Goal: Task Accomplishment & Management: Use online tool/utility

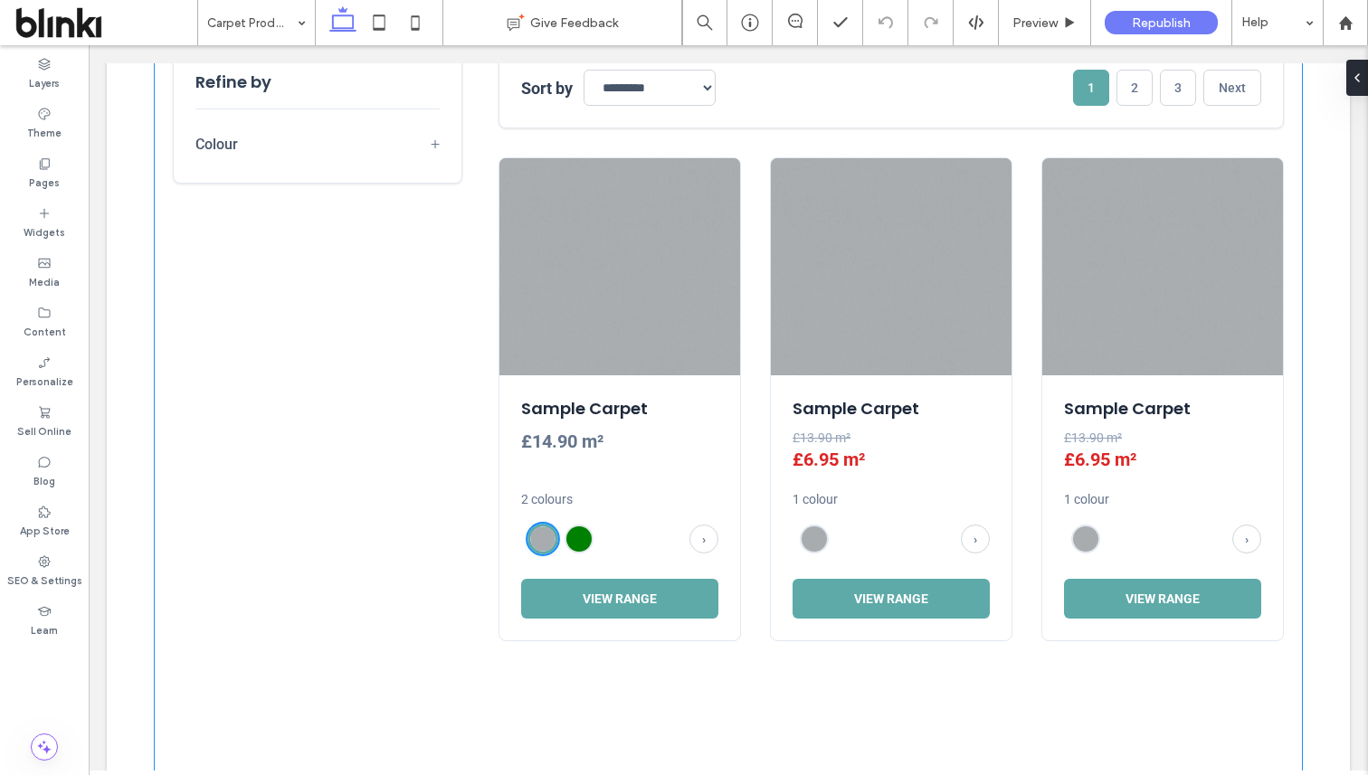
scroll to position [803, 0]
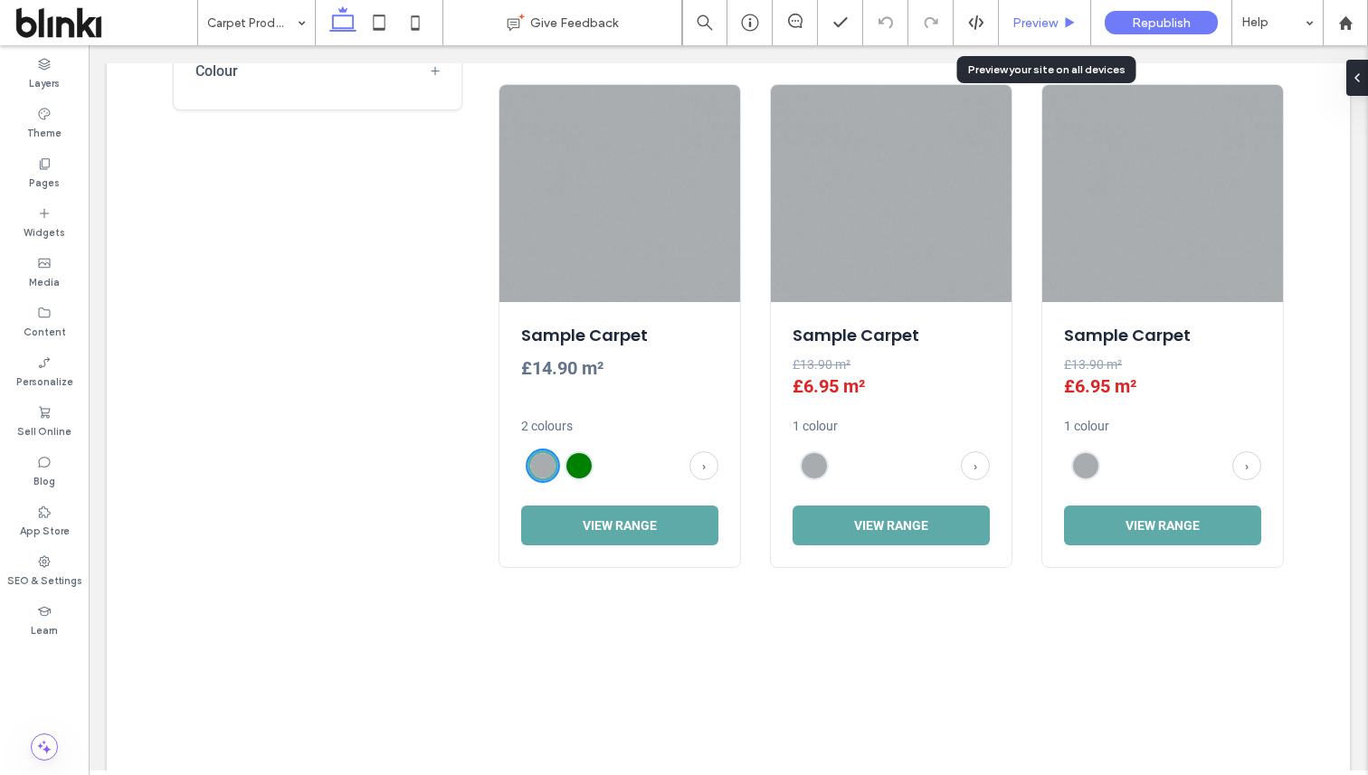
click at [1030, 14] on div "Preview" at bounding box center [1045, 22] width 92 height 45
click at [1056, 18] on span "Preview" at bounding box center [1034, 22] width 45 height 15
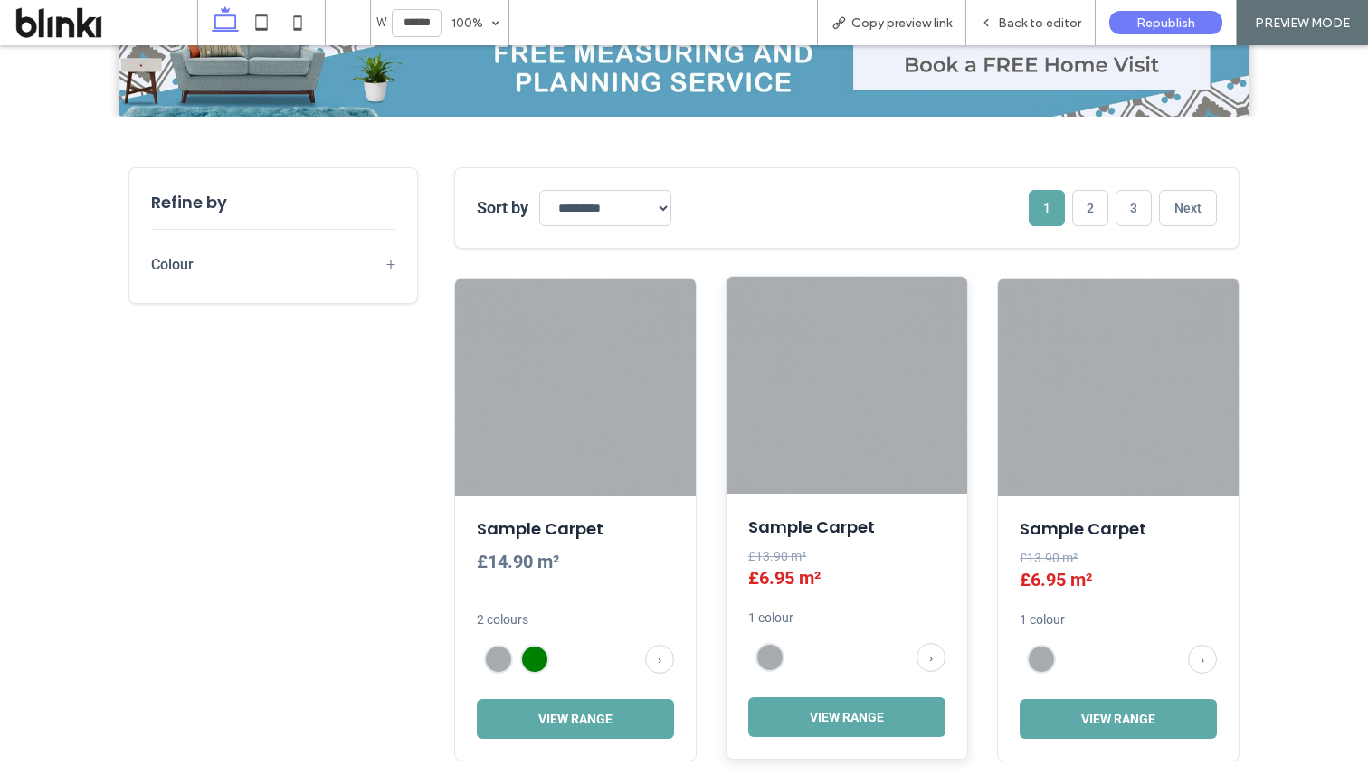
scroll to position [653, 0]
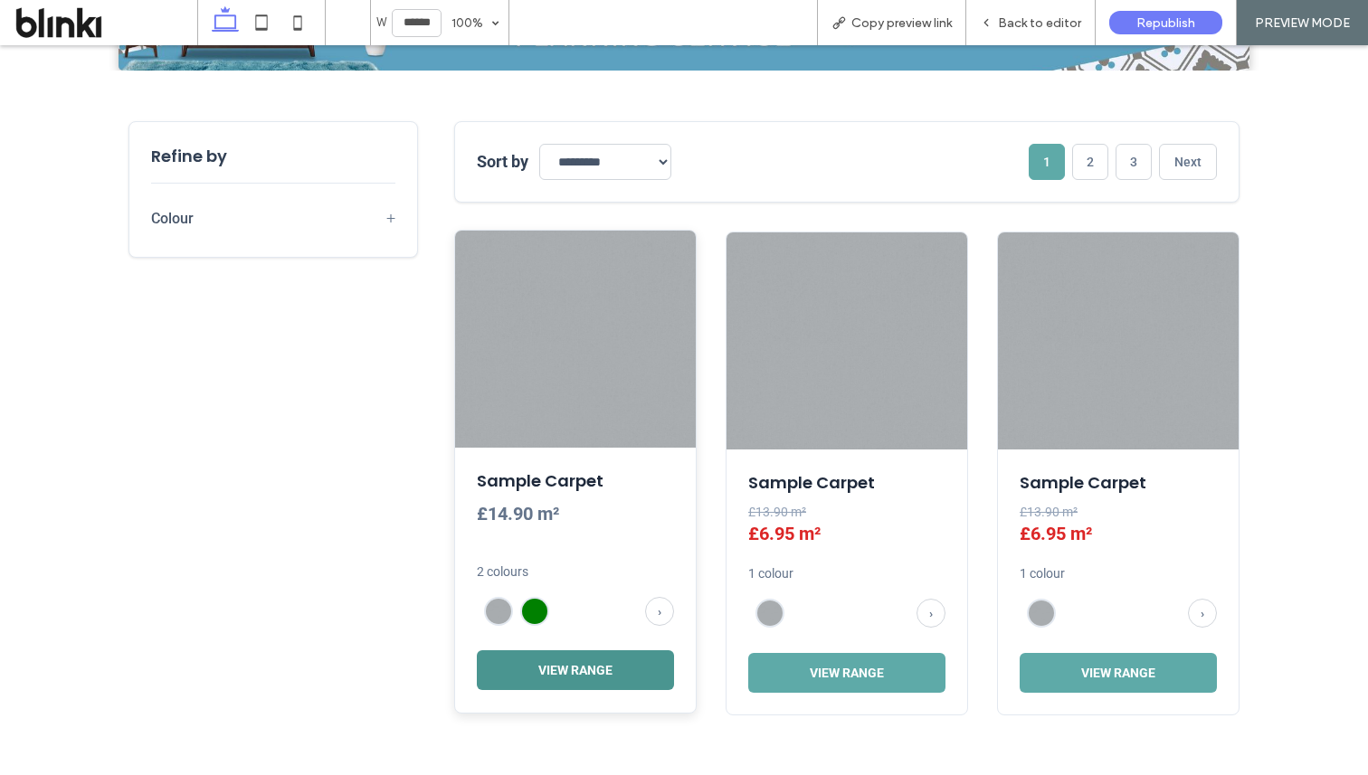
click at [644, 675] on button "View Range" at bounding box center [575, 670] width 197 height 40
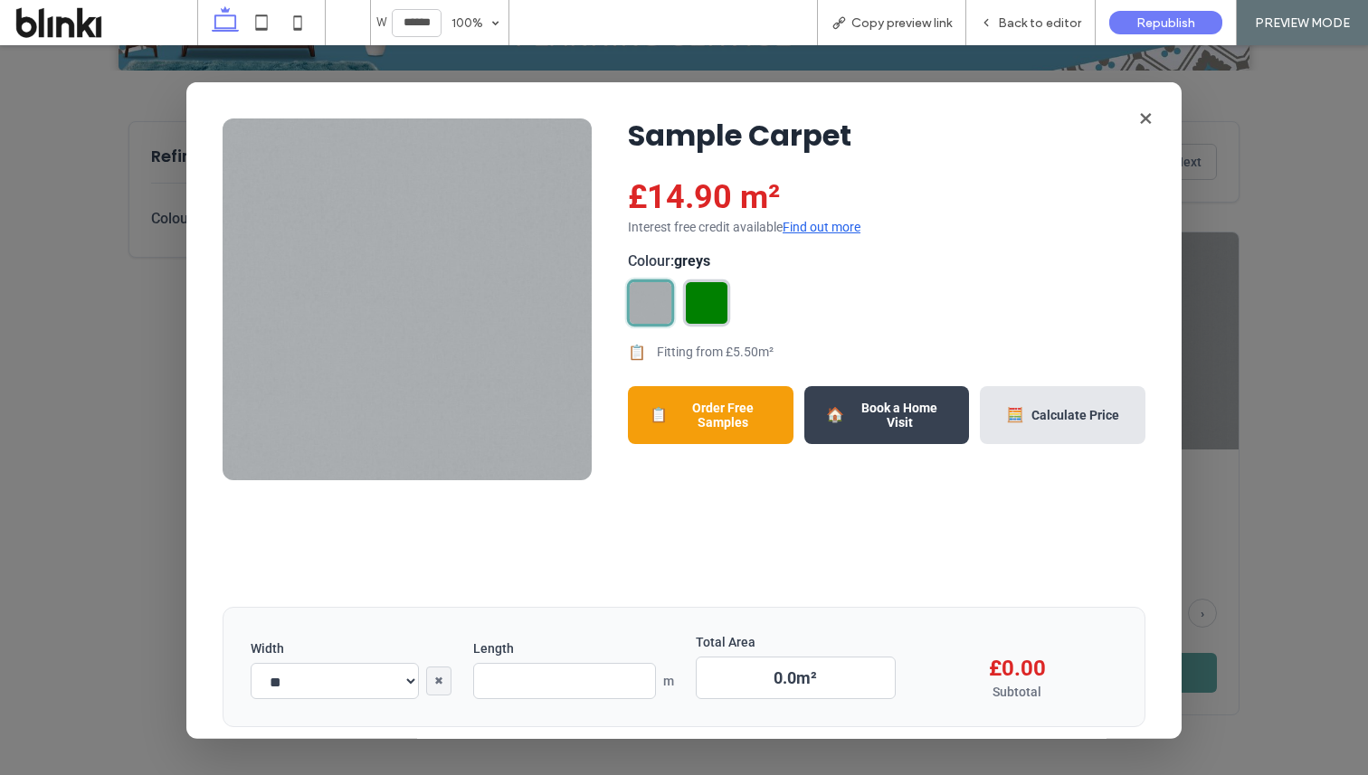
click at [700, 316] on img at bounding box center [707, 303] width 42 height 42
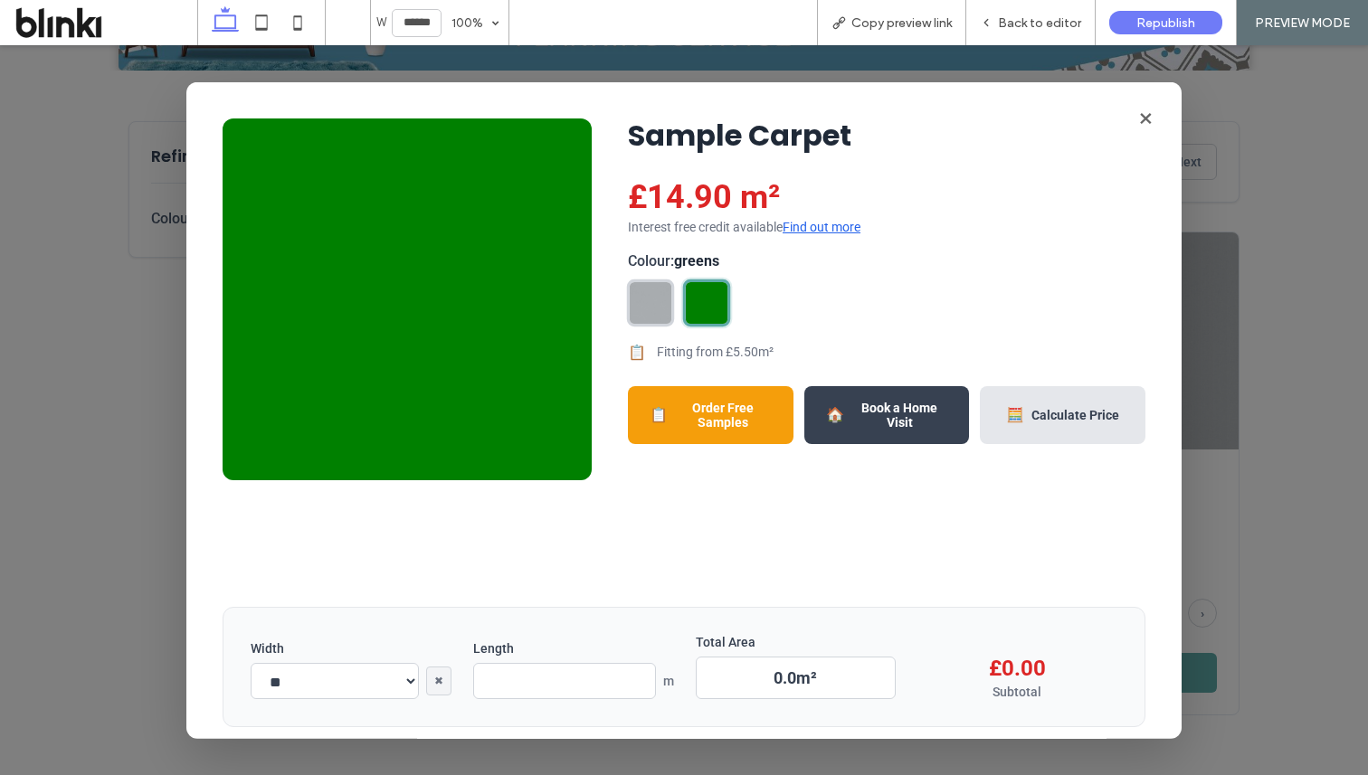
click at [650, 320] on img at bounding box center [651, 303] width 42 height 42
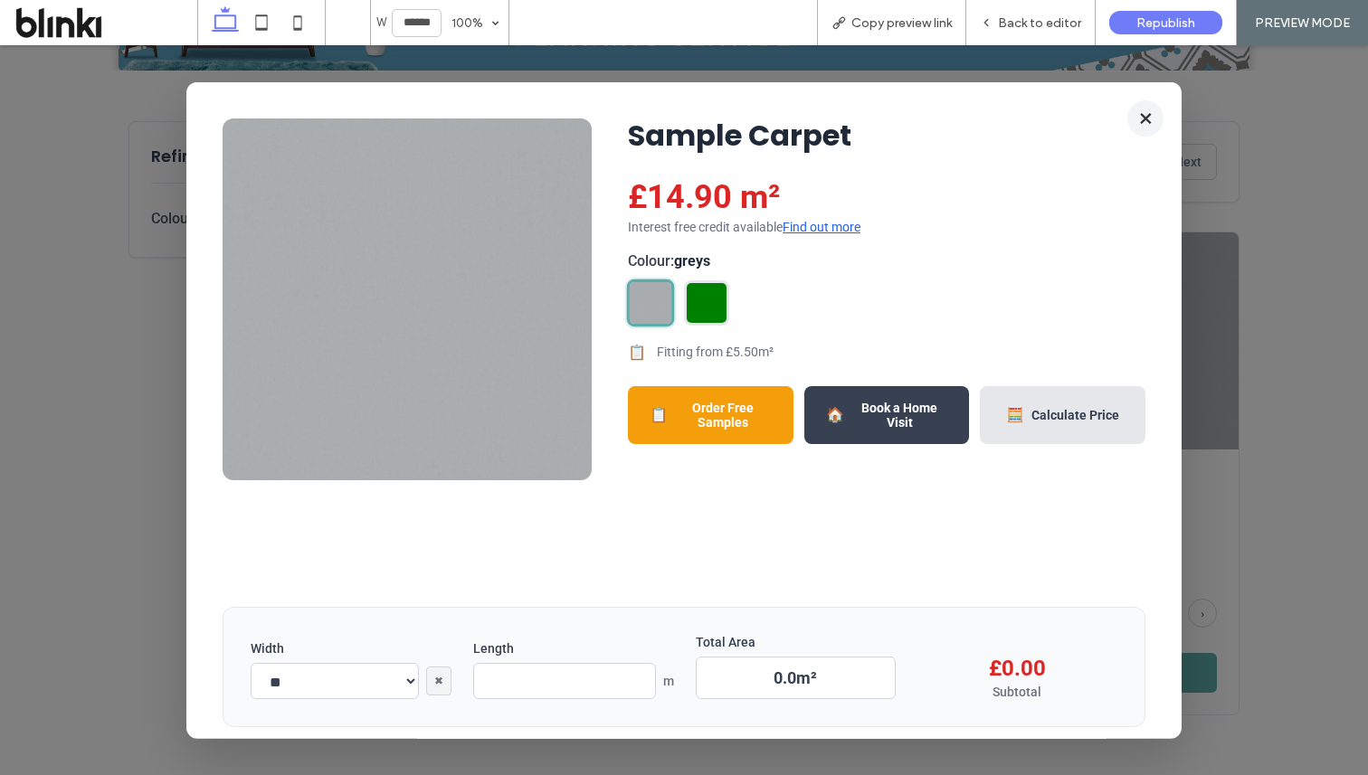
click at [1153, 117] on button "×" at bounding box center [1145, 118] width 36 height 36
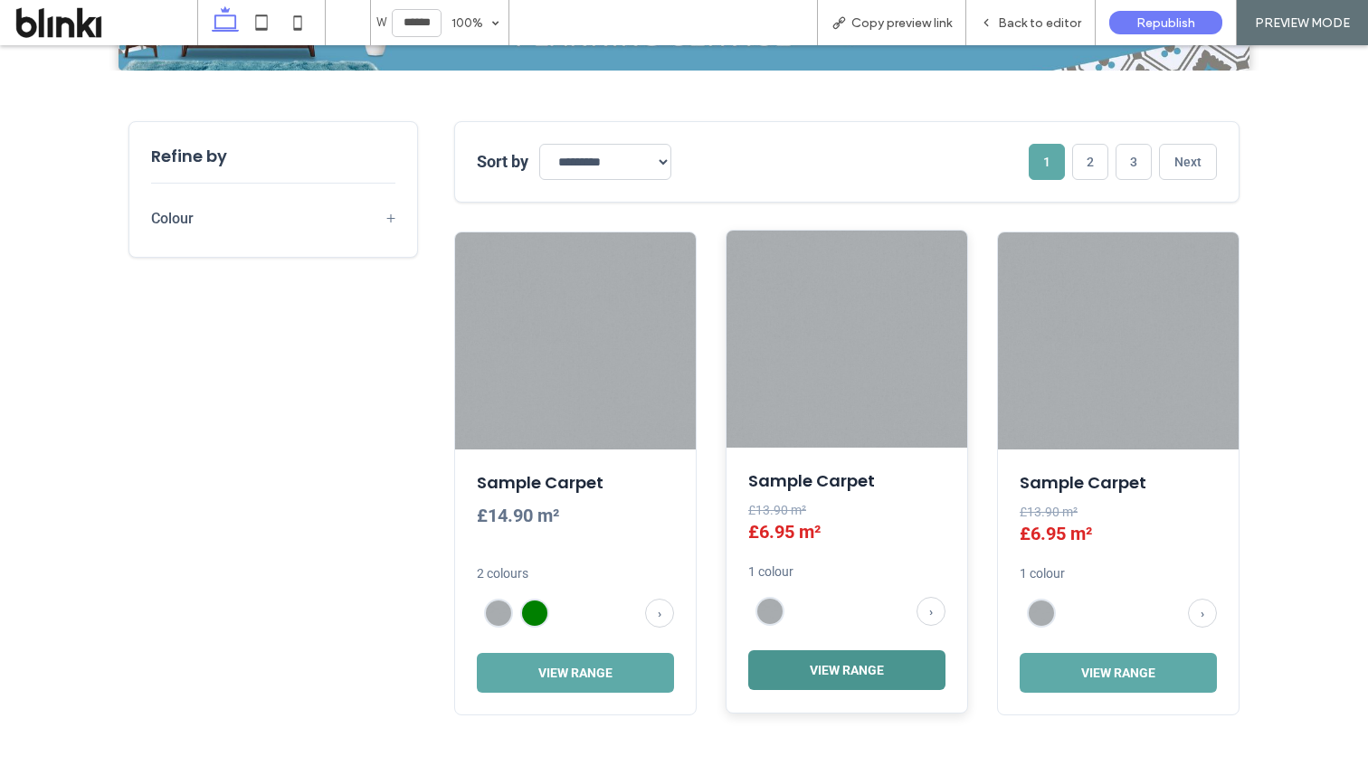
click at [853, 667] on button "View Range" at bounding box center [846, 670] width 197 height 40
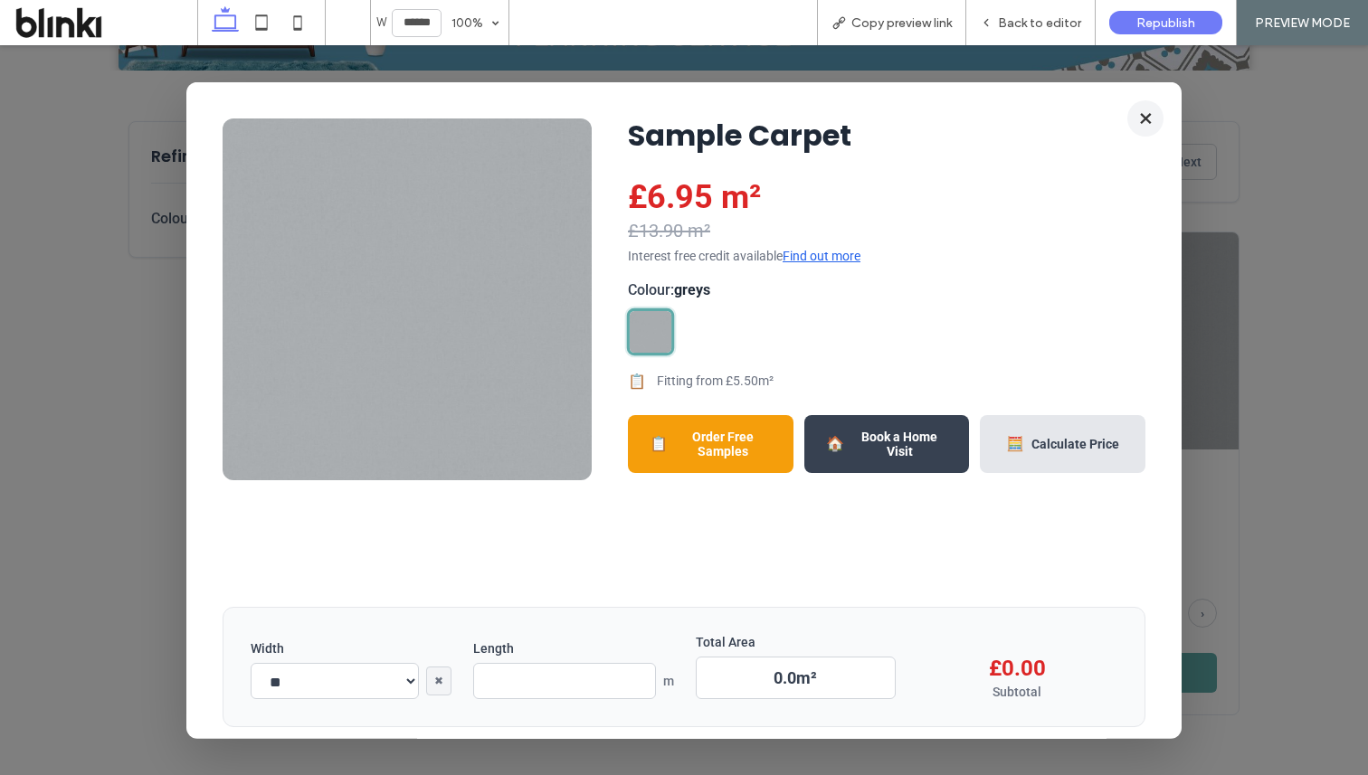
click at [1143, 119] on button "×" at bounding box center [1145, 118] width 36 height 36
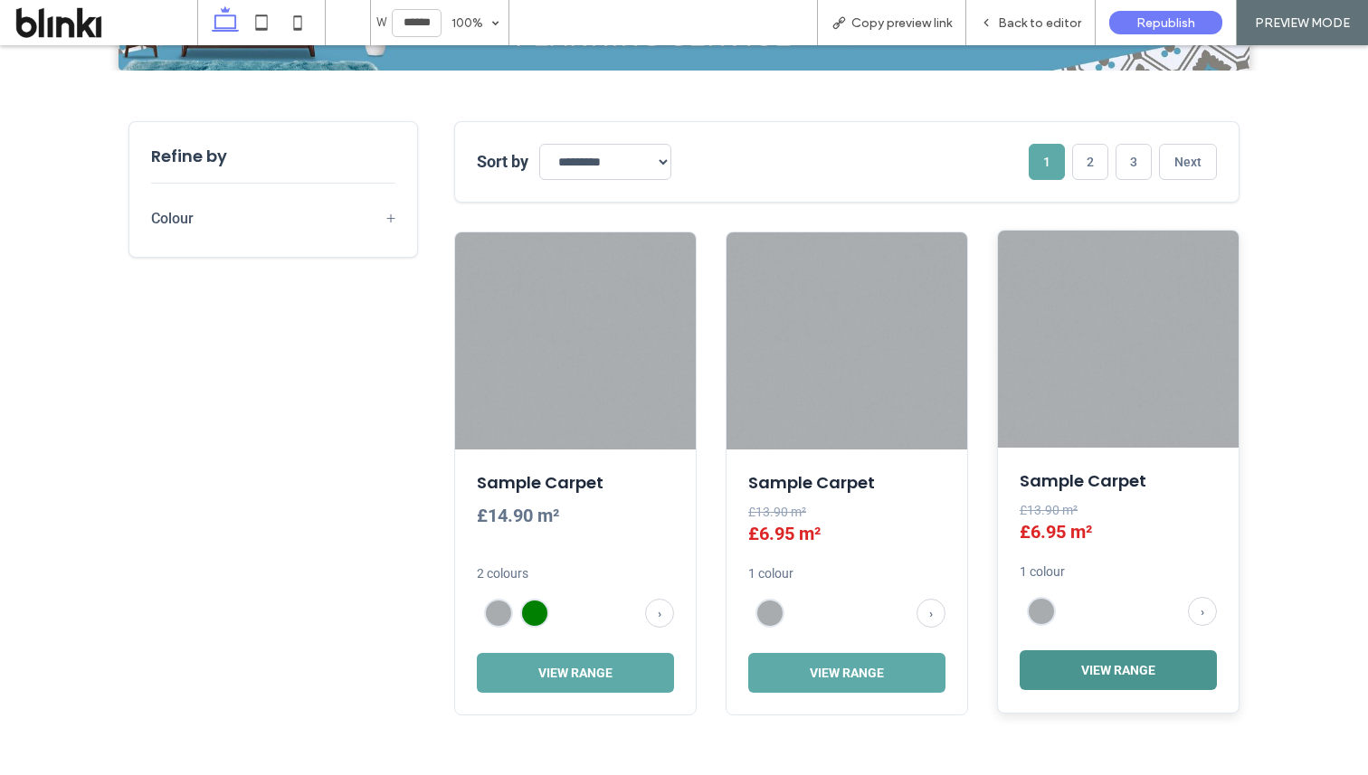
click at [1149, 680] on button "View Range" at bounding box center [1117, 670] width 197 height 40
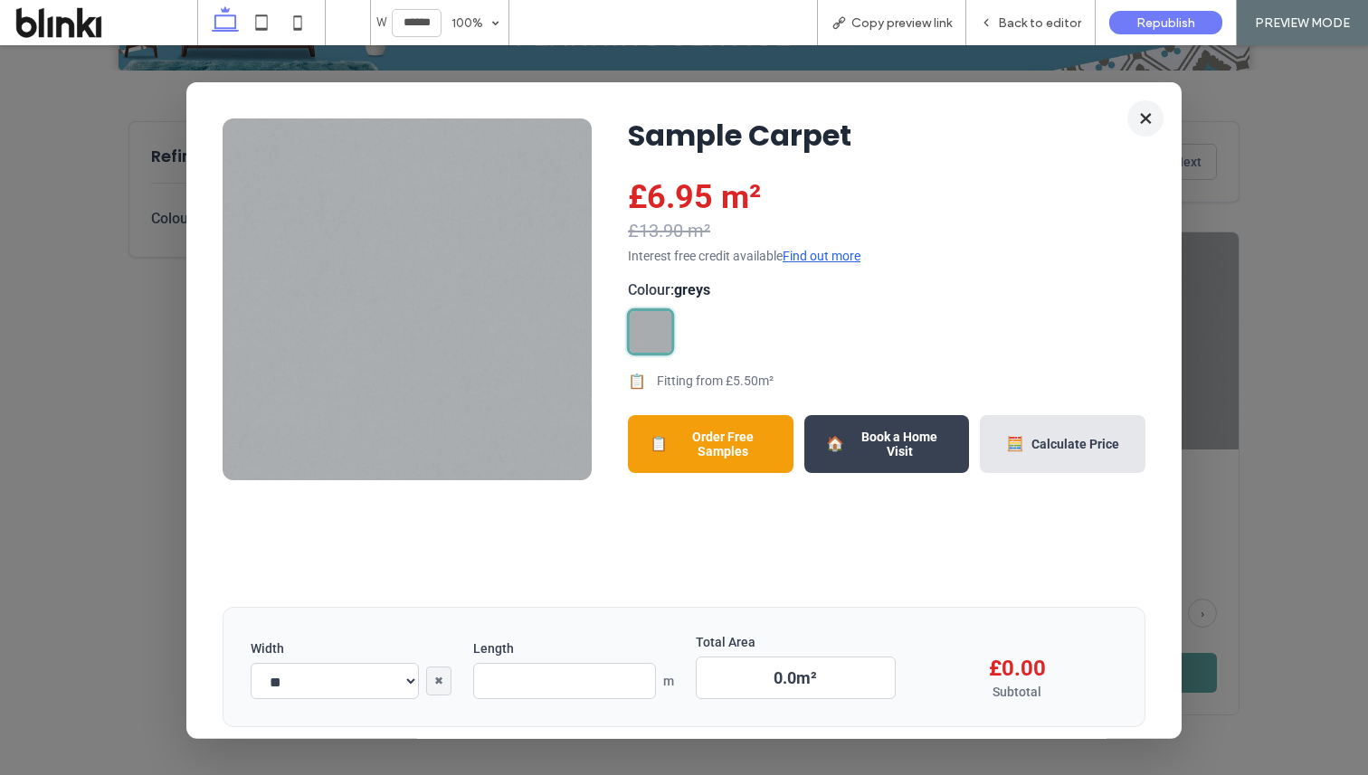
click at [1145, 125] on button "×" at bounding box center [1145, 118] width 36 height 36
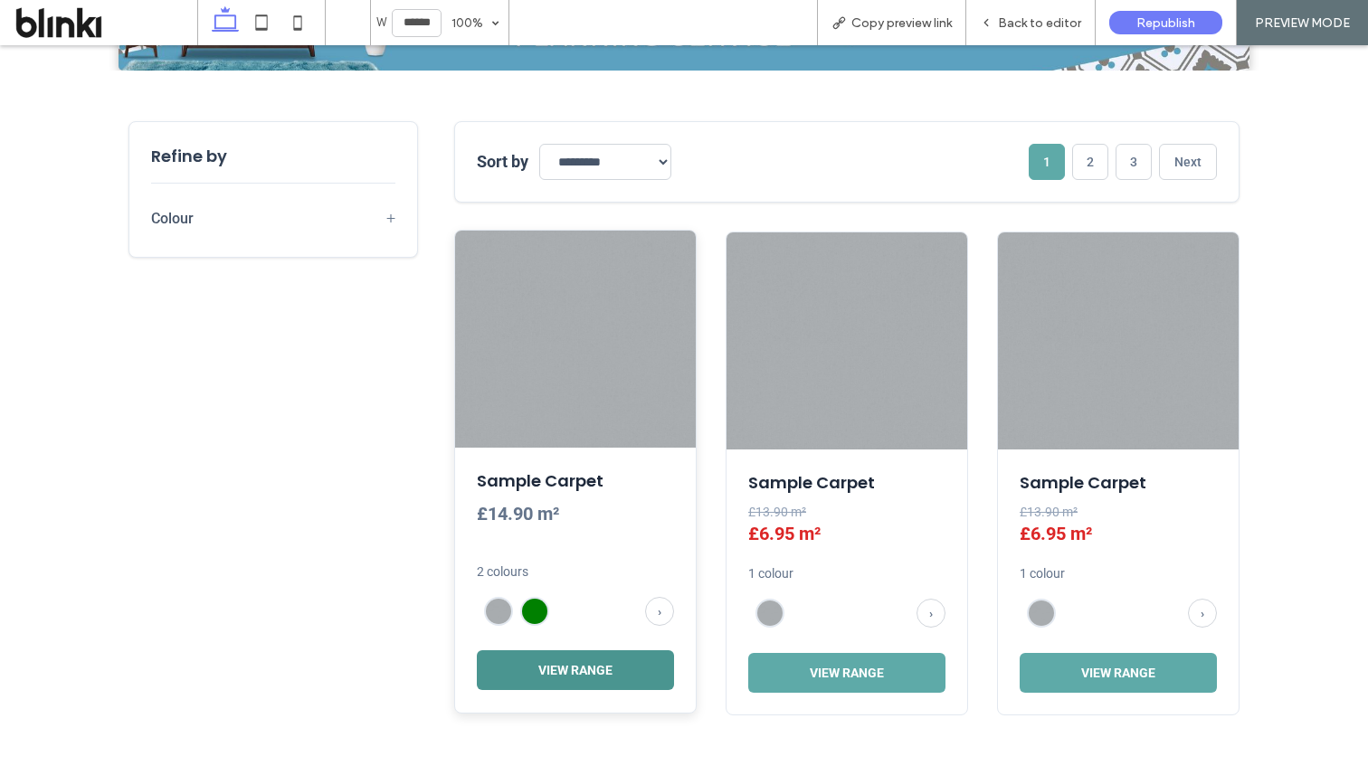
click at [620, 673] on button "View Range" at bounding box center [575, 670] width 197 height 40
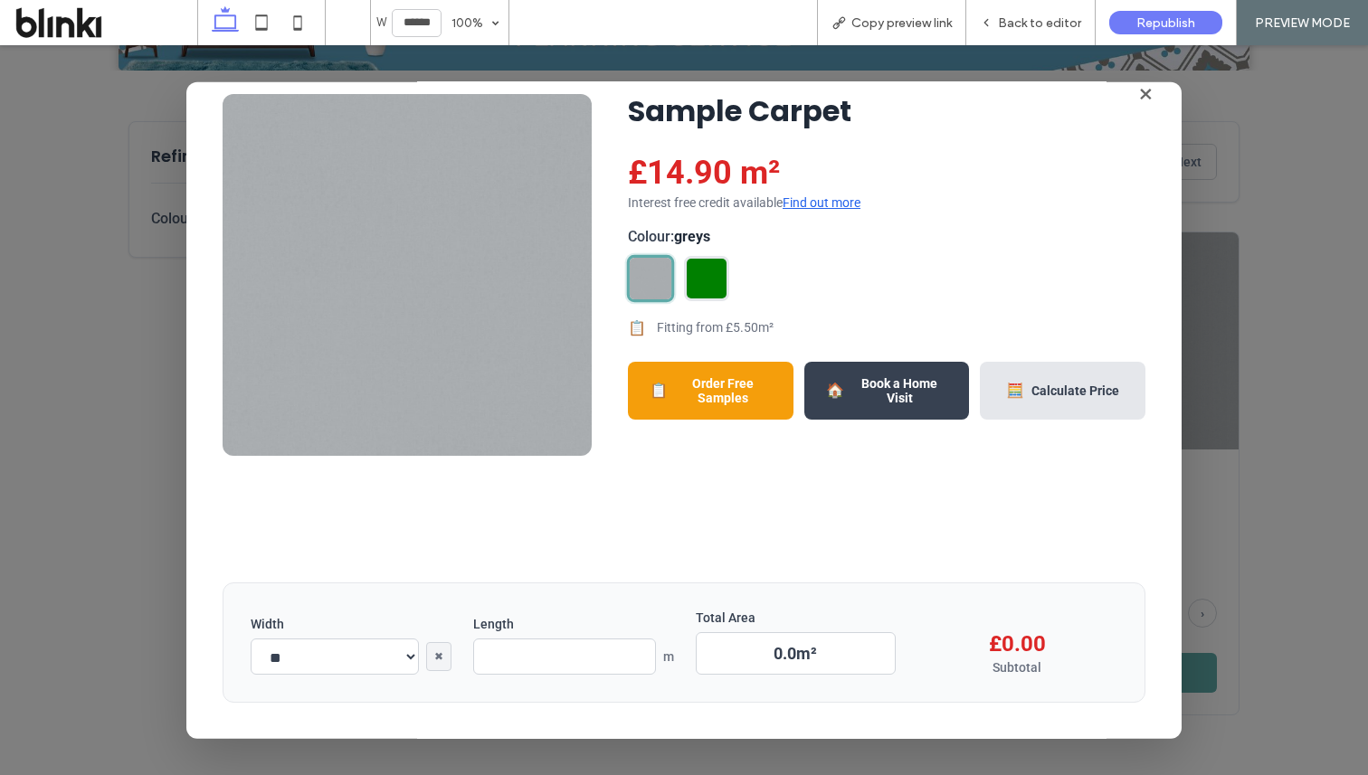
scroll to position [0, 0]
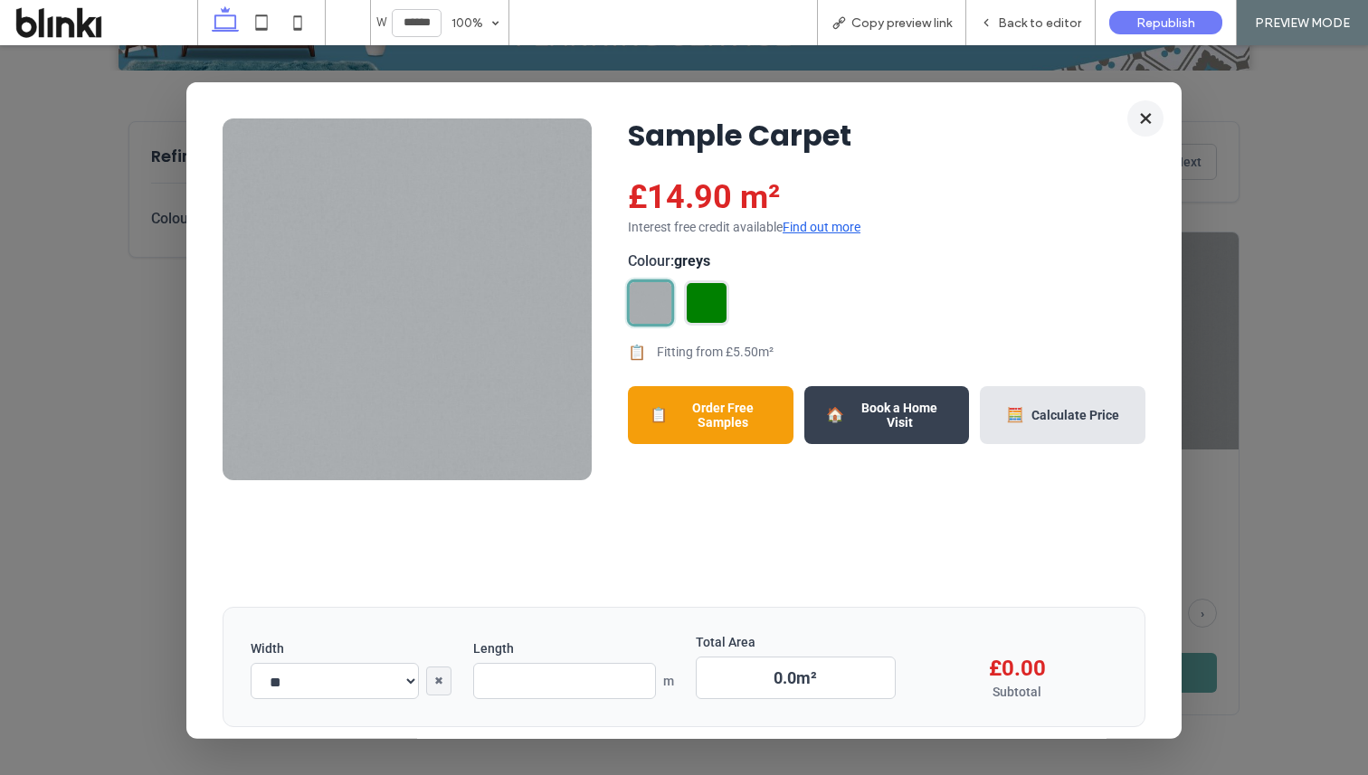
click at [1150, 113] on button "×" at bounding box center [1145, 118] width 36 height 36
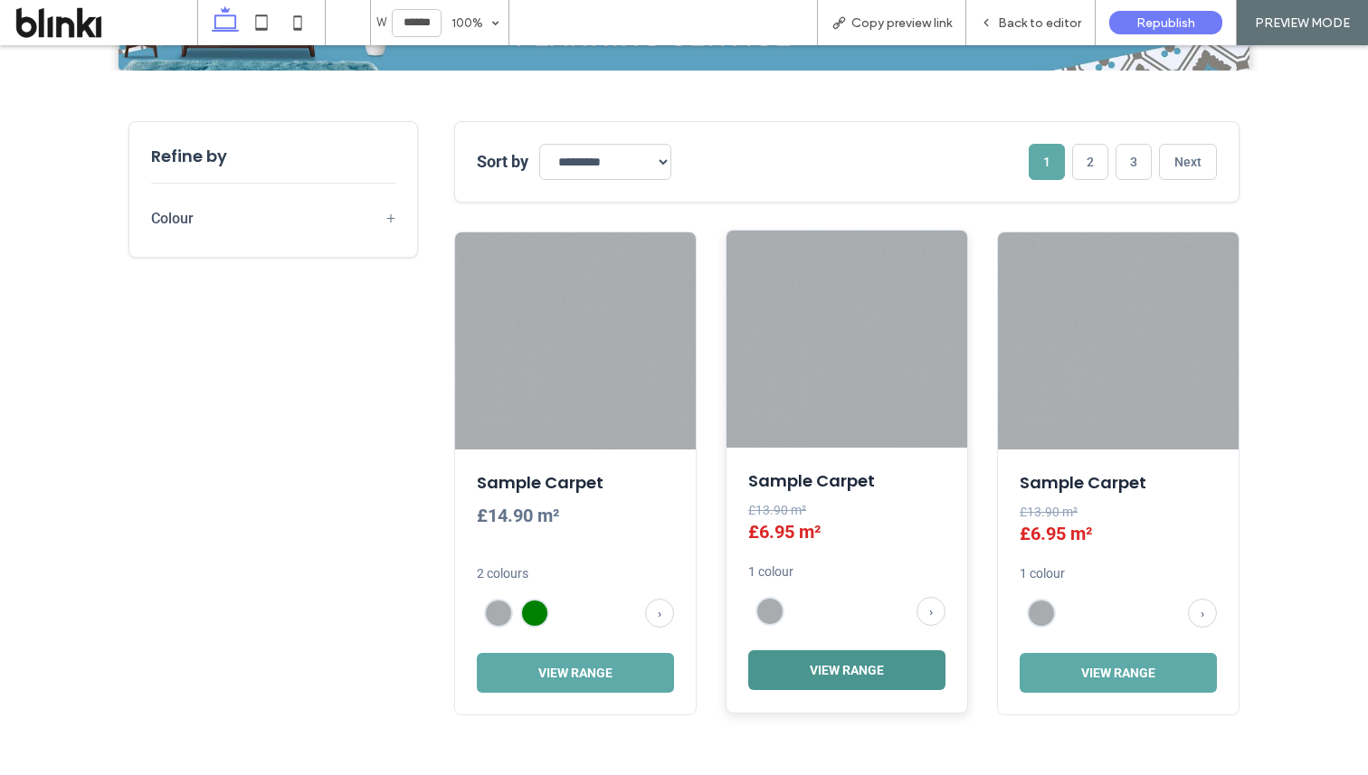
click at [830, 665] on button "View Range" at bounding box center [846, 670] width 197 height 40
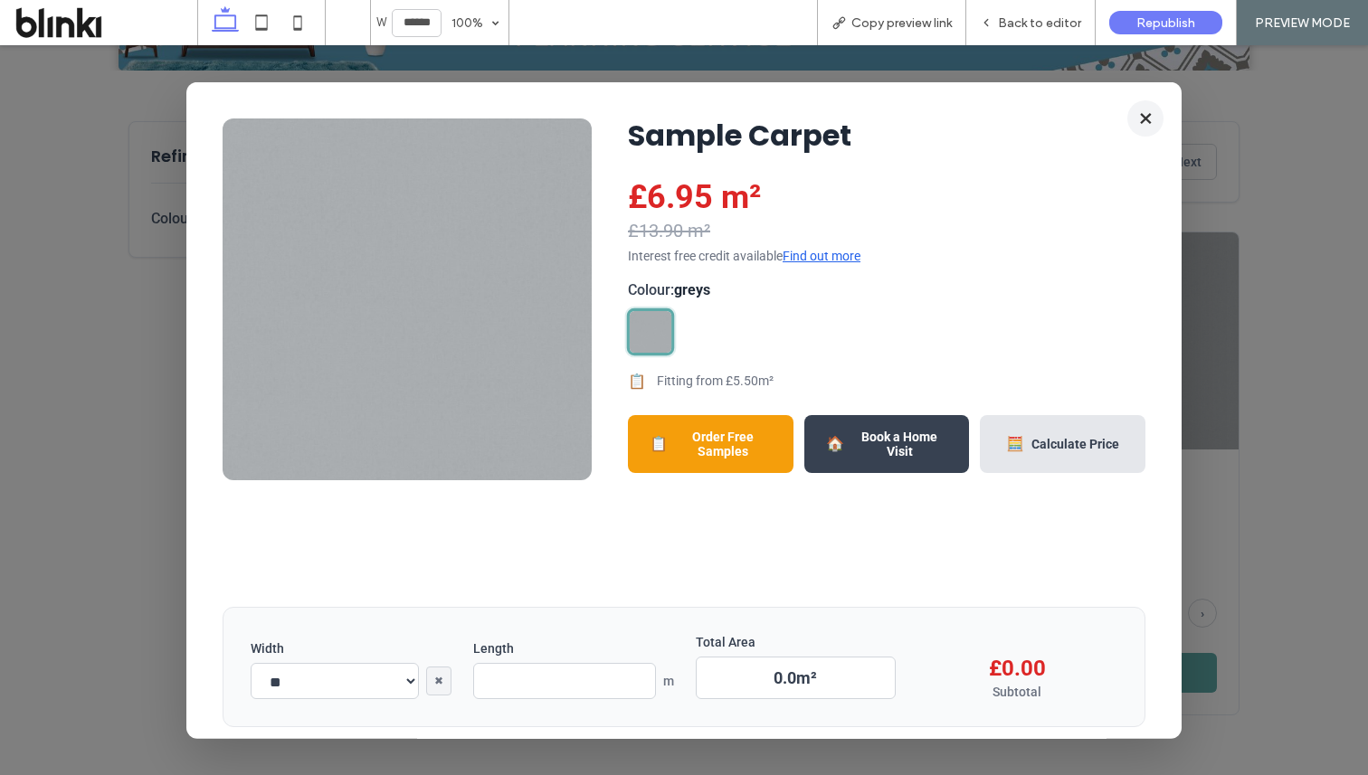
click at [1138, 120] on button "×" at bounding box center [1145, 118] width 36 height 36
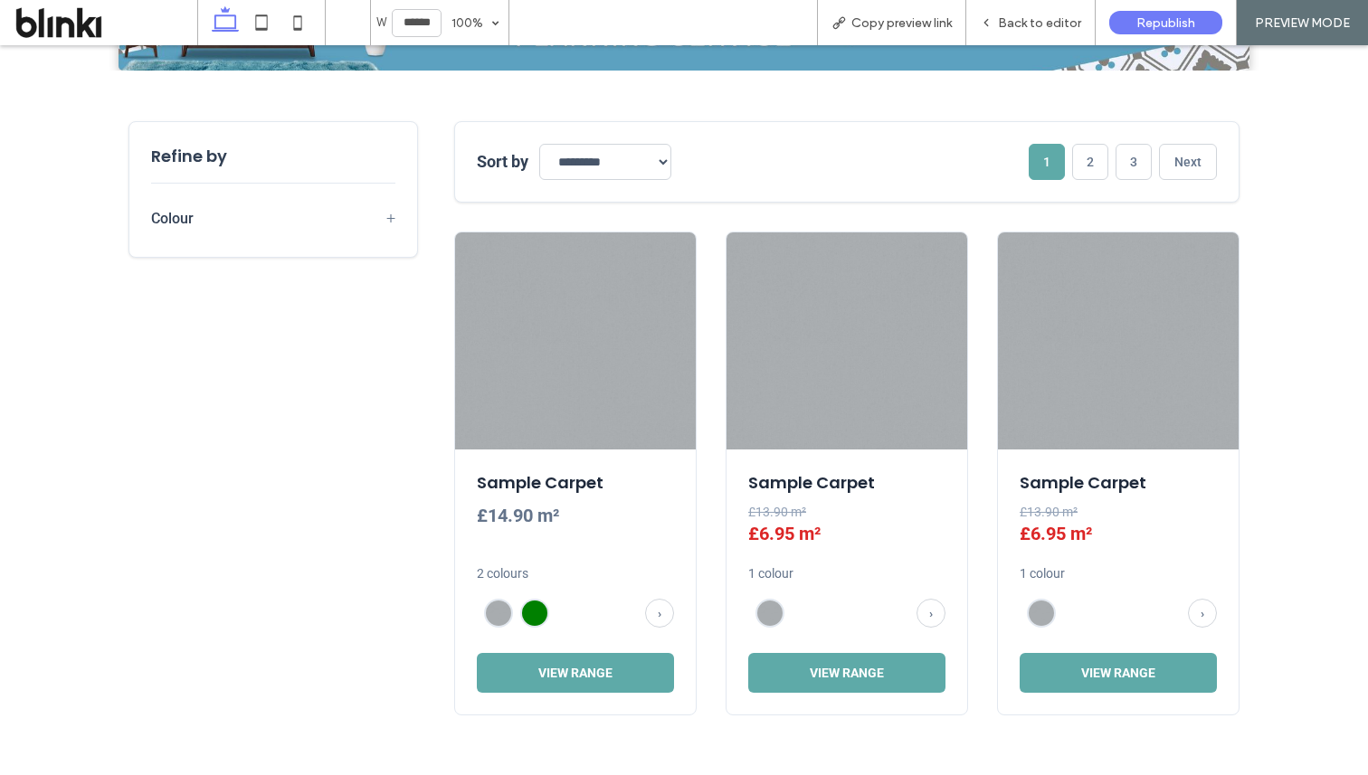
click at [362, 232] on button "Colour +" at bounding box center [273, 222] width 244 height 26
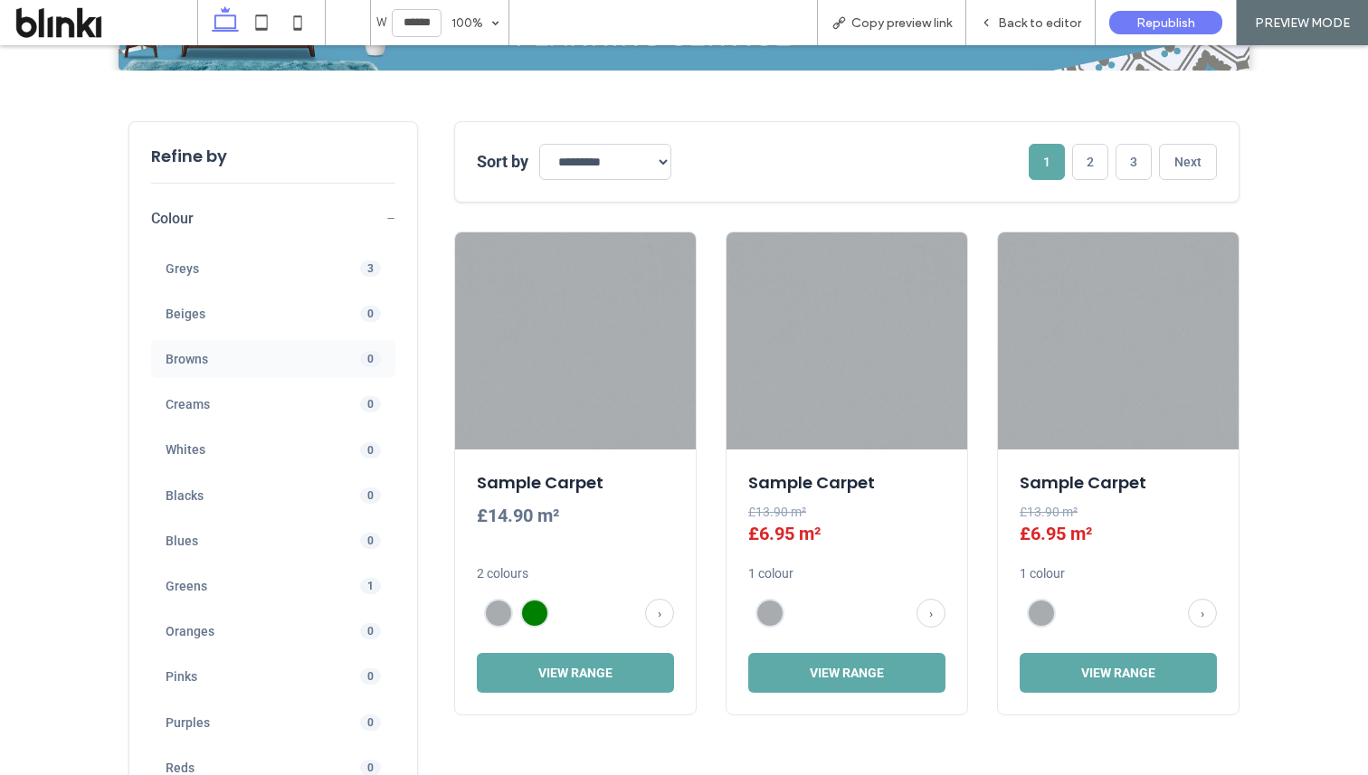
click at [265, 362] on span "Browns" at bounding box center [246, 359] width 161 height 16
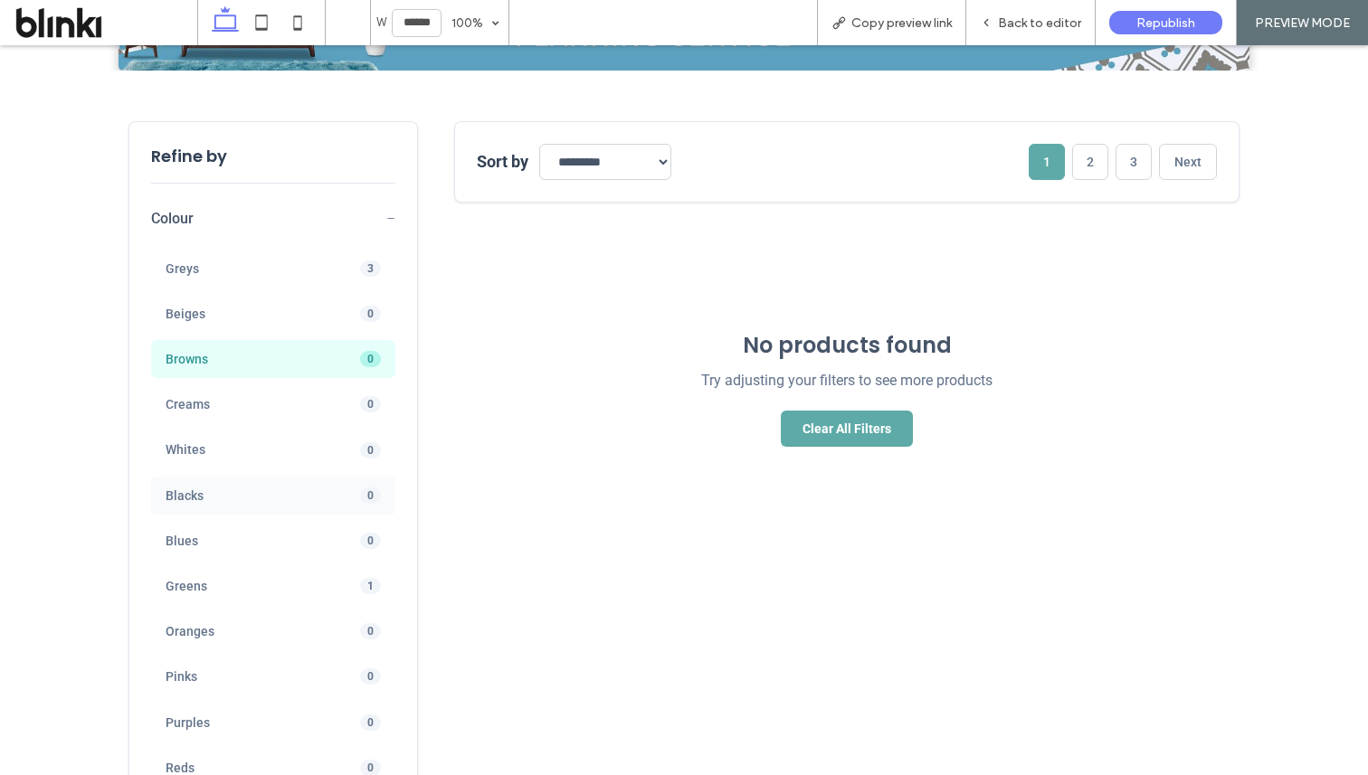
click at [303, 491] on span "Blacks" at bounding box center [246, 496] width 161 height 16
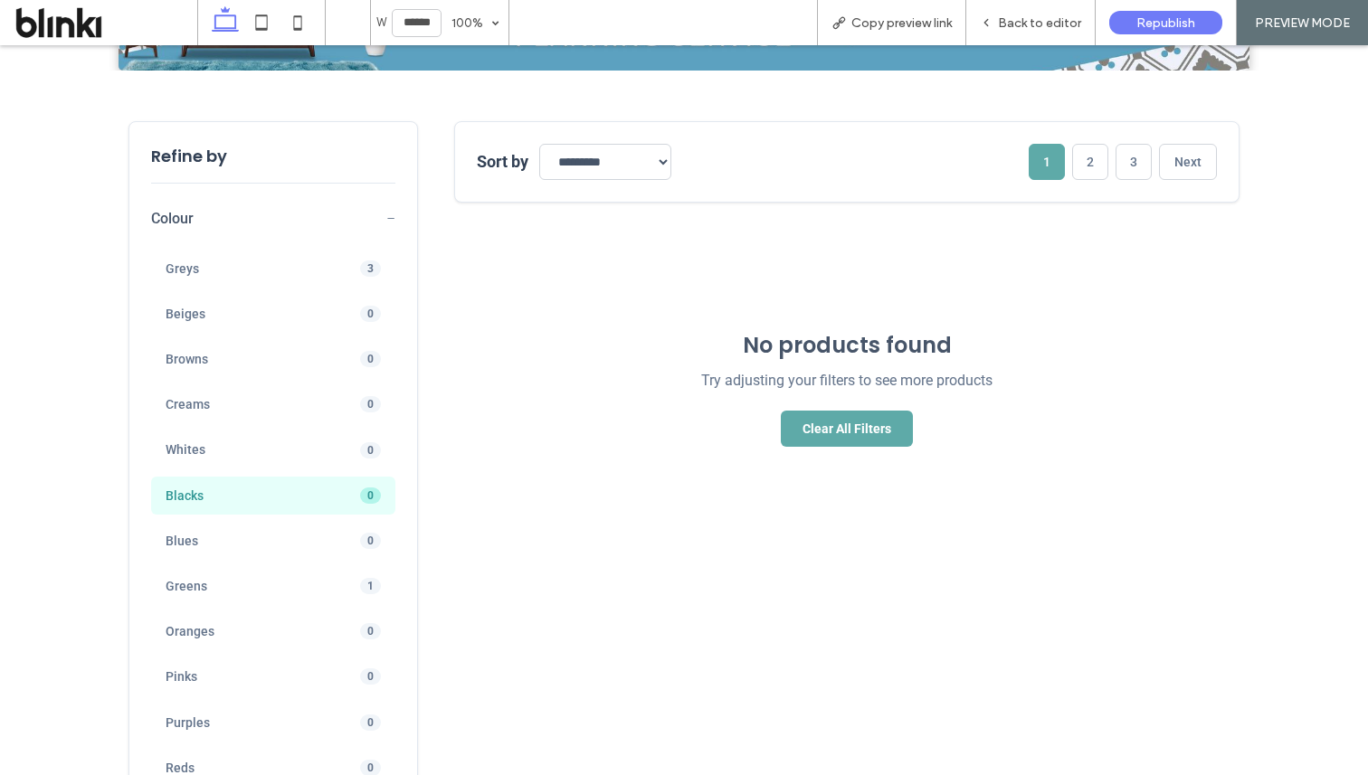
click at [285, 426] on div "Greys 3 Beiges 0 Browns 0 Creams 0 Whites 0 Blacks 0 Blues 0 Greens 1 Oranges 0…" at bounding box center [273, 540] width 244 height 610
click at [311, 255] on div "Greys 3" at bounding box center [273, 269] width 244 height 38
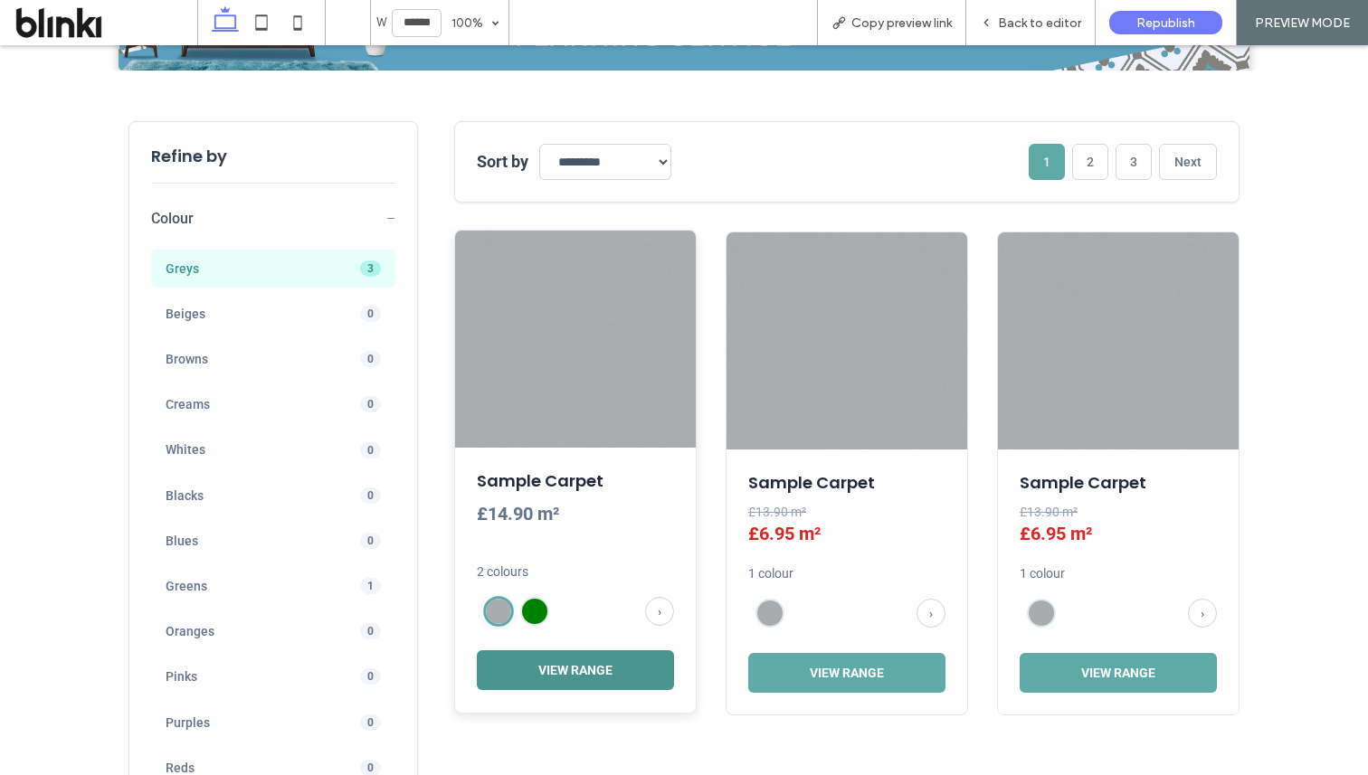
click at [584, 673] on button "View Range" at bounding box center [575, 670] width 197 height 40
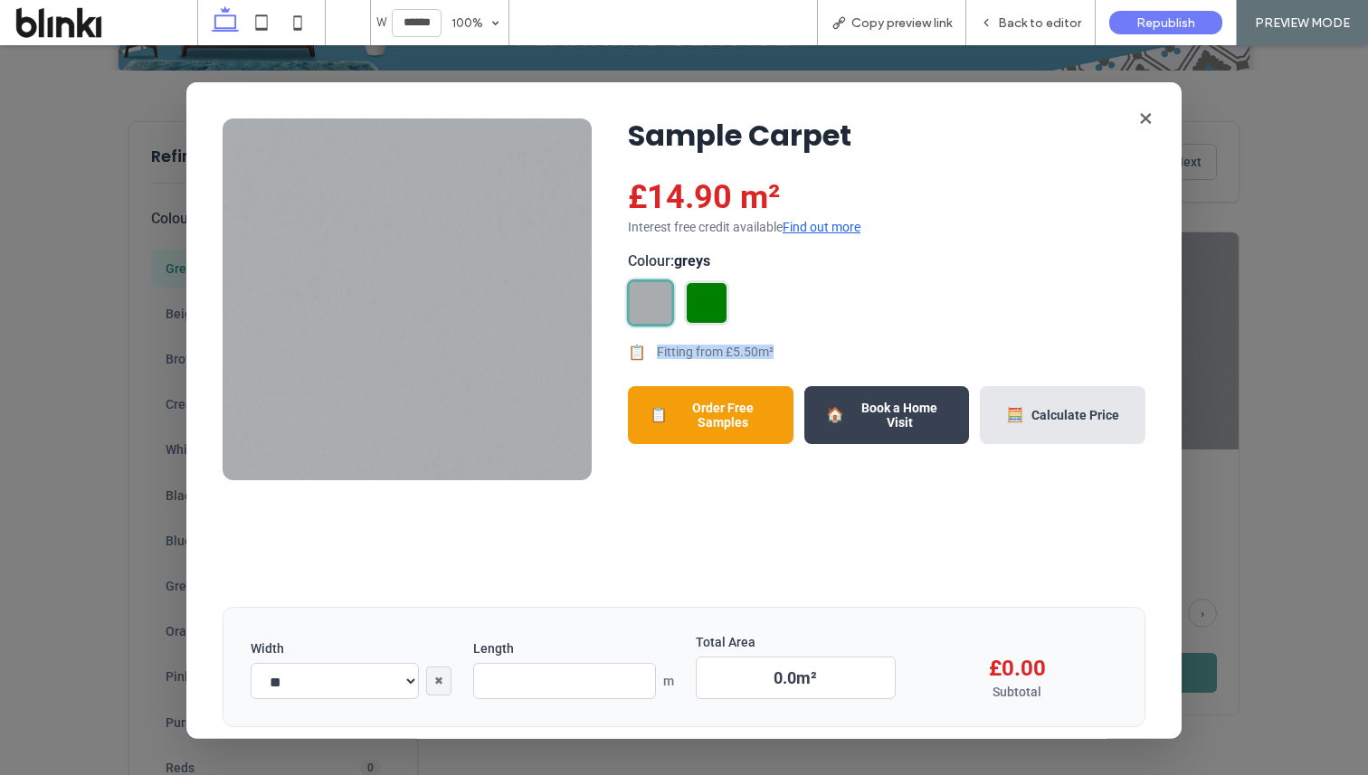
drag, startPoint x: 654, startPoint y: 351, endPoint x: 788, endPoint y: 347, distance: 133.9
click at [789, 348] on div "📋 Fitting from £5.50m²" at bounding box center [886, 352] width 517 height 17
click at [788, 347] on div "📋 Fitting from £5.50m²" at bounding box center [886, 352] width 517 height 17
click at [1142, 123] on button "×" at bounding box center [1145, 118] width 36 height 36
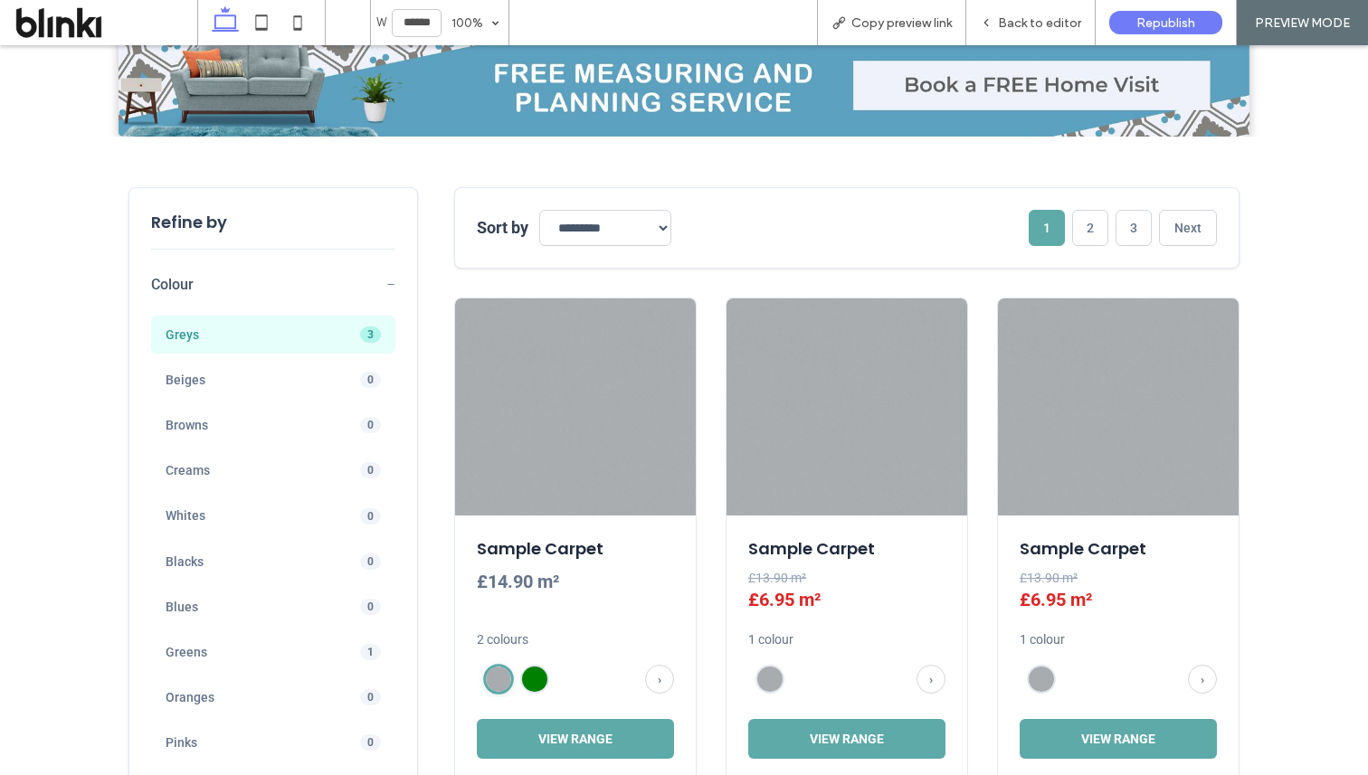
scroll to position [652, 0]
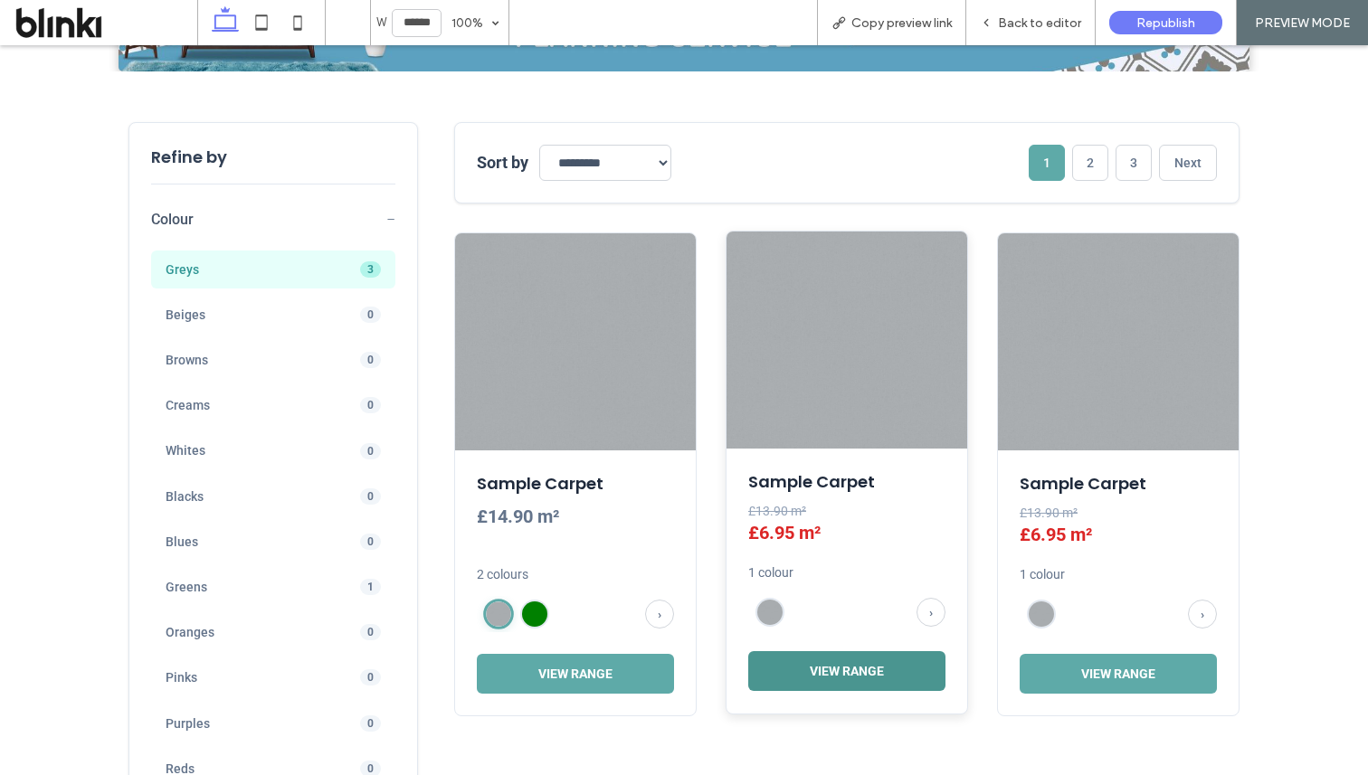
click at [822, 669] on button "View Range" at bounding box center [846, 671] width 197 height 40
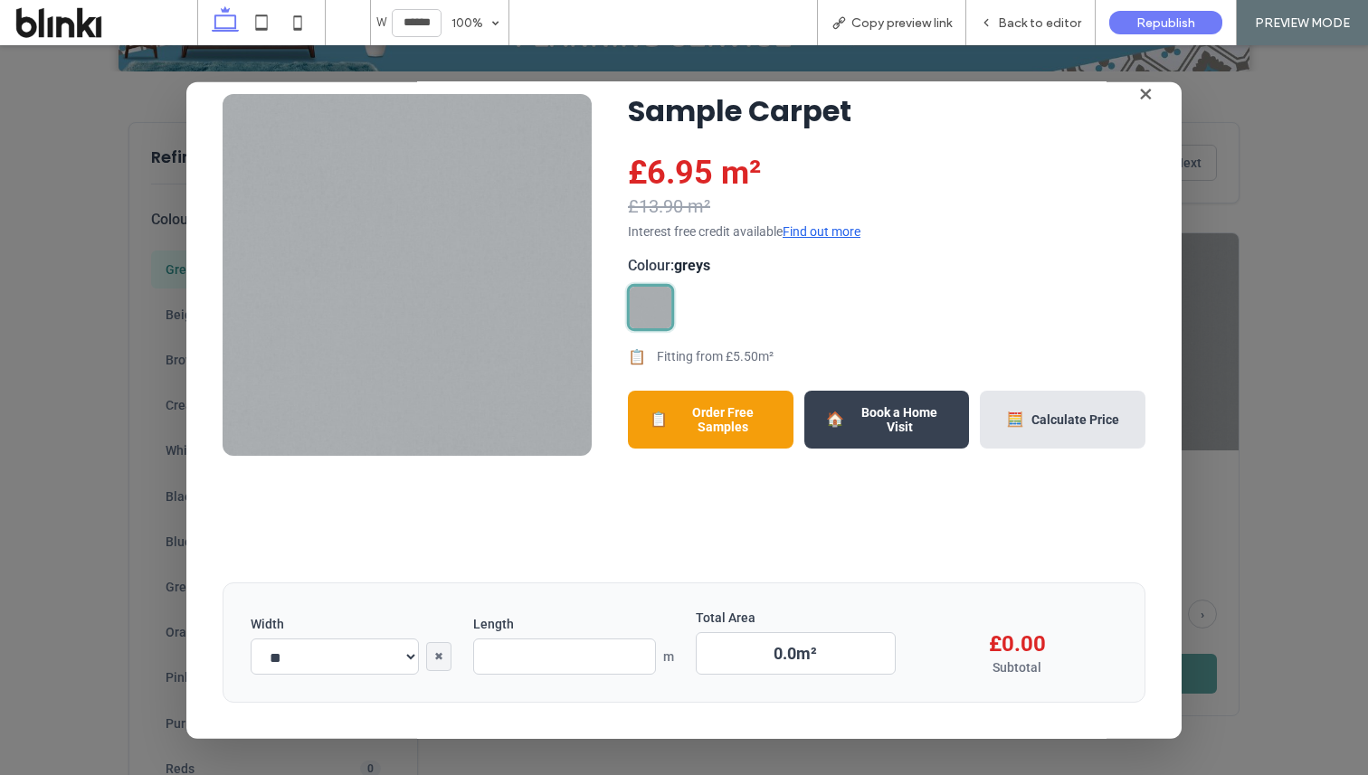
scroll to position [0, 0]
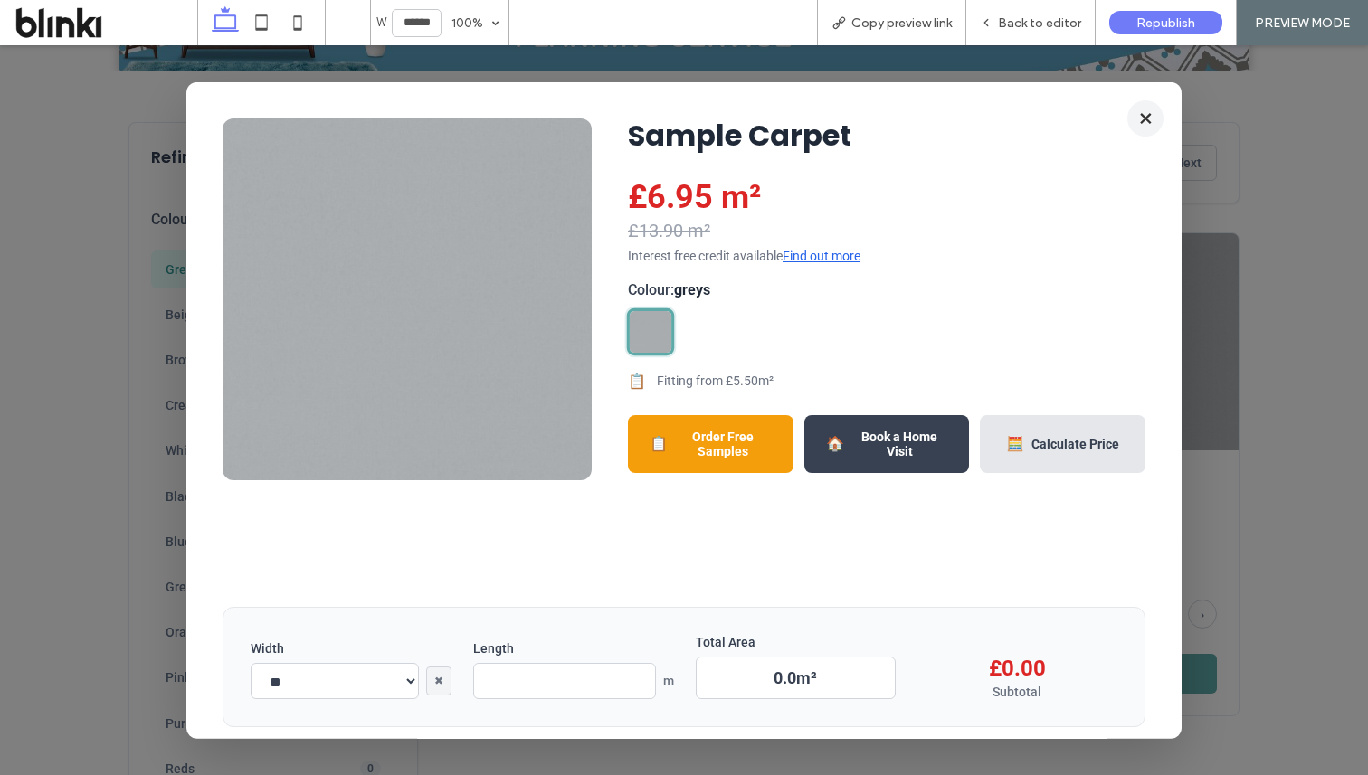
click at [1144, 115] on button "×" at bounding box center [1145, 118] width 36 height 36
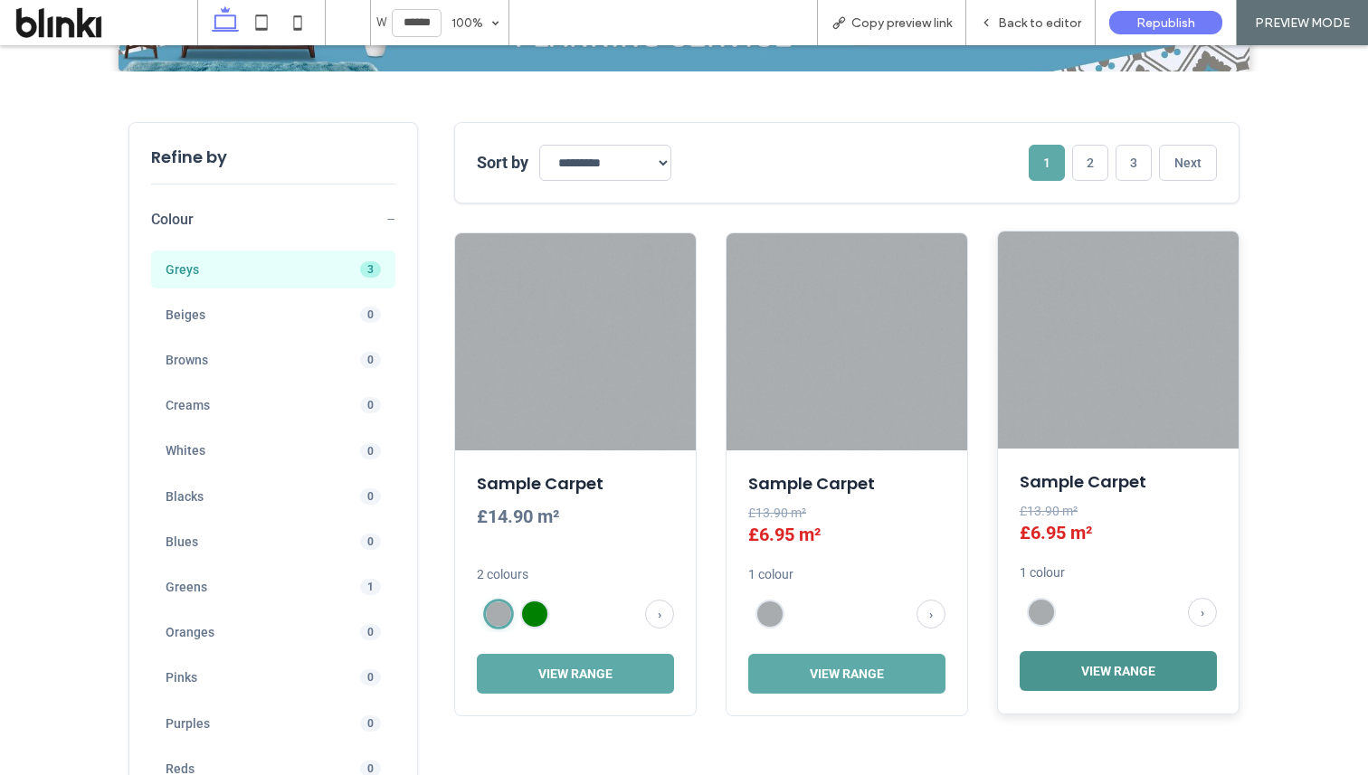
click at [1072, 669] on button "View Range" at bounding box center [1117, 671] width 197 height 40
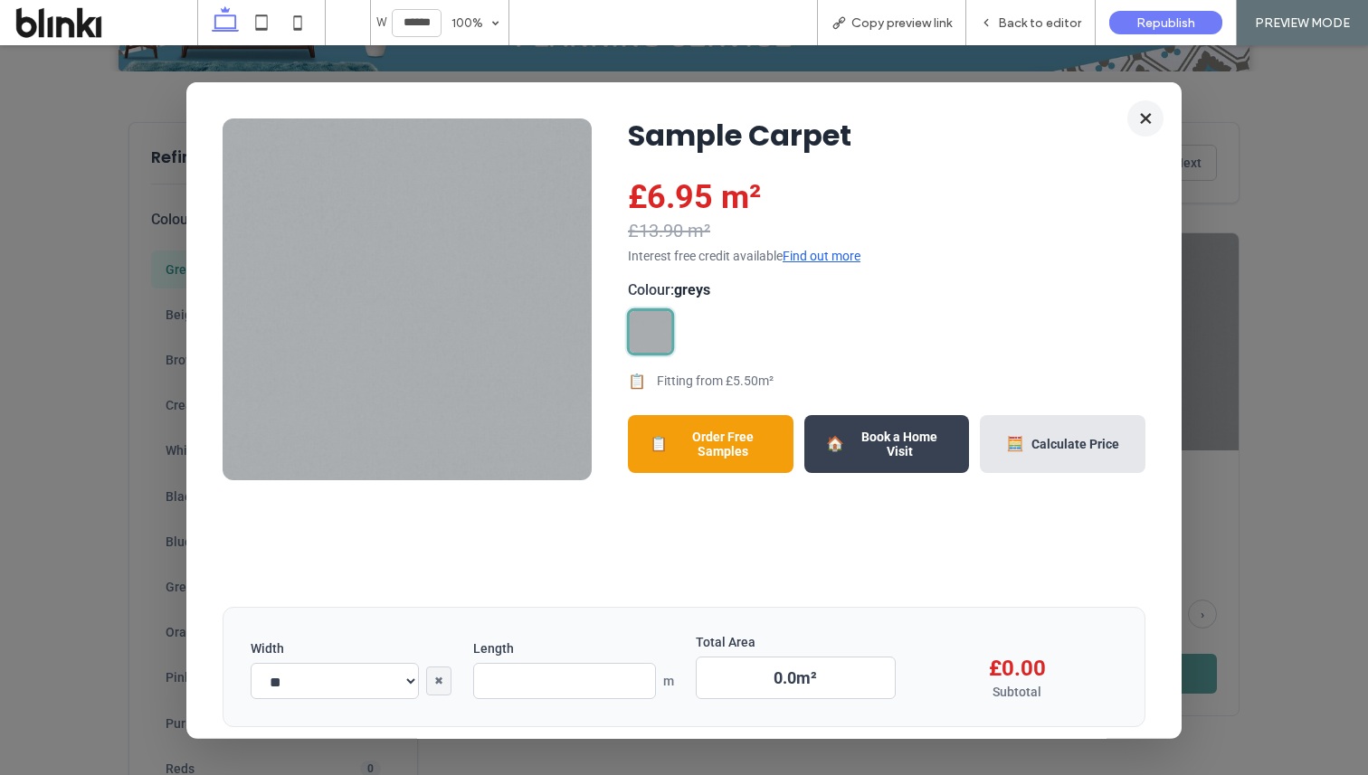
click at [1143, 116] on button "×" at bounding box center [1145, 118] width 36 height 36
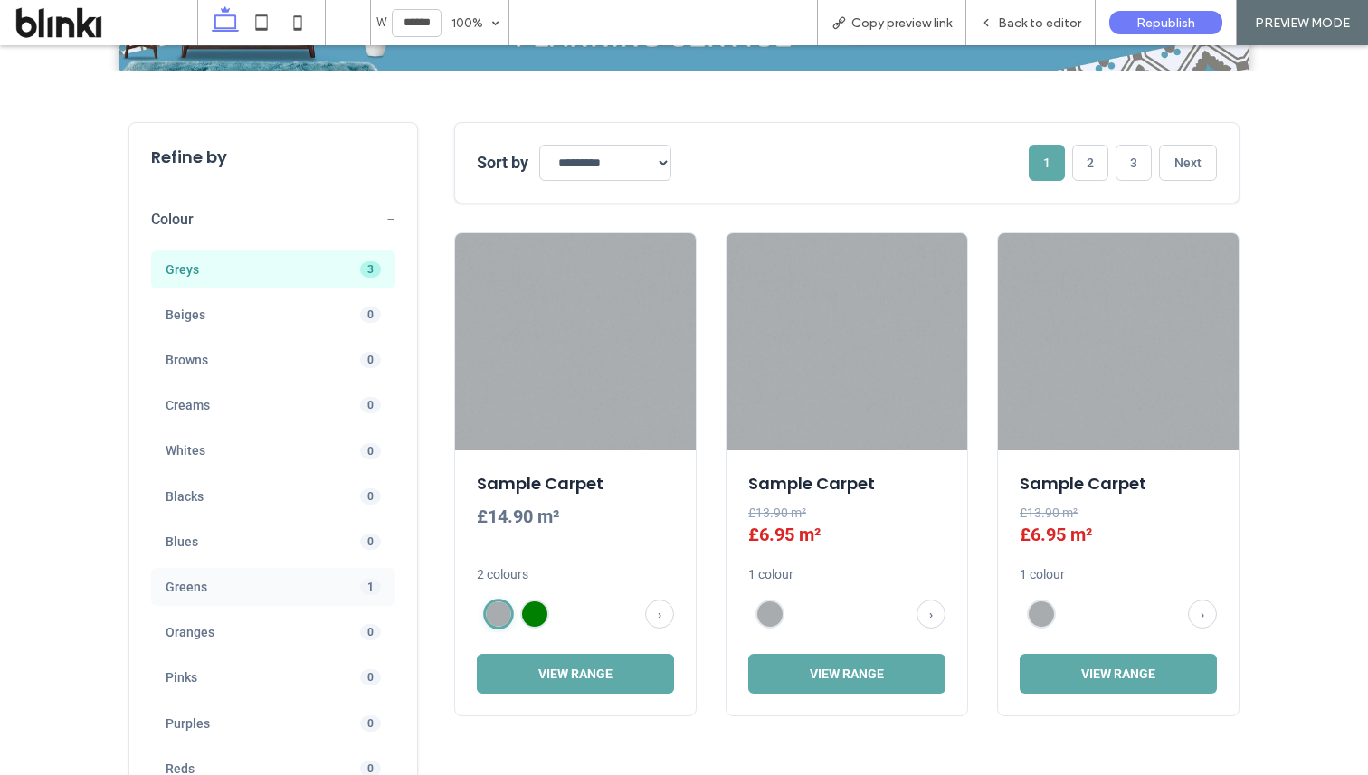
click at [290, 582] on span "Greens" at bounding box center [246, 587] width 161 height 16
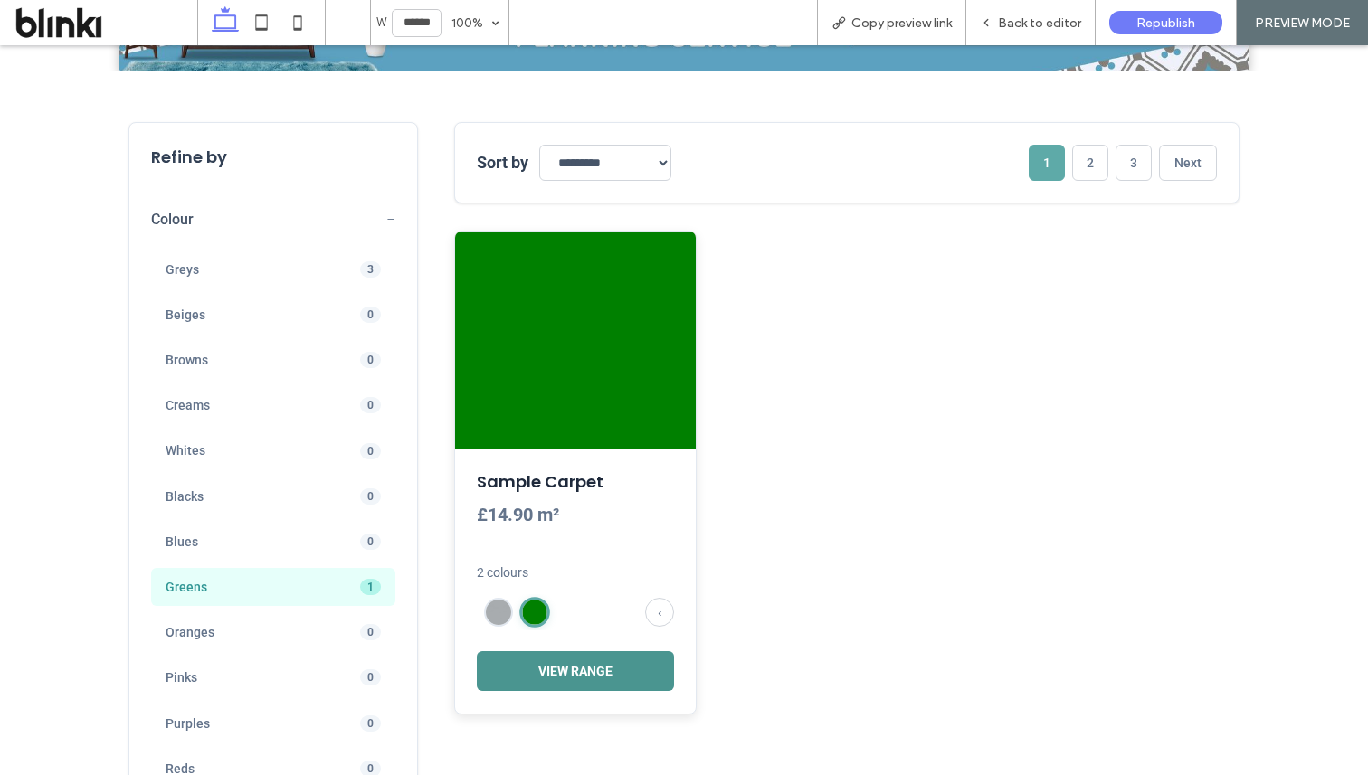
click at [564, 653] on button "View Range" at bounding box center [575, 671] width 197 height 40
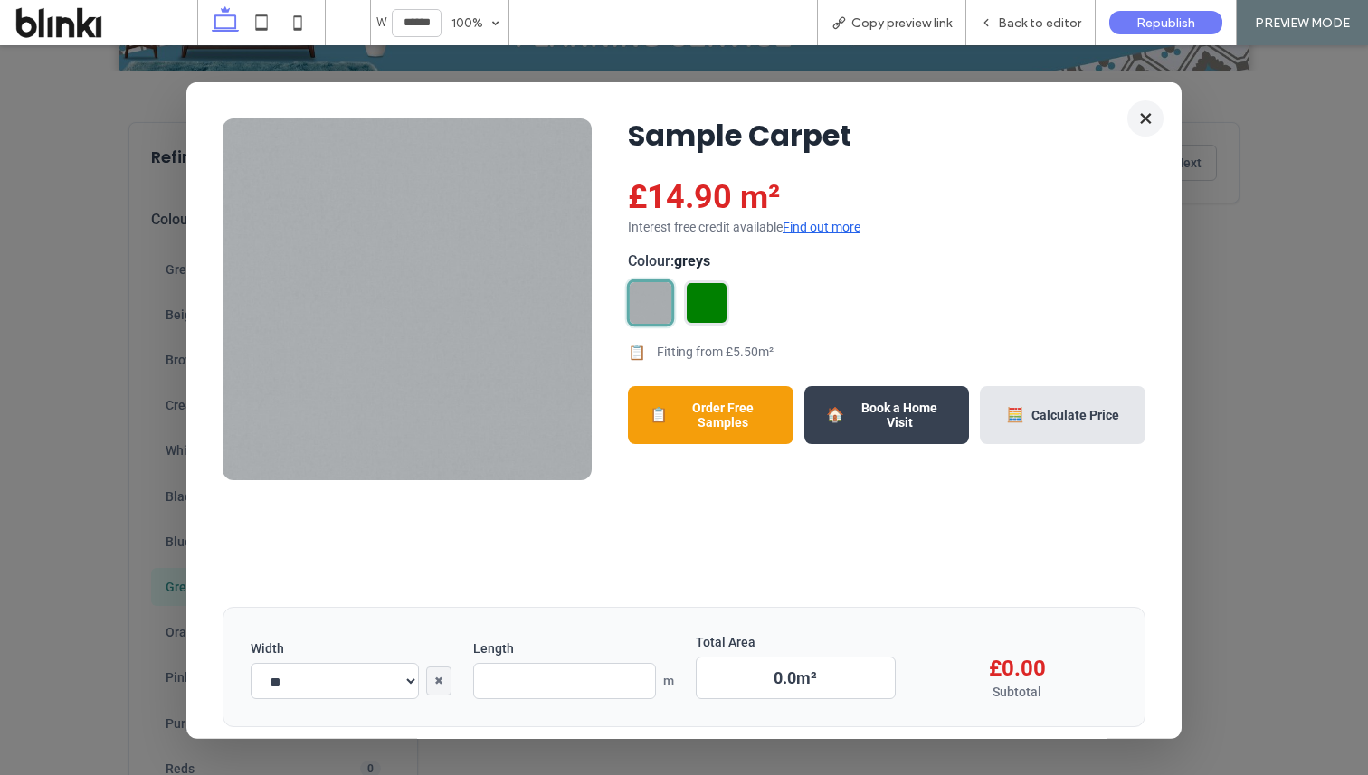
click at [1147, 122] on button "×" at bounding box center [1145, 118] width 36 height 36
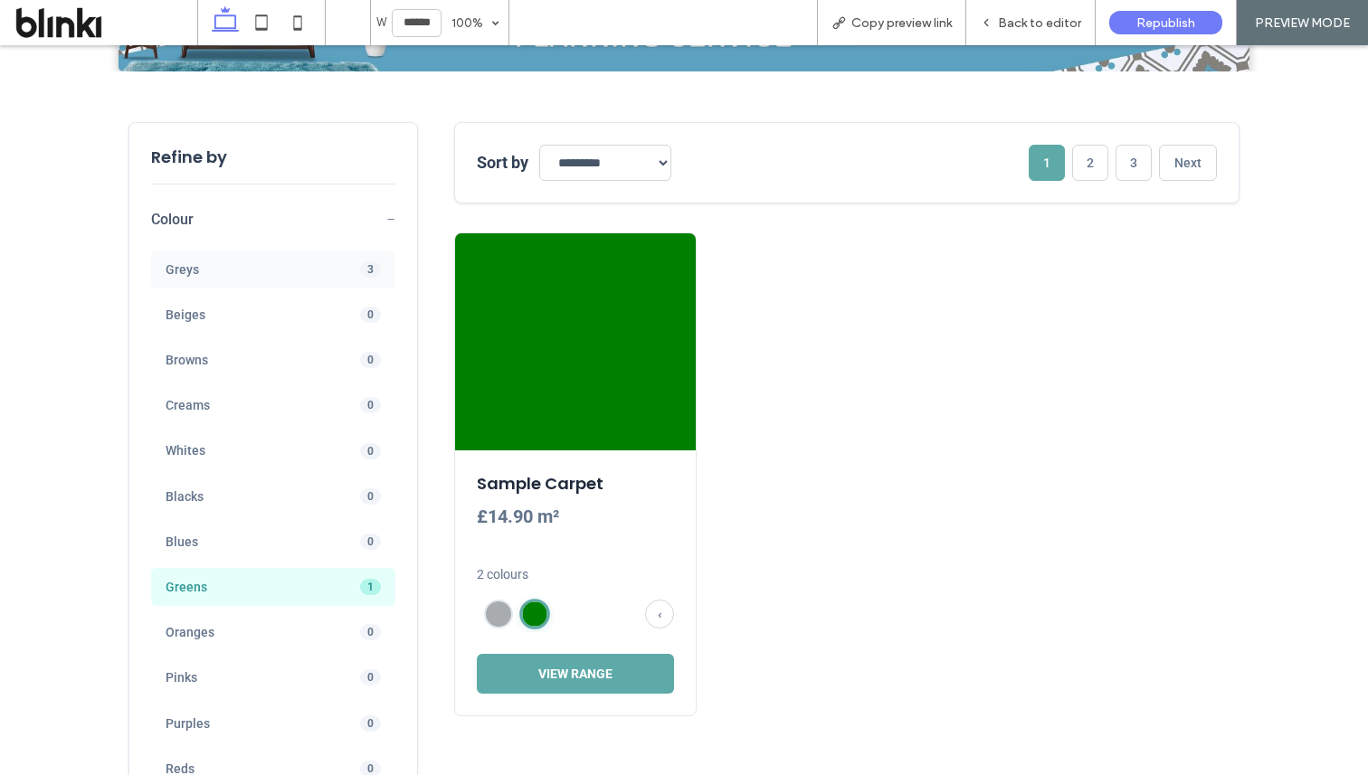
click at [267, 264] on span "Greys" at bounding box center [246, 269] width 161 height 16
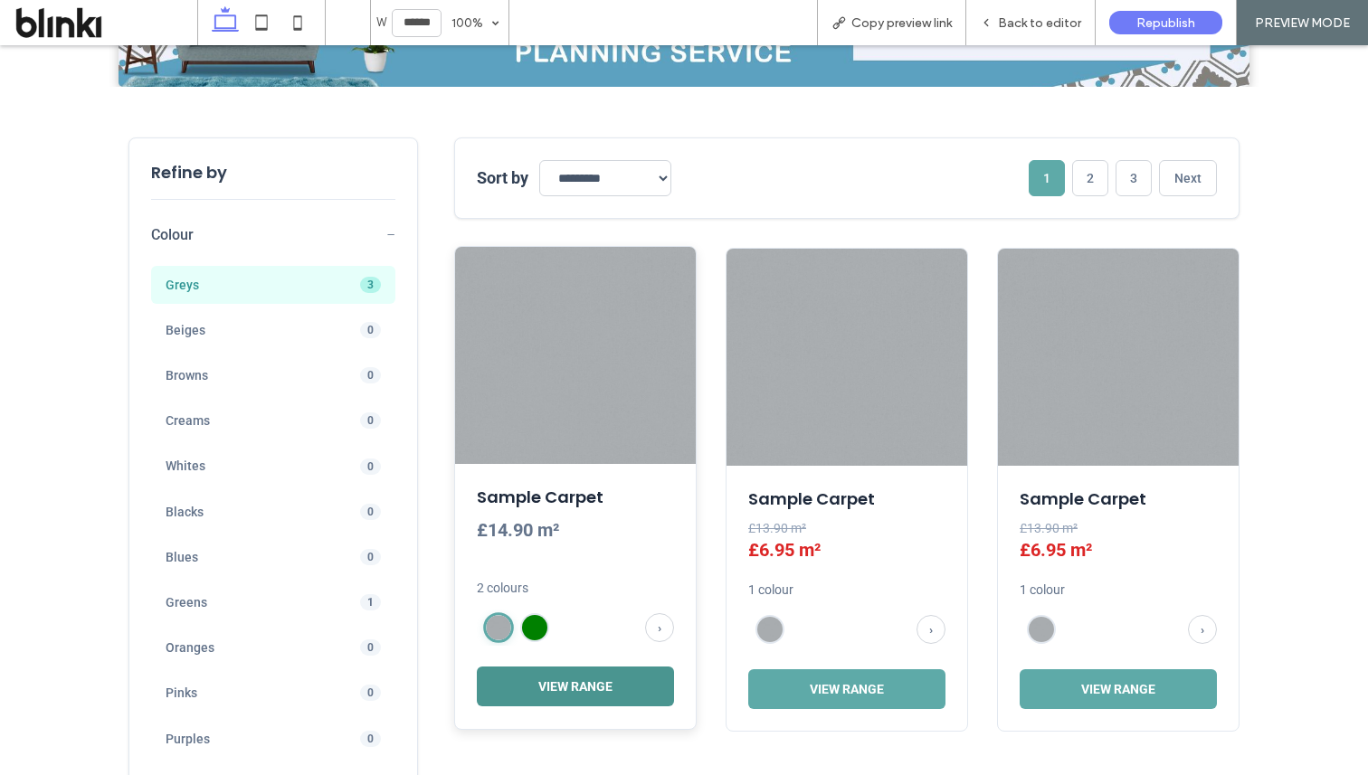
scroll to position [636, 0]
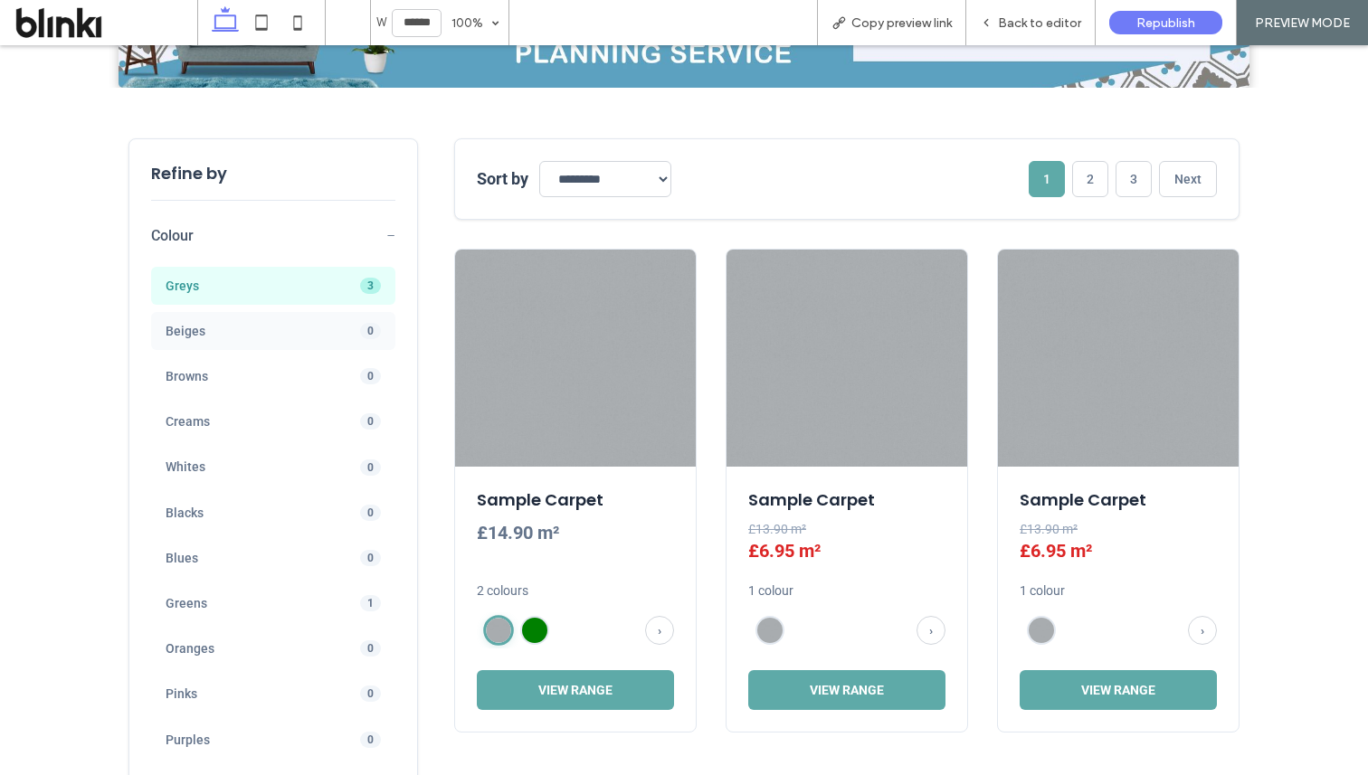
click at [296, 328] on span "Beiges" at bounding box center [246, 331] width 161 height 16
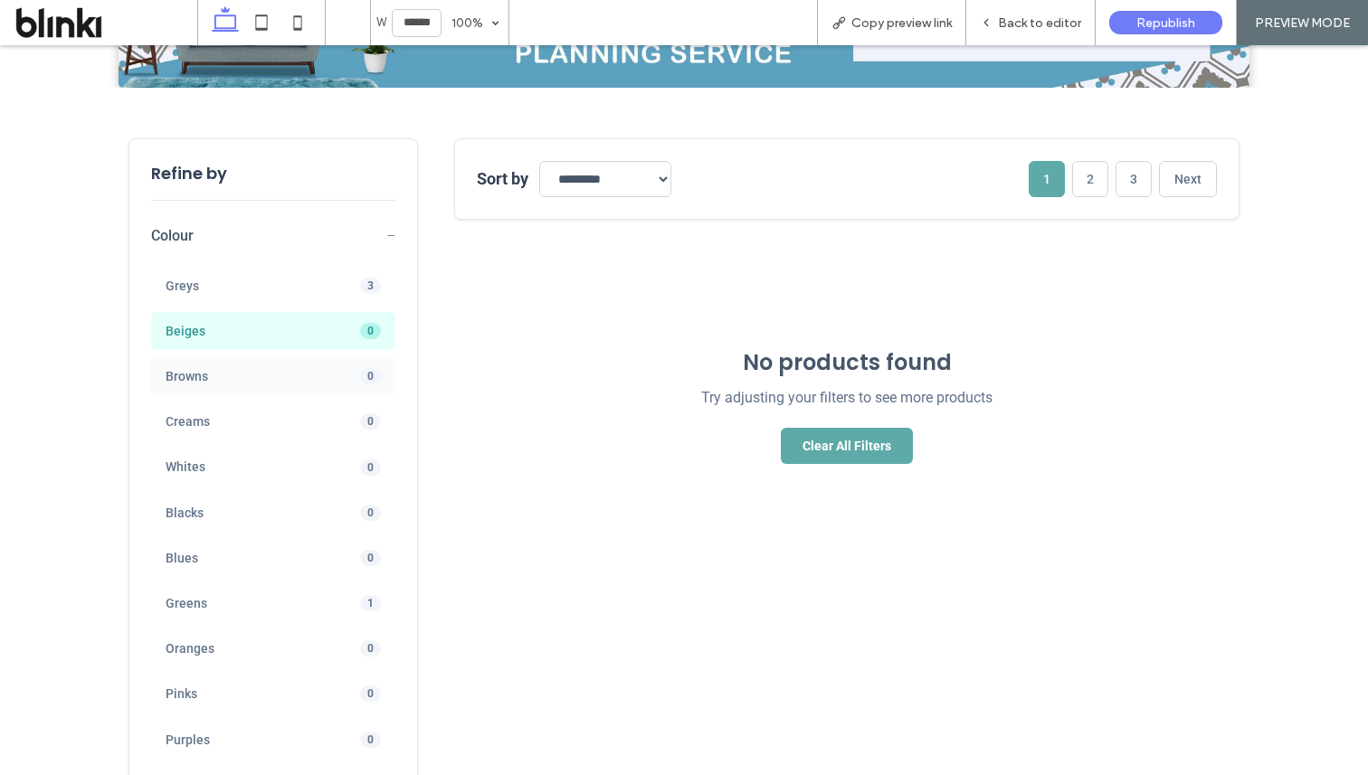
click at [292, 387] on div "Browns 0" at bounding box center [273, 376] width 244 height 38
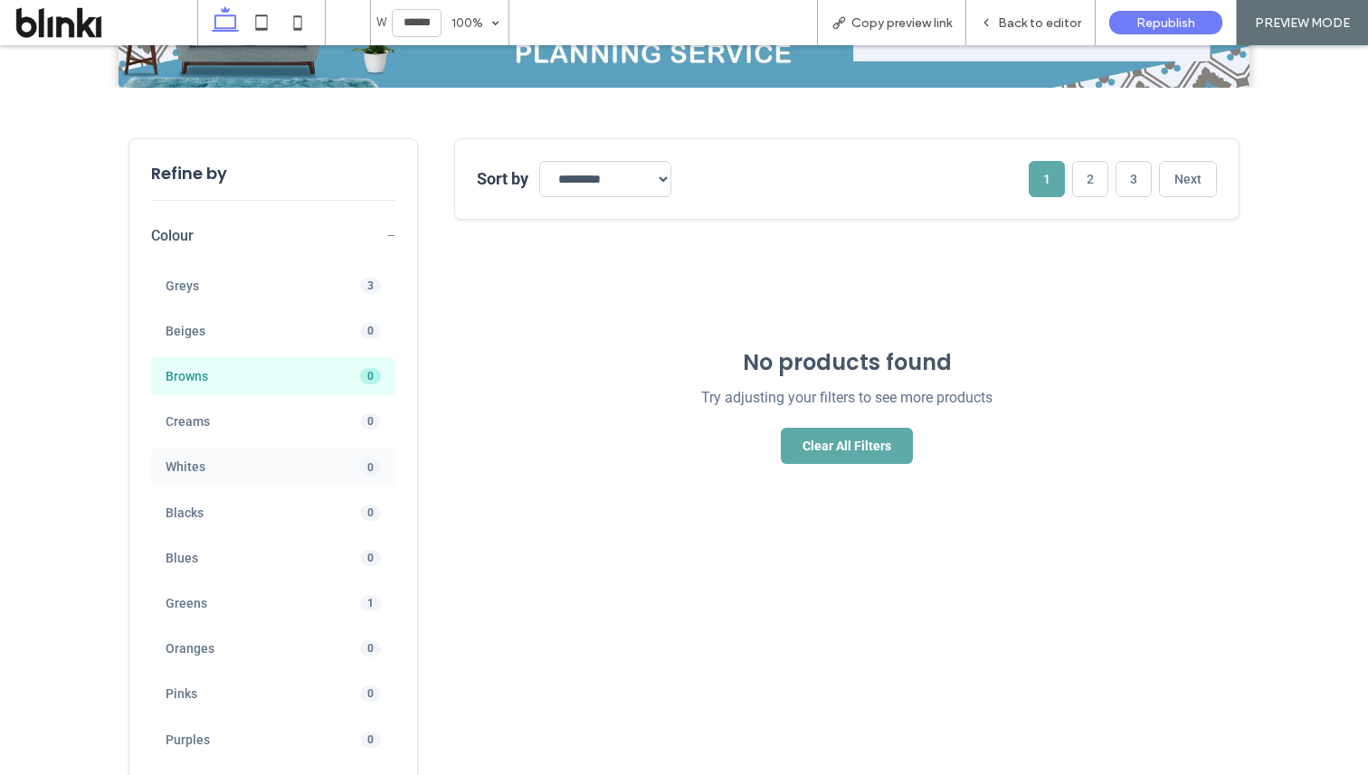
click at [291, 449] on div "Whites 0" at bounding box center [273, 467] width 244 height 38
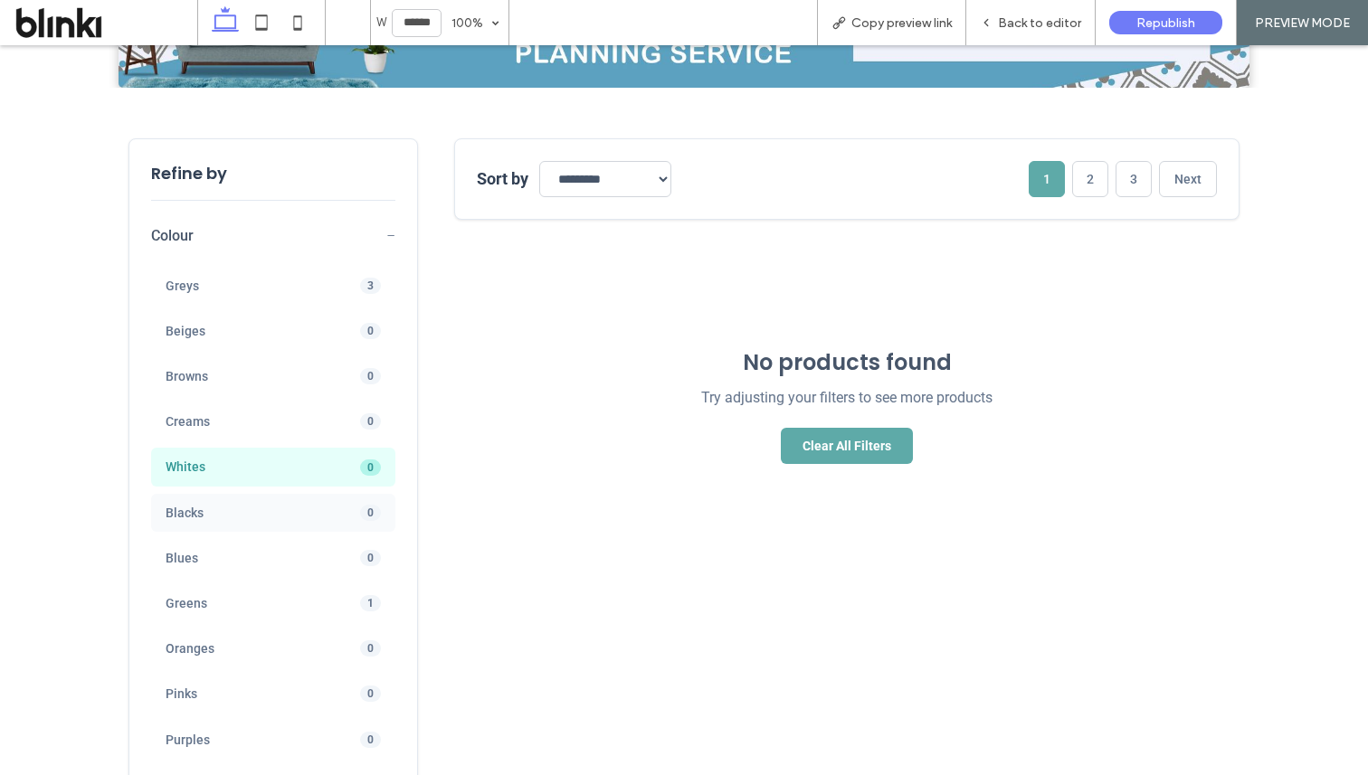
click at [290, 508] on span "Blacks" at bounding box center [246, 513] width 161 height 16
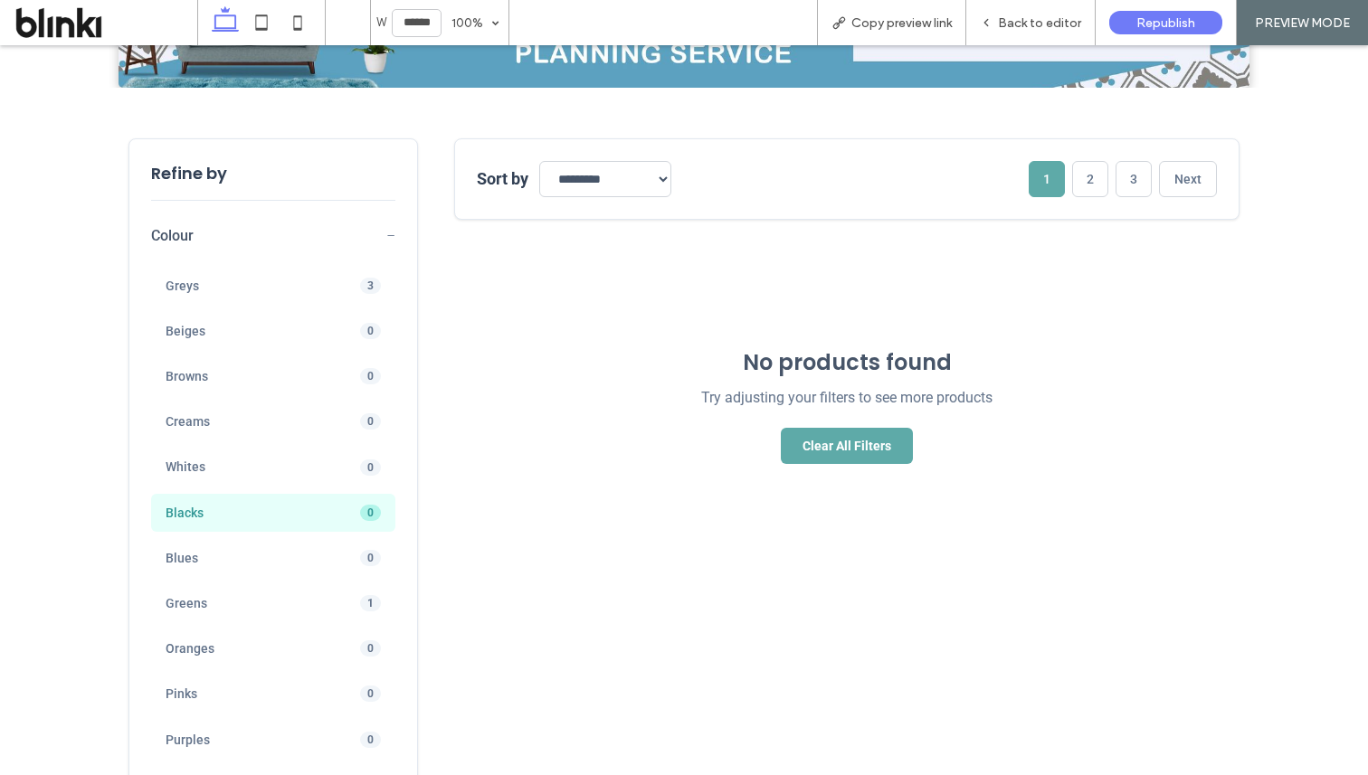
click at [291, 581] on div "Greys 3 Beiges 0 Browns 0 Creams 0 Whites 0 Blacks 0 Blues 0 Greens 1 Oranges 0…" at bounding box center [273, 557] width 244 height 610
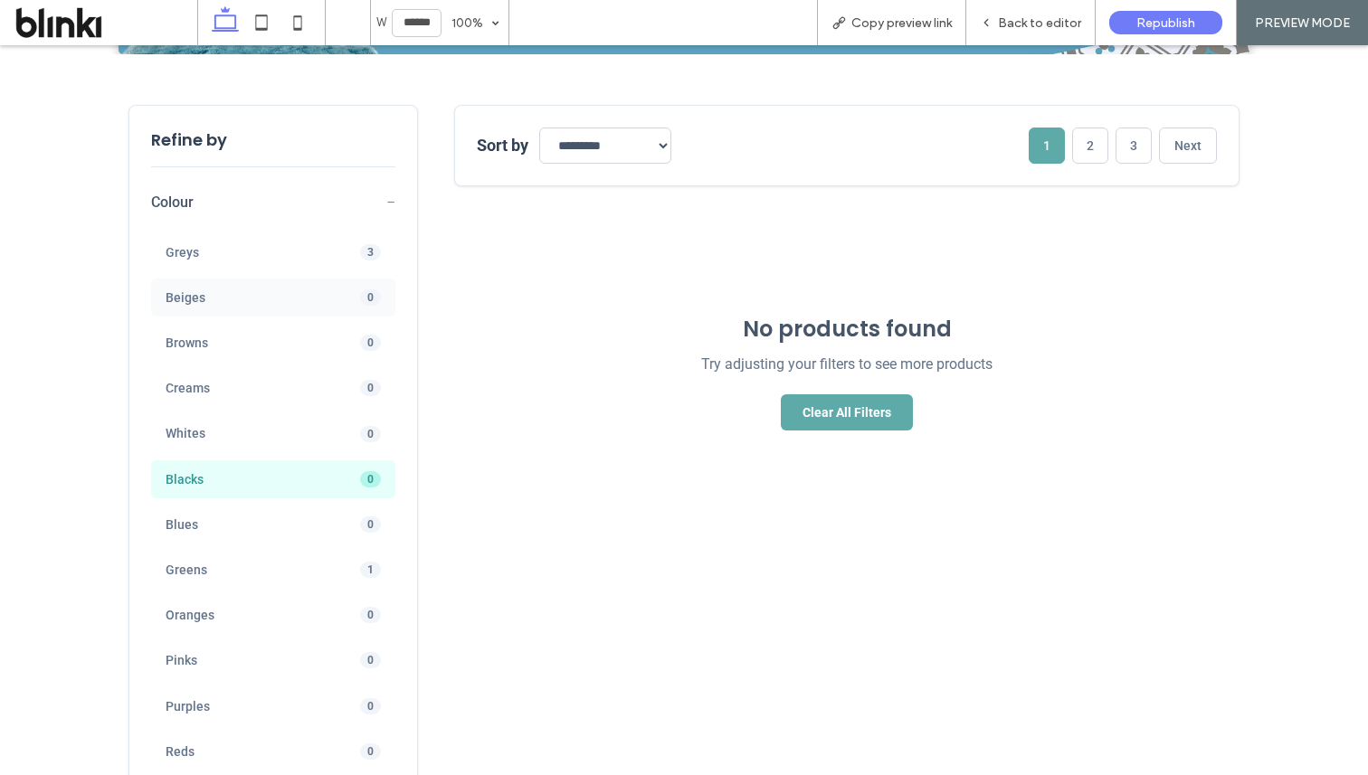
scroll to position [664, 0]
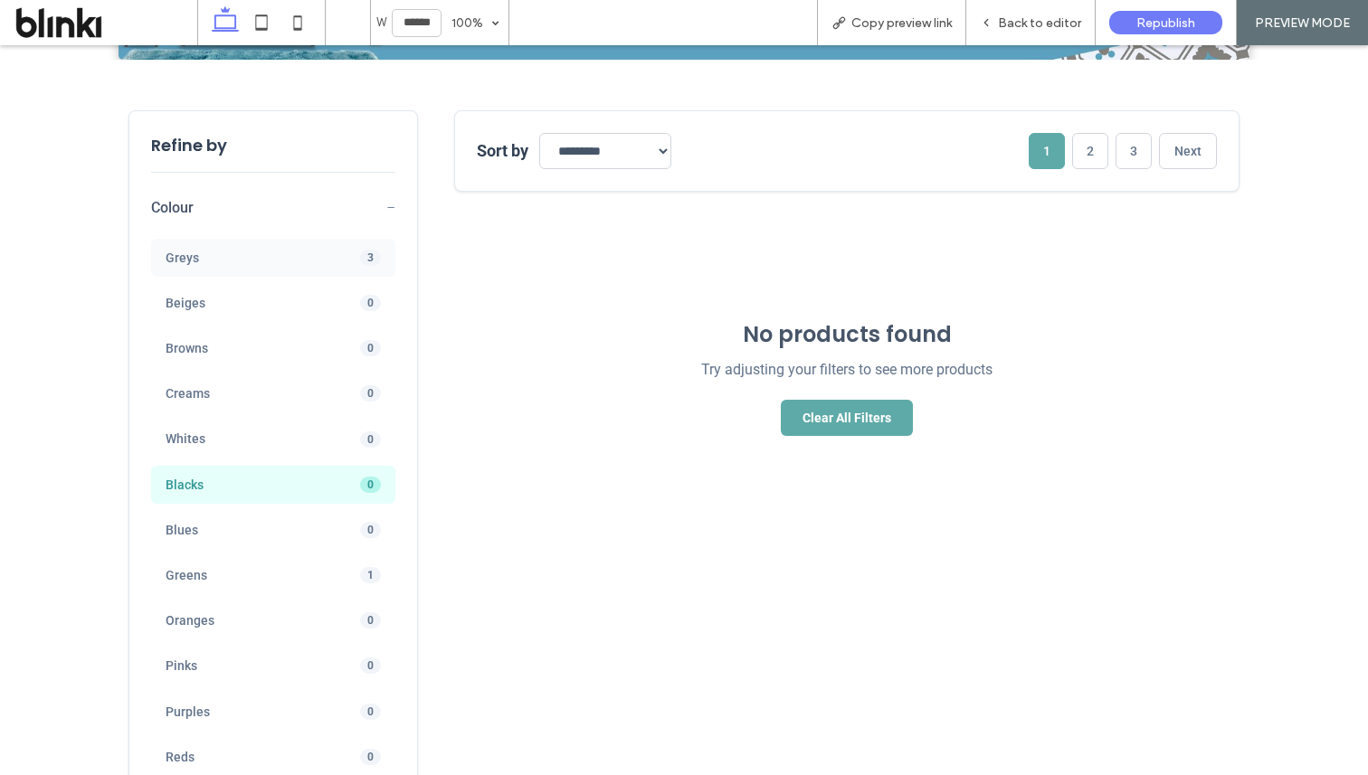
click at [342, 270] on div "Greys 3" at bounding box center [273, 258] width 244 height 38
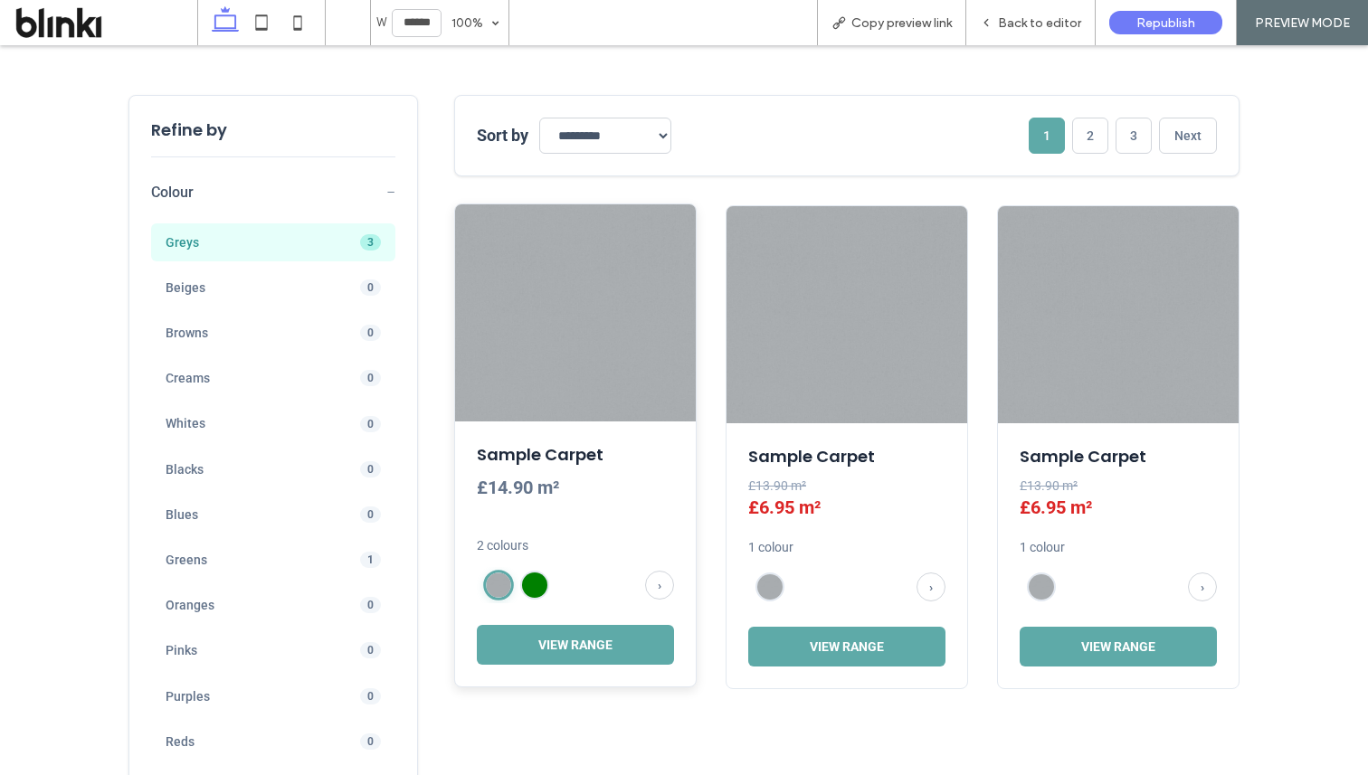
scroll to position [660, 0]
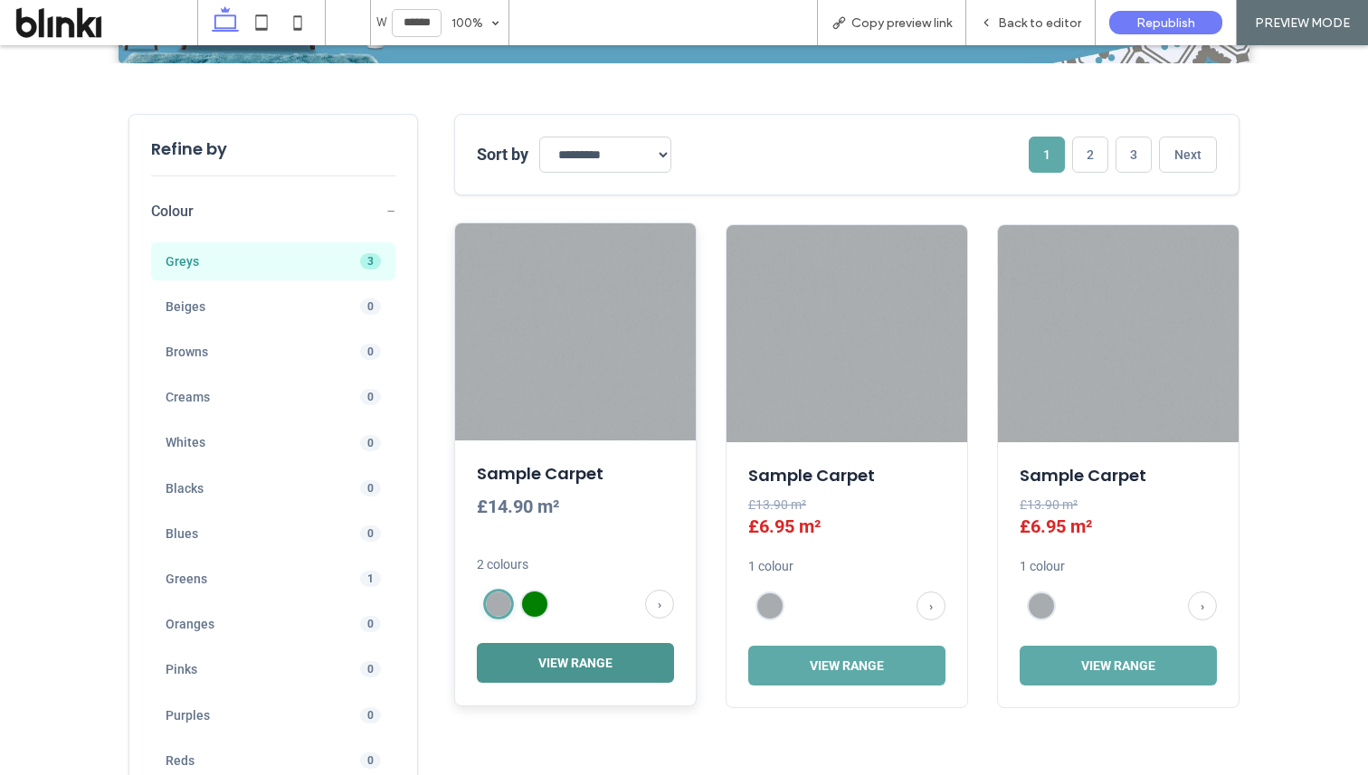
click at [631, 669] on button "View Range" at bounding box center [575, 663] width 197 height 40
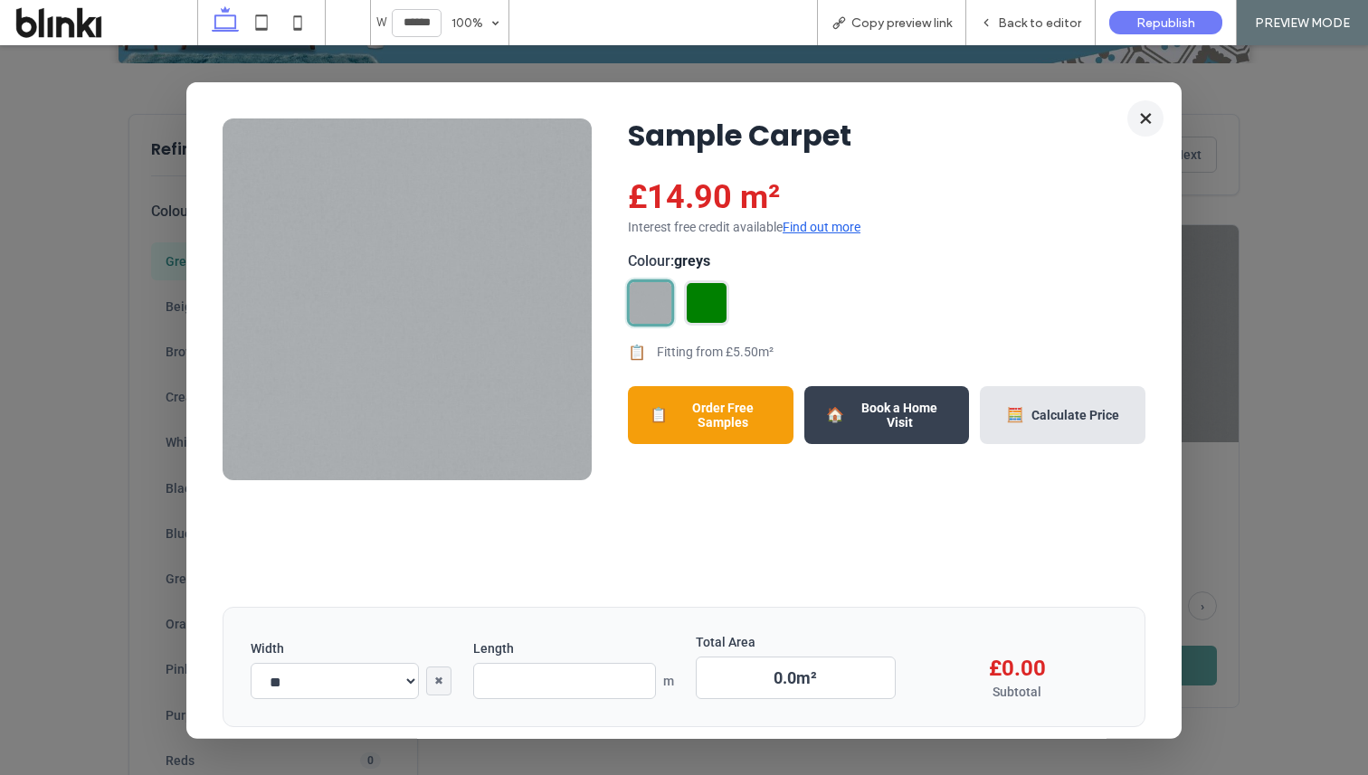
click at [1148, 119] on button "×" at bounding box center [1145, 118] width 36 height 36
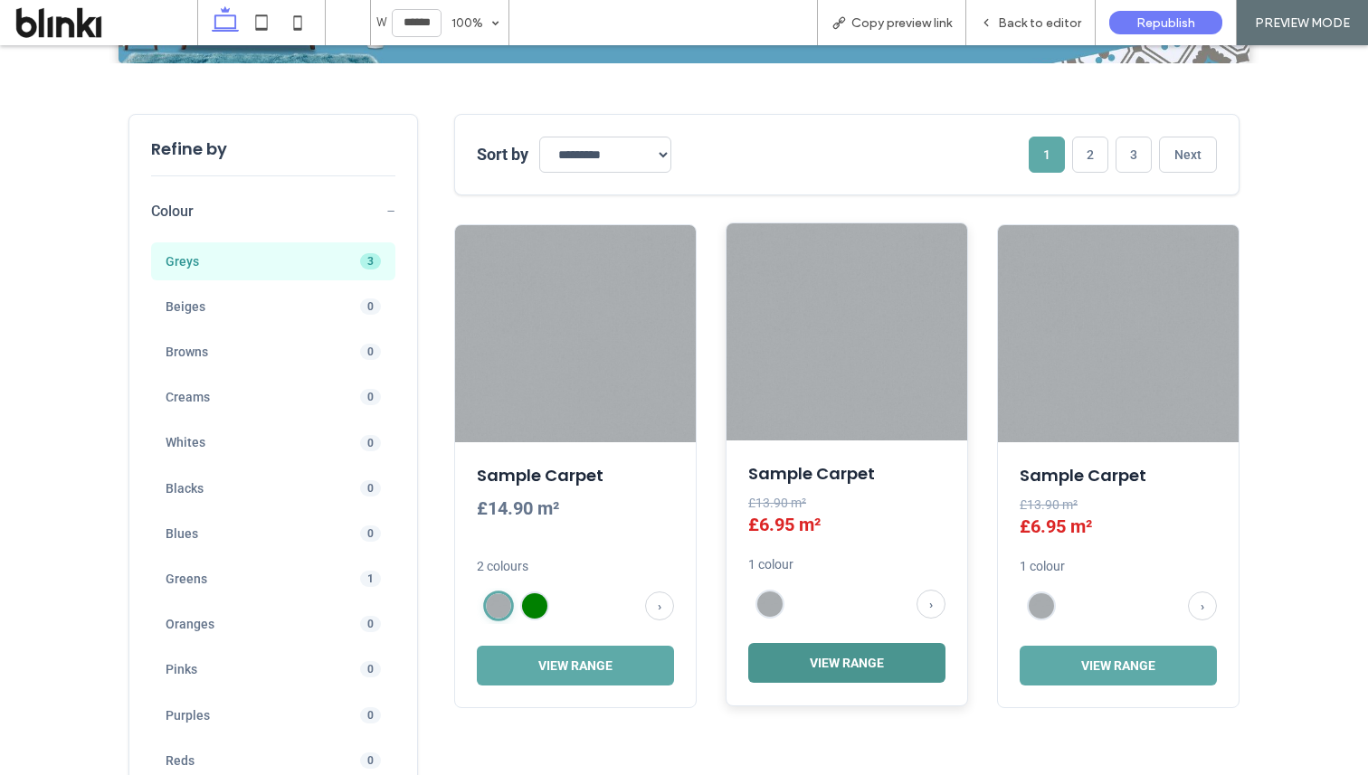
click at [893, 668] on button "View Range" at bounding box center [846, 663] width 197 height 40
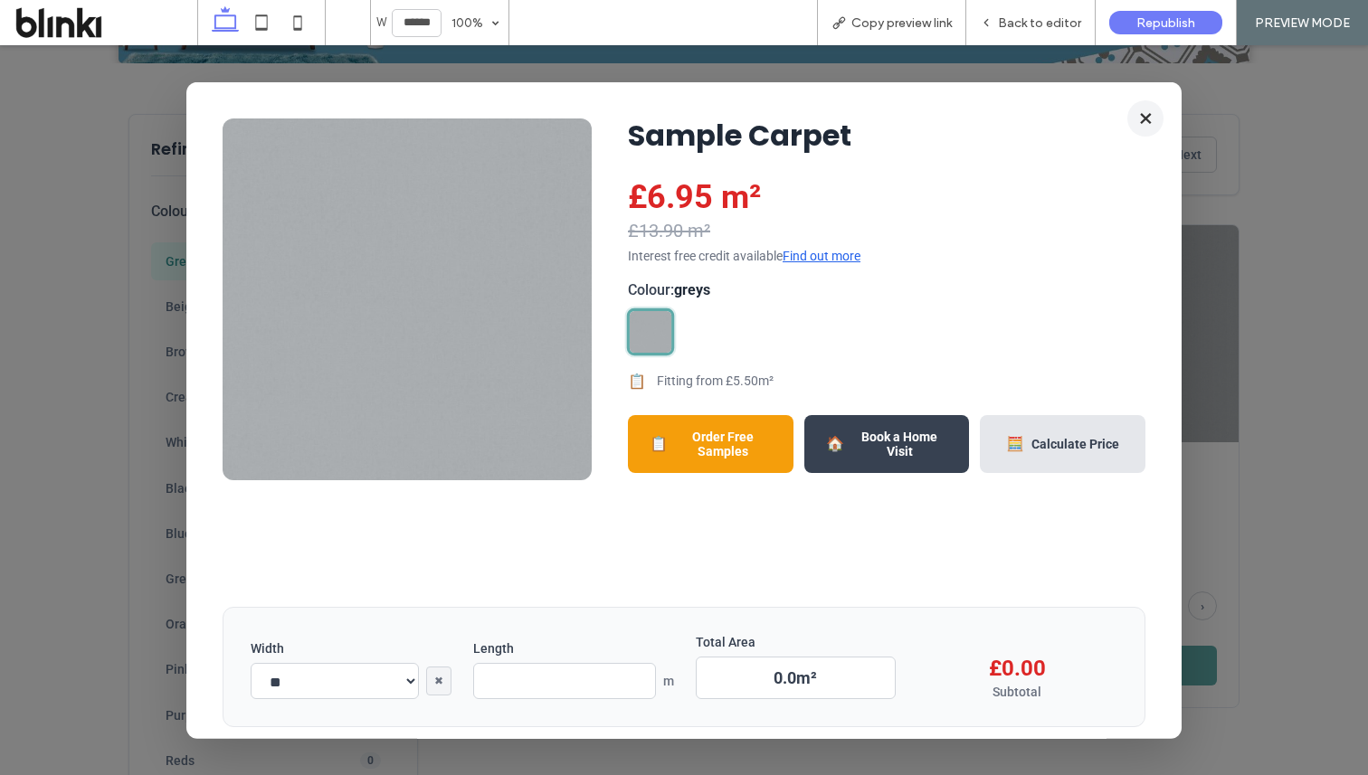
click at [1149, 119] on button "×" at bounding box center [1145, 118] width 36 height 36
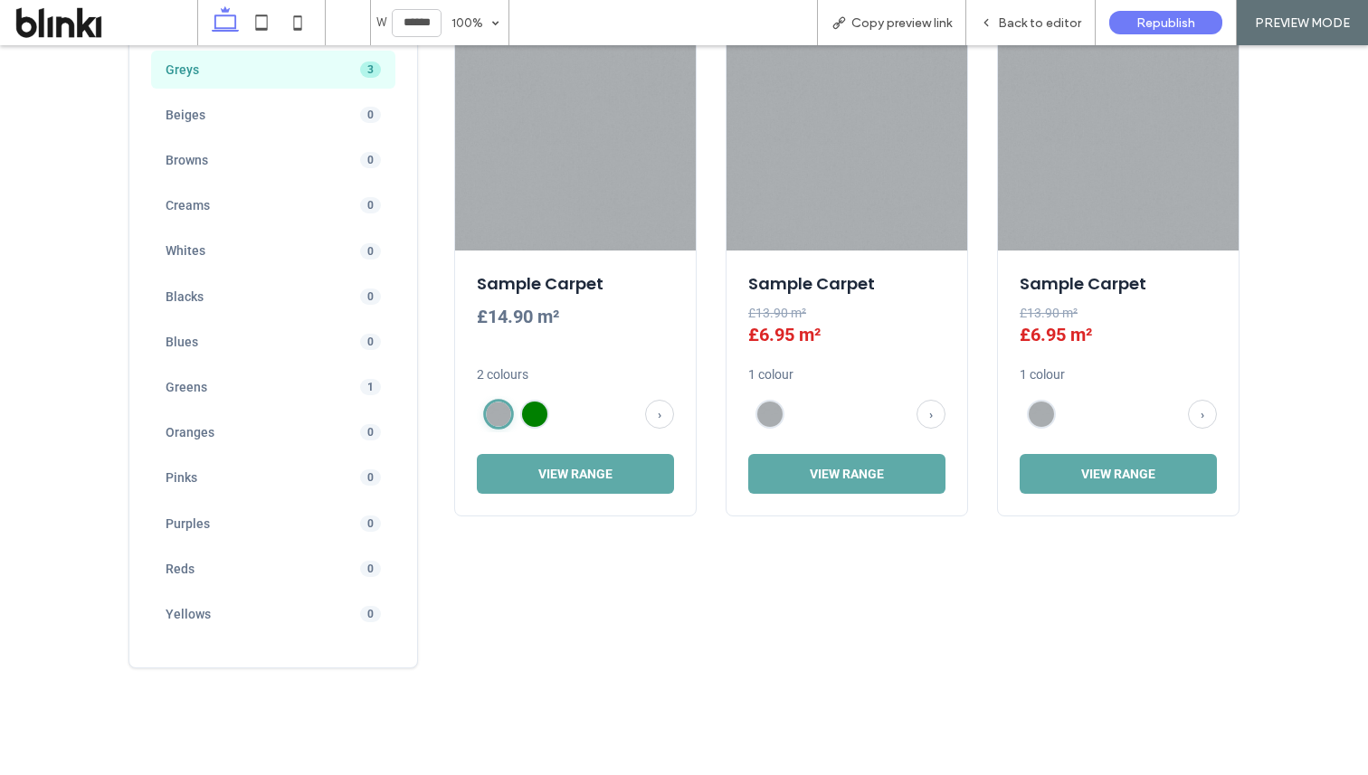
scroll to position [889, 0]
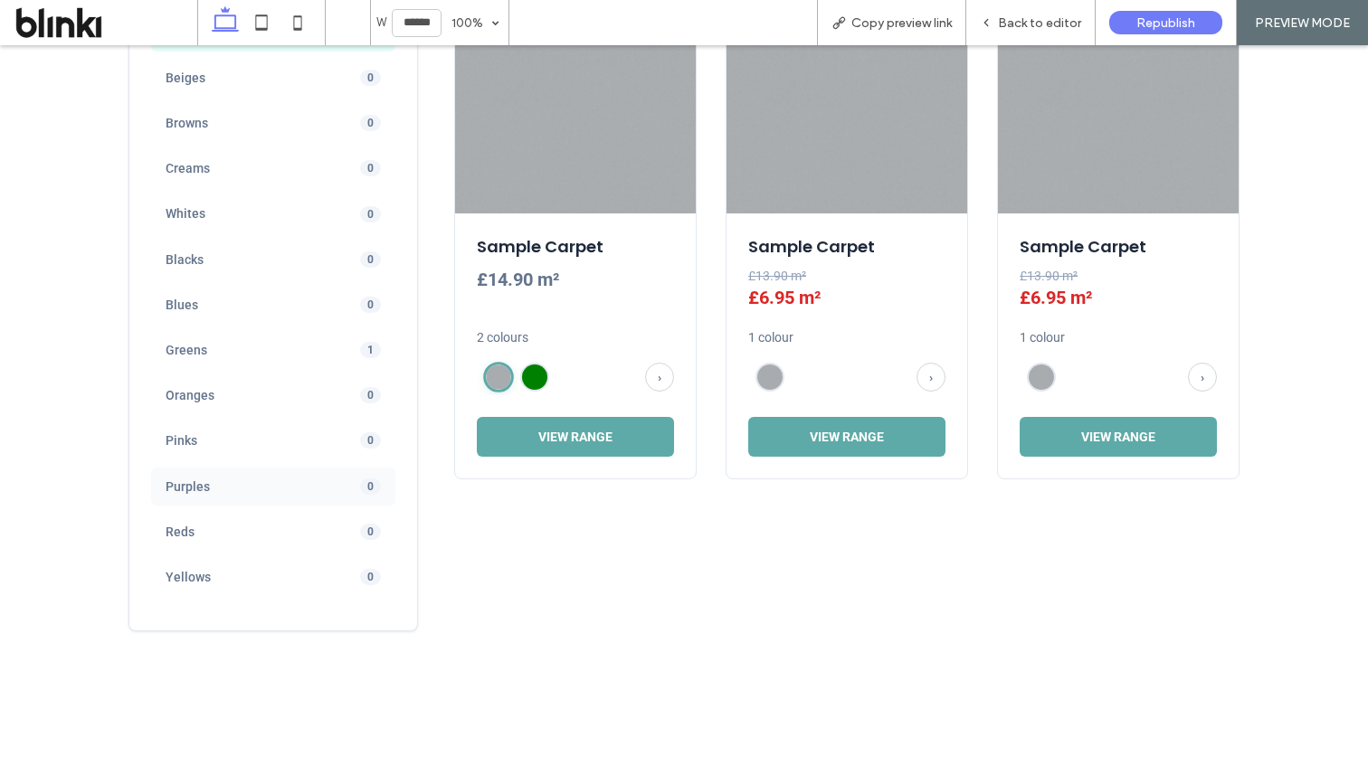
click at [331, 472] on div "Purples 0" at bounding box center [273, 487] width 244 height 38
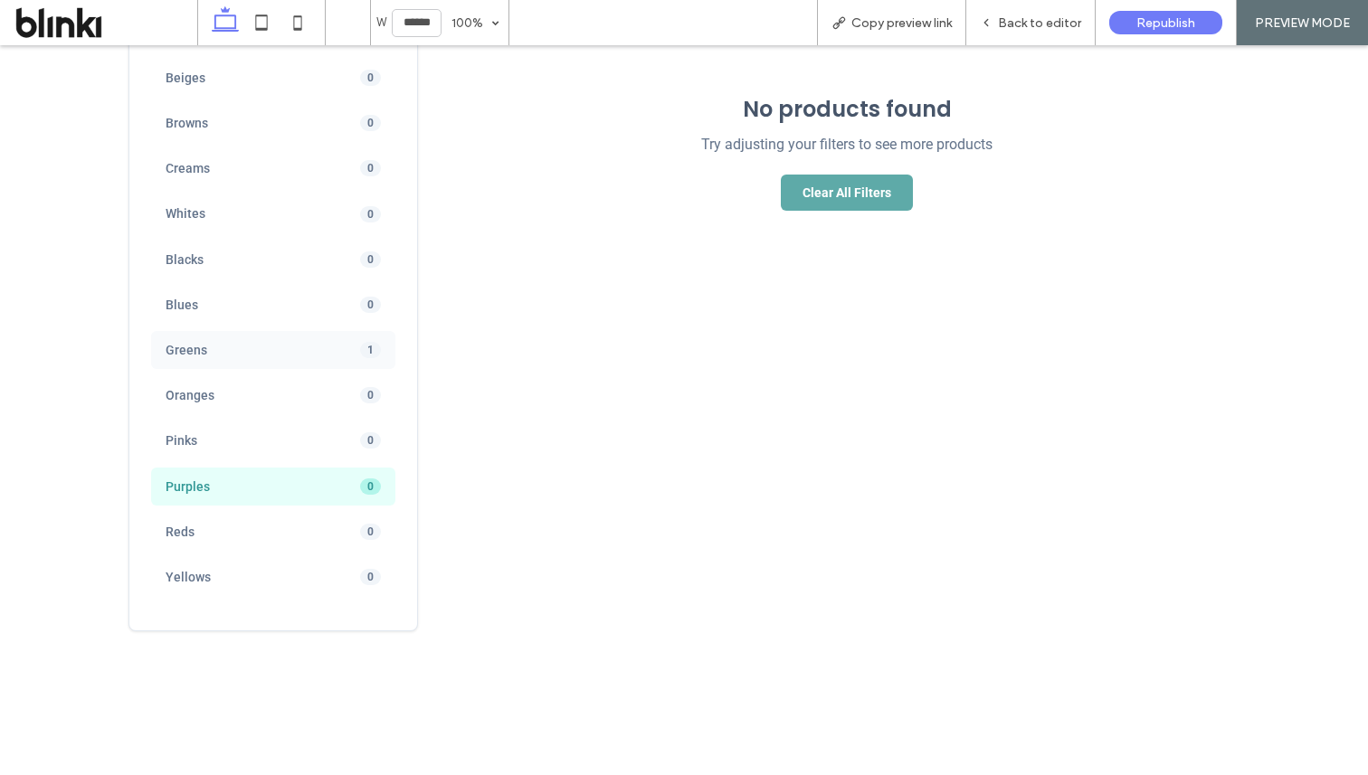
click at [349, 342] on div "Greens 1" at bounding box center [273, 350] width 244 height 38
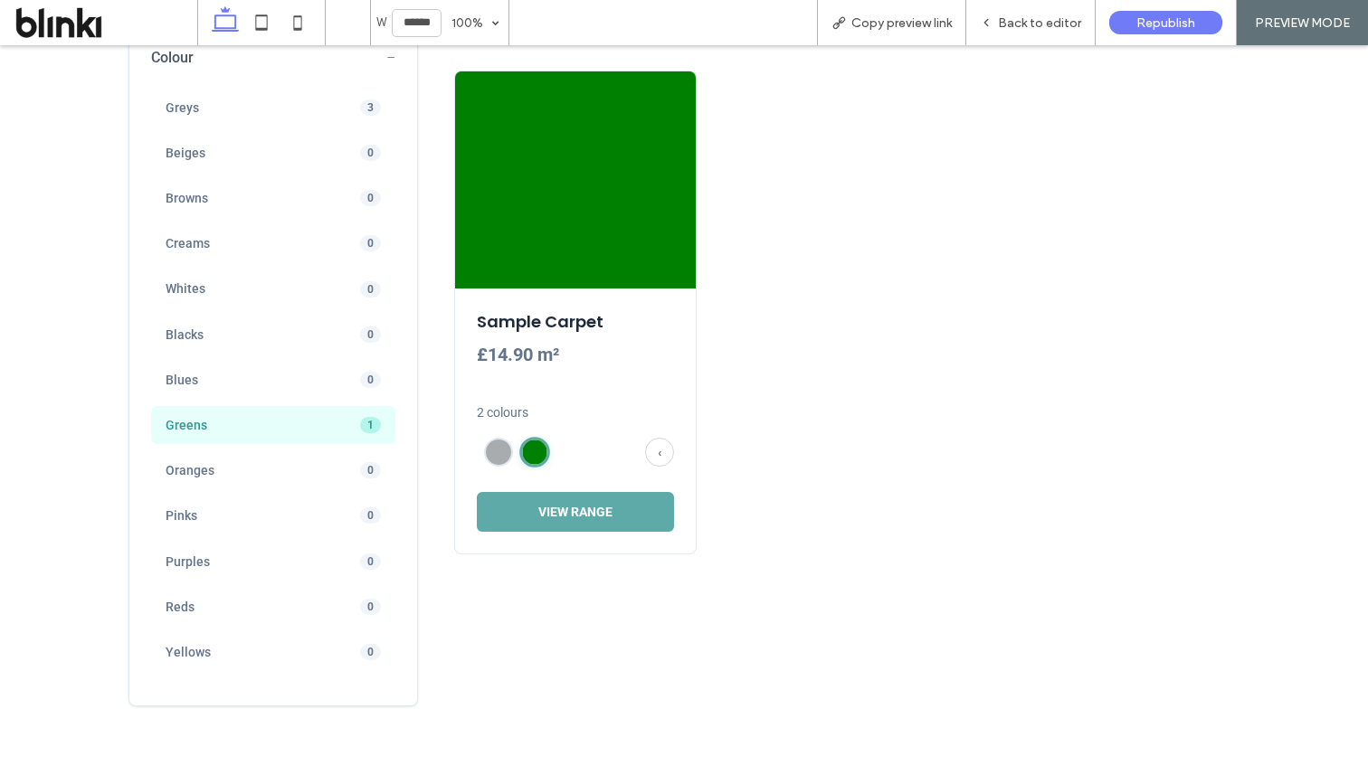
scroll to position [734, 0]
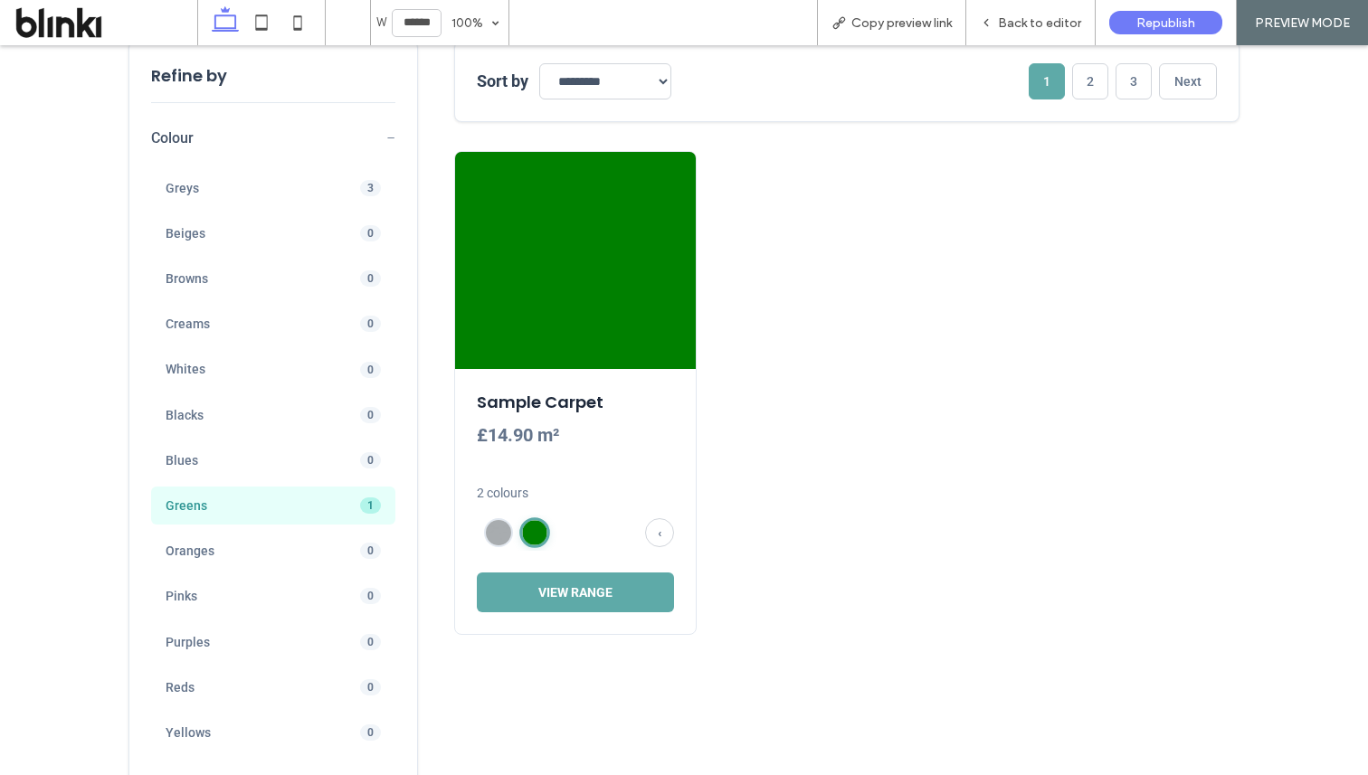
click at [349, 342] on div "Creams 0" at bounding box center [273, 324] width 244 height 38
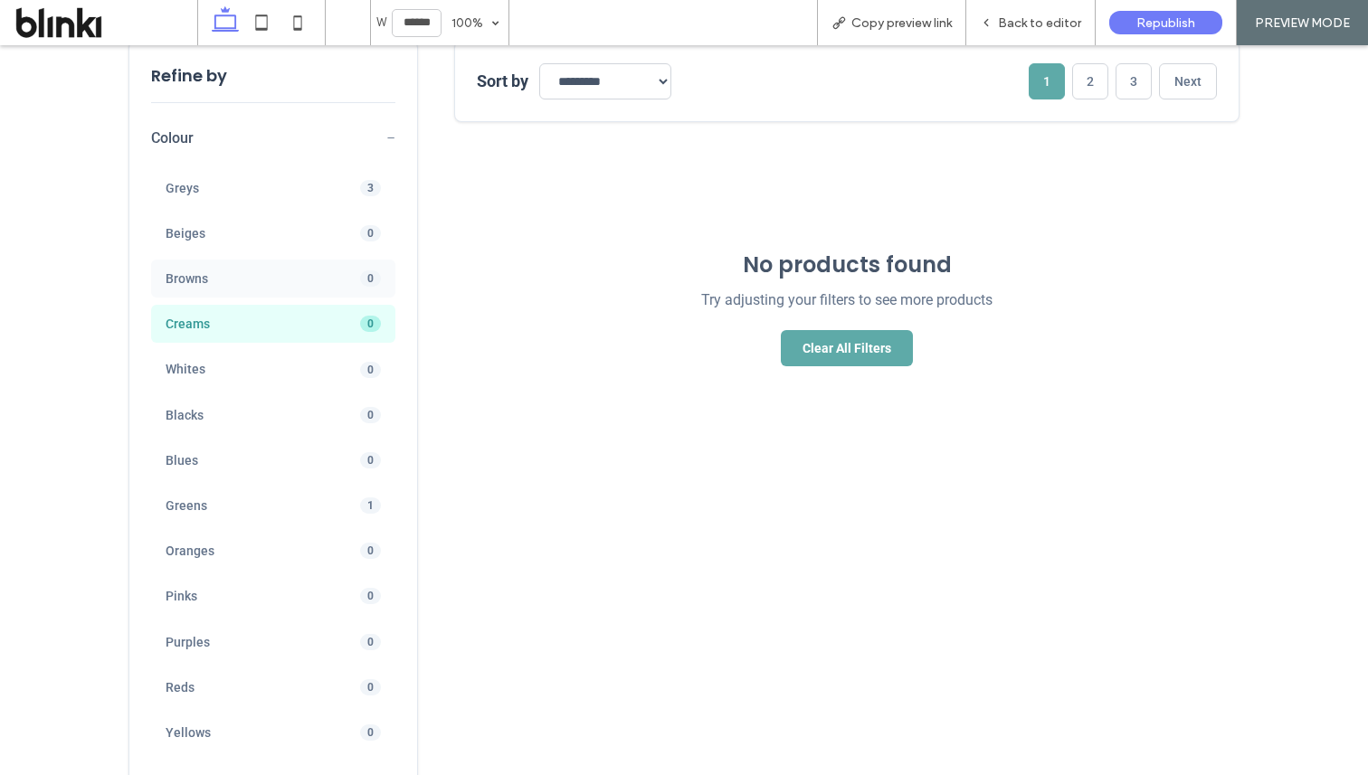
click at [340, 290] on div "Browns 0" at bounding box center [273, 279] width 244 height 38
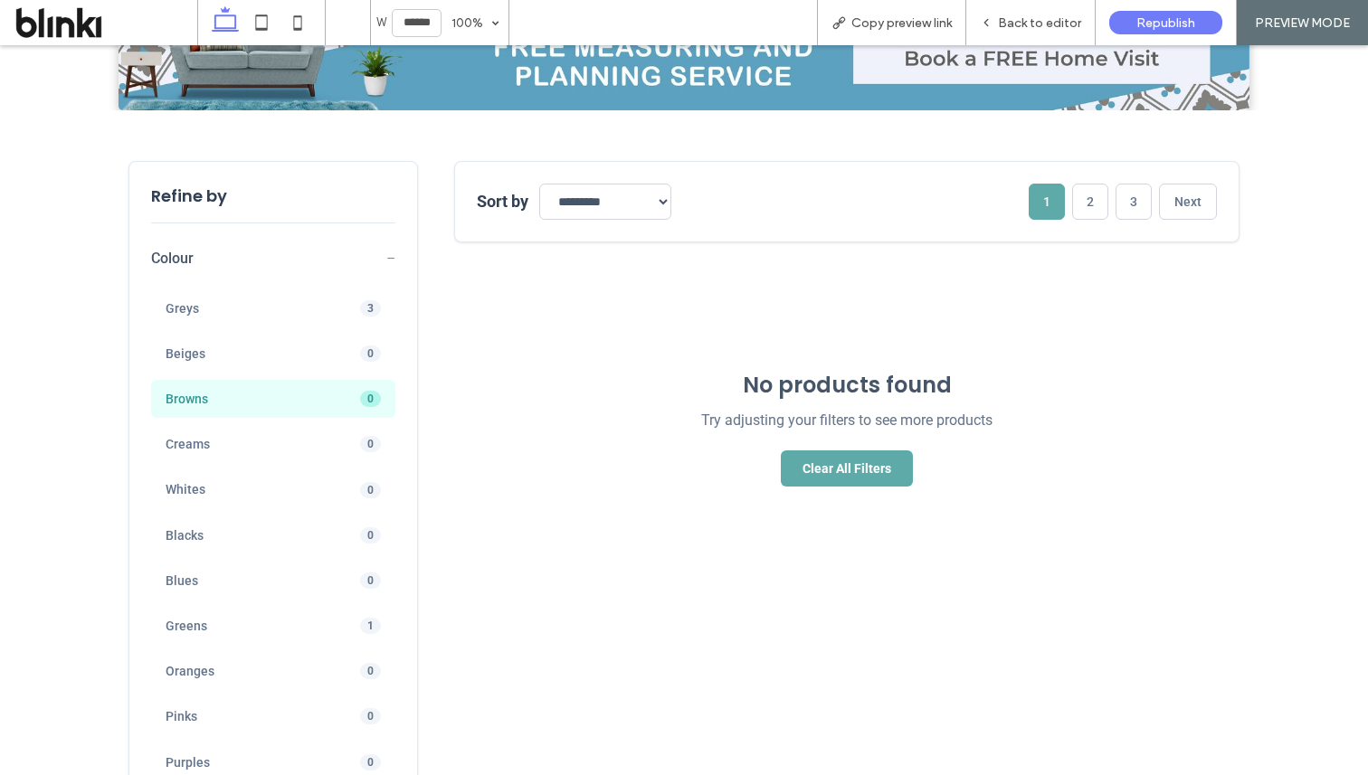
scroll to position [602, 0]
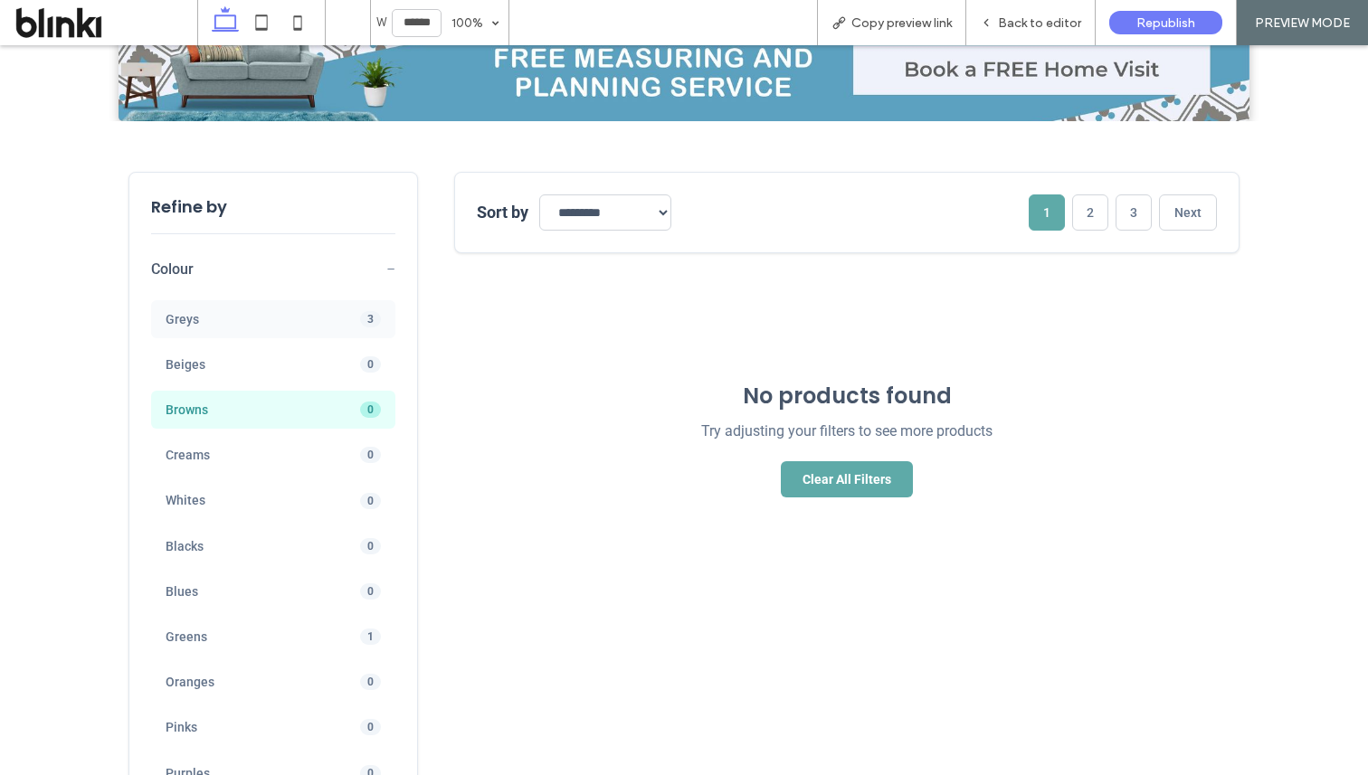
click at [342, 311] on div "Greys 3" at bounding box center [273, 319] width 244 height 38
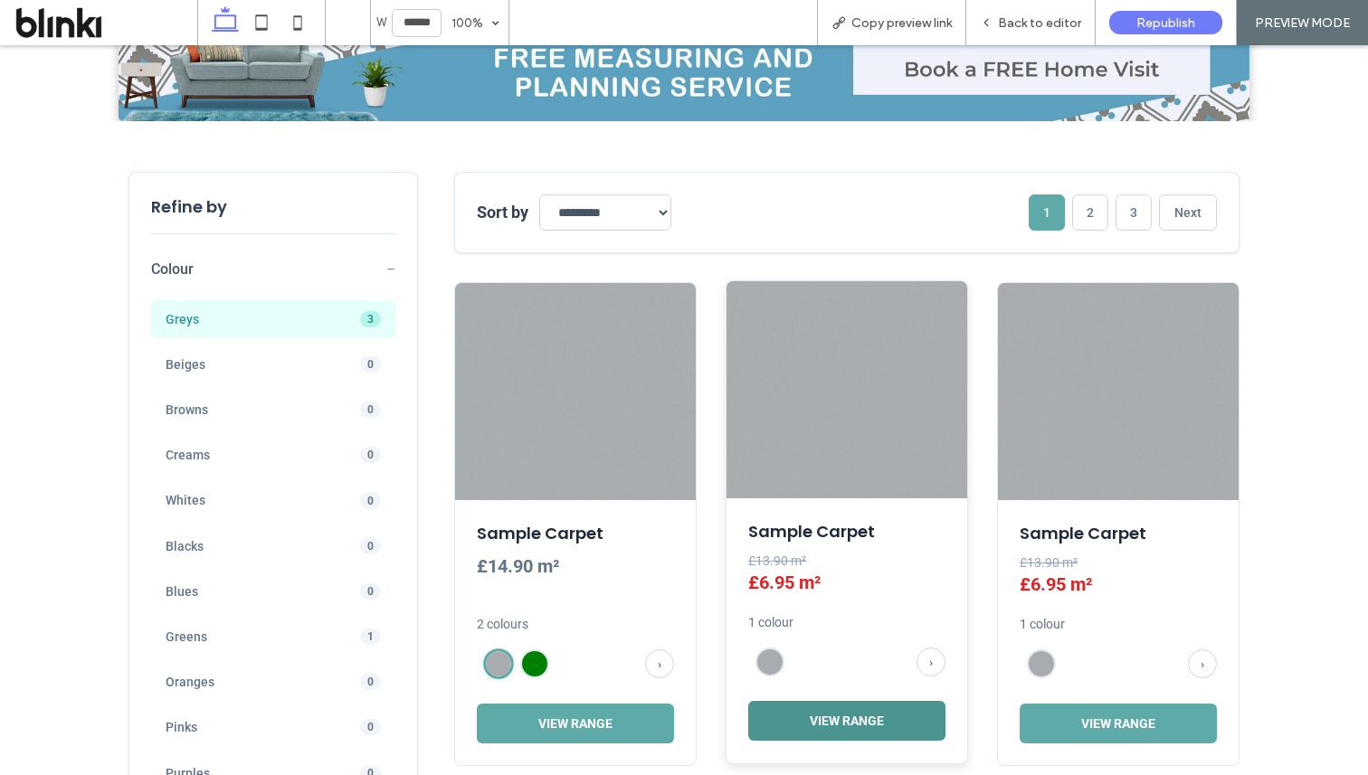
click at [854, 710] on button "View Range" at bounding box center [846, 721] width 197 height 40
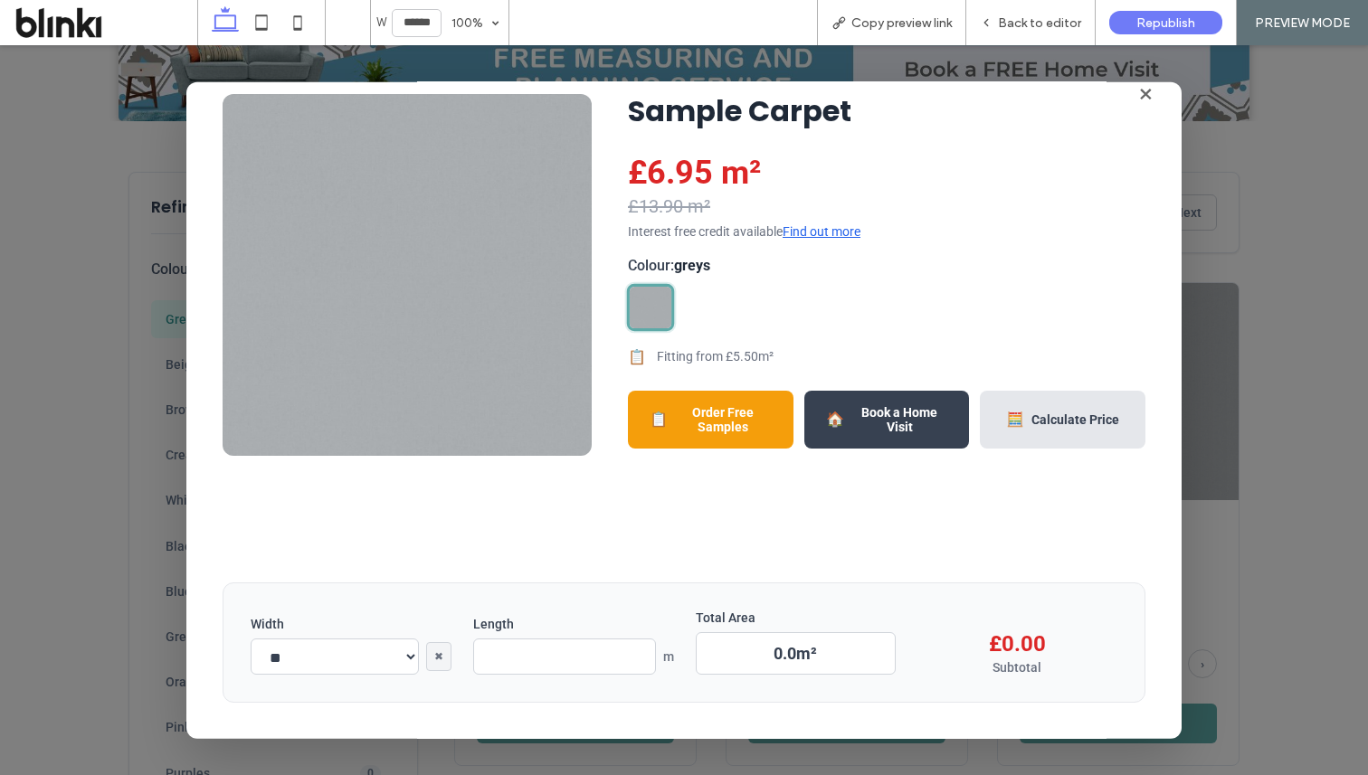
scroll to position [0, 0]
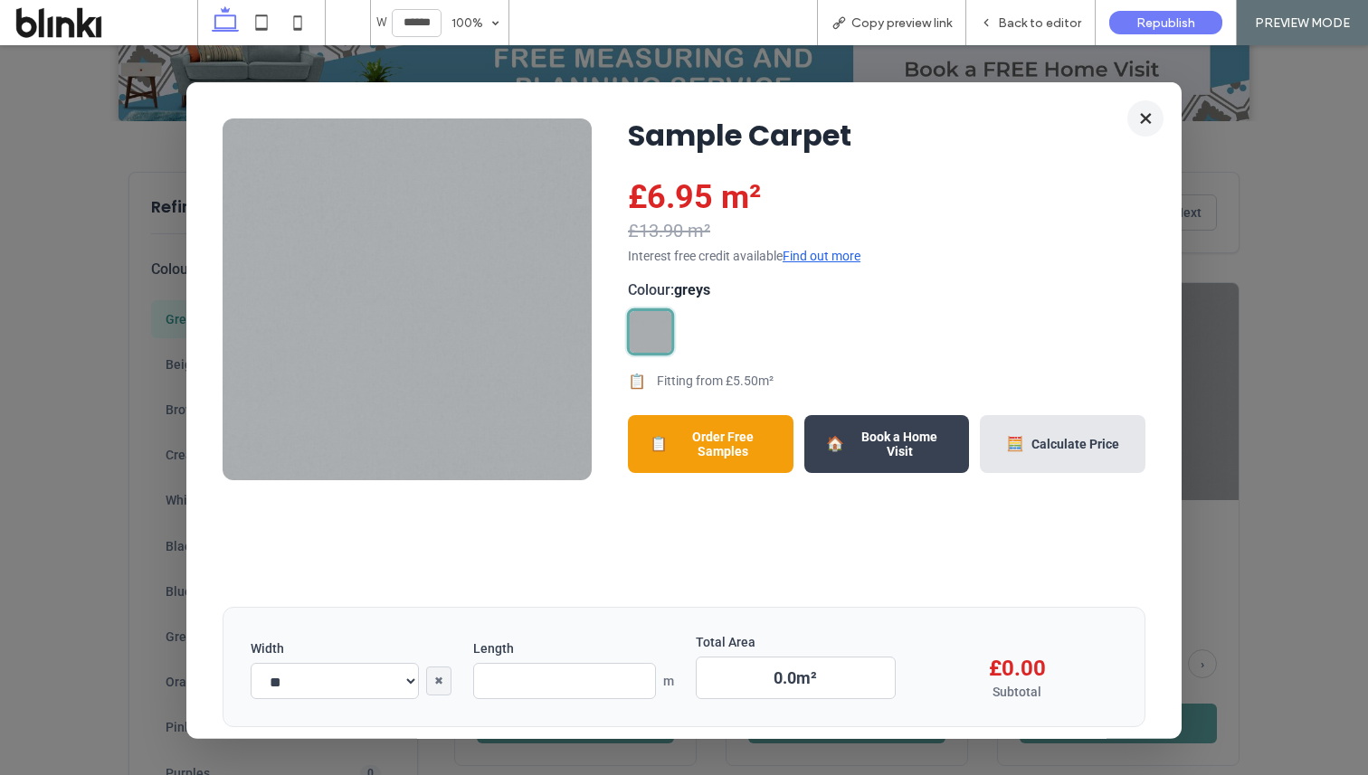
click at [1147, 119] on button "×" at bounding box center [1145, 118] width 36 height 36
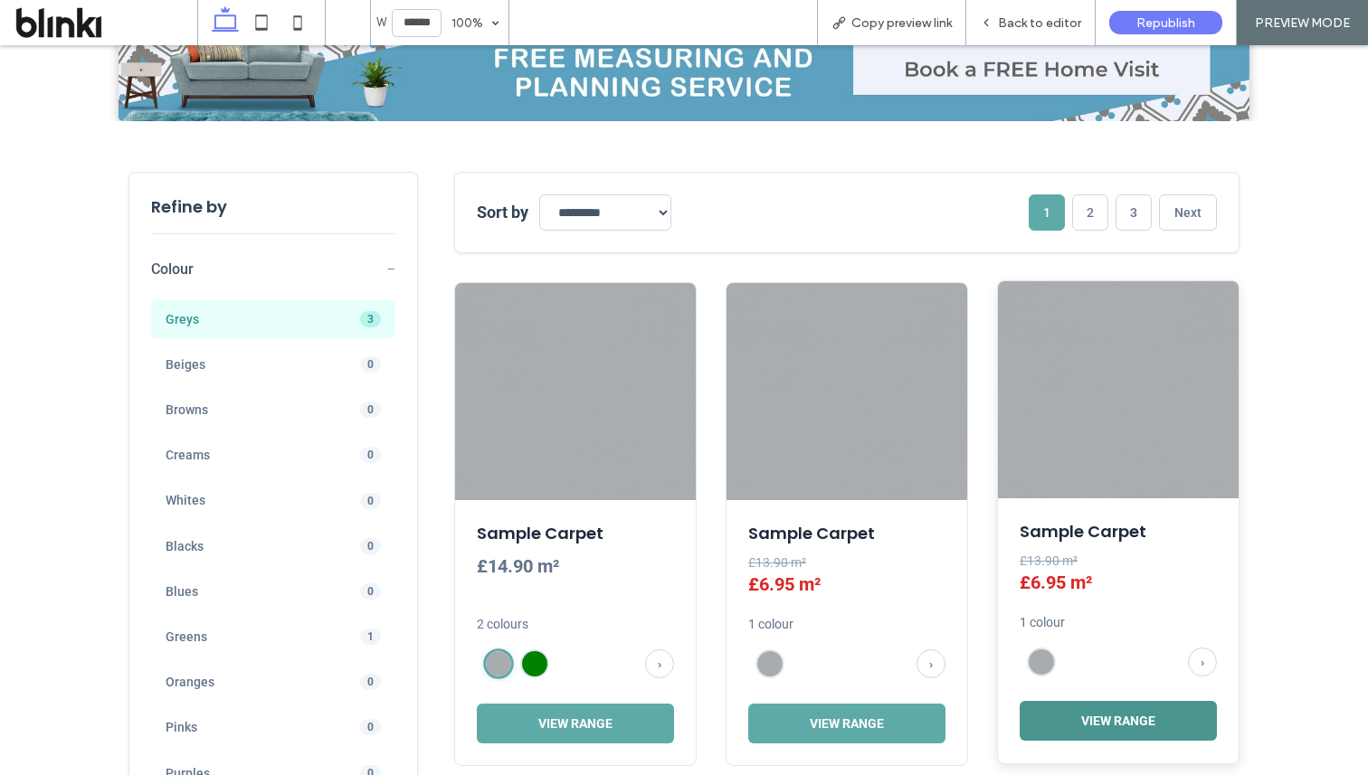
click at [1092, 705] on button "View Range" at bounding box center [1117, 721] width 197 height 40
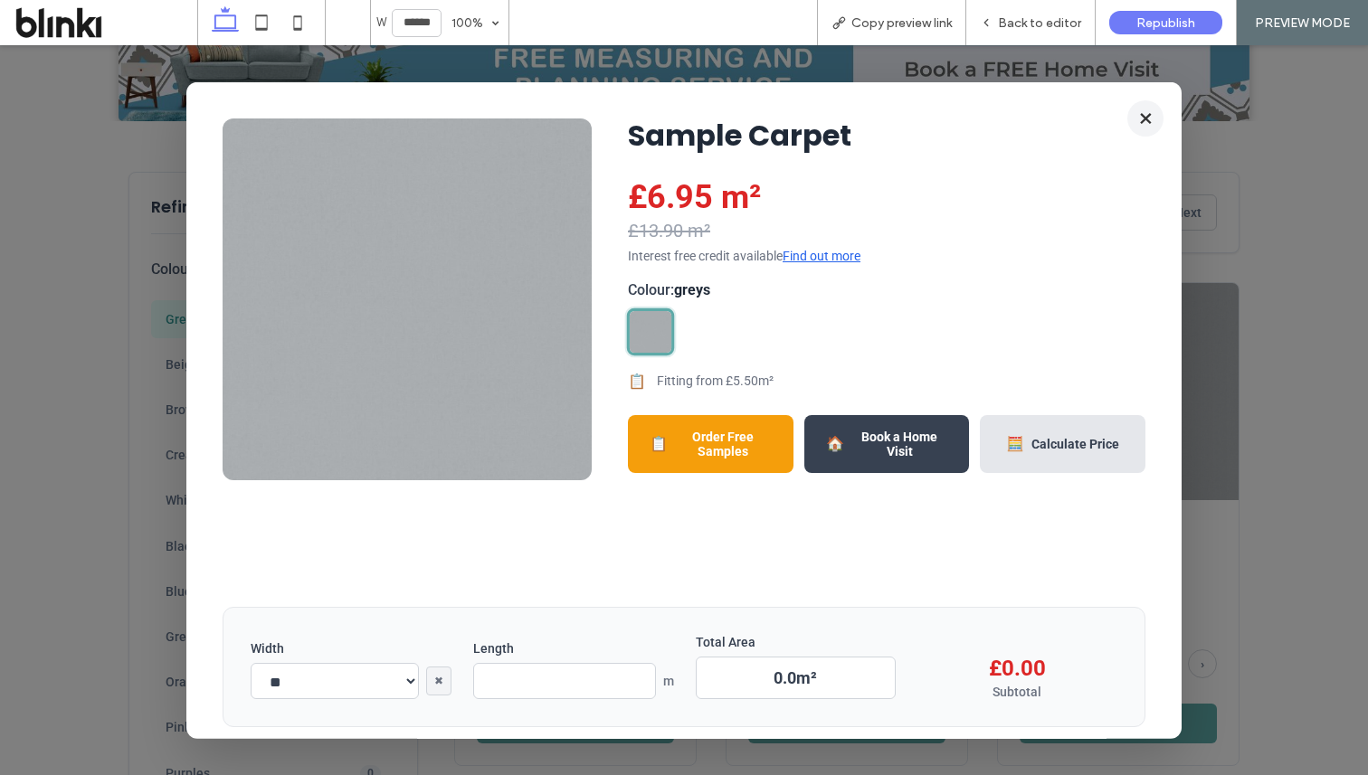
click at [1146, 116] on button "×" at bounding box center [1145, 118] width 36 height 36
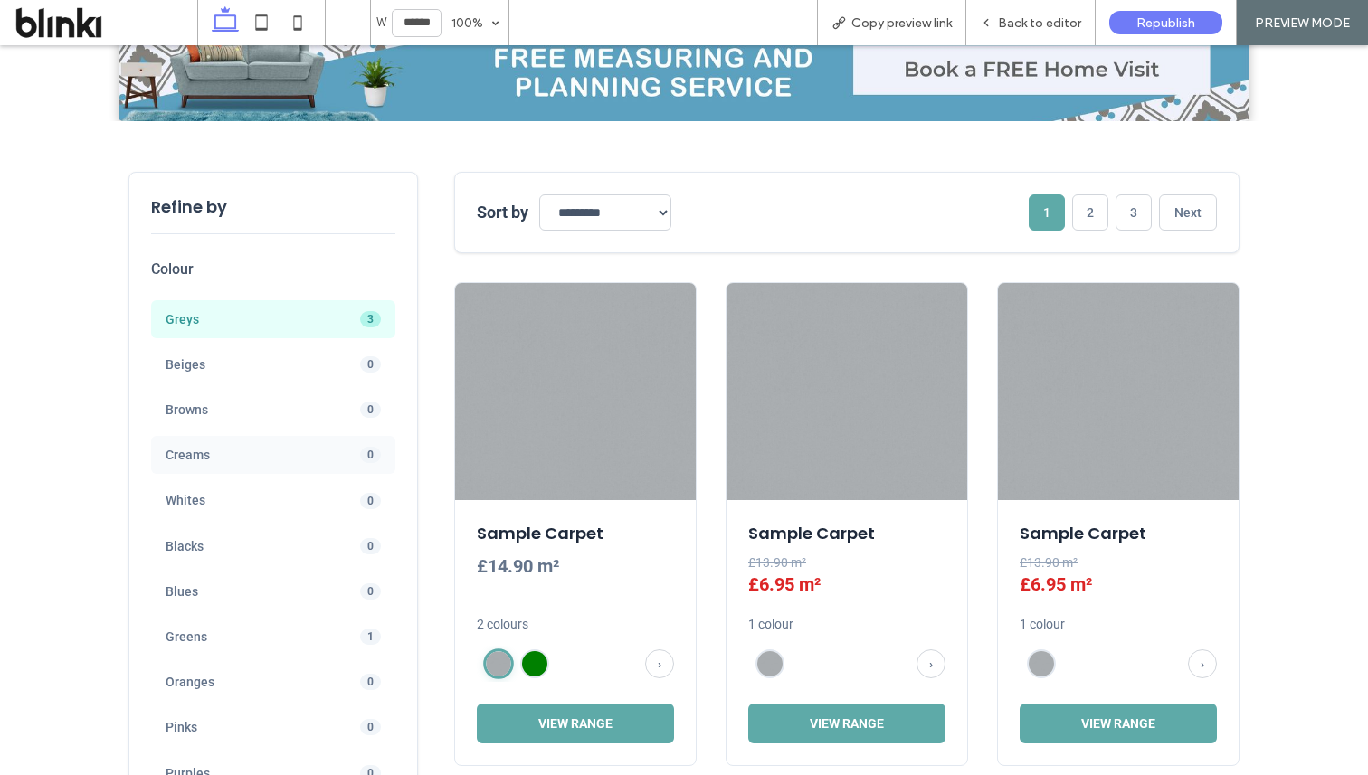
click at [305, 452] on span "Creams" at bounding box center [246, 455] width 161 height 16
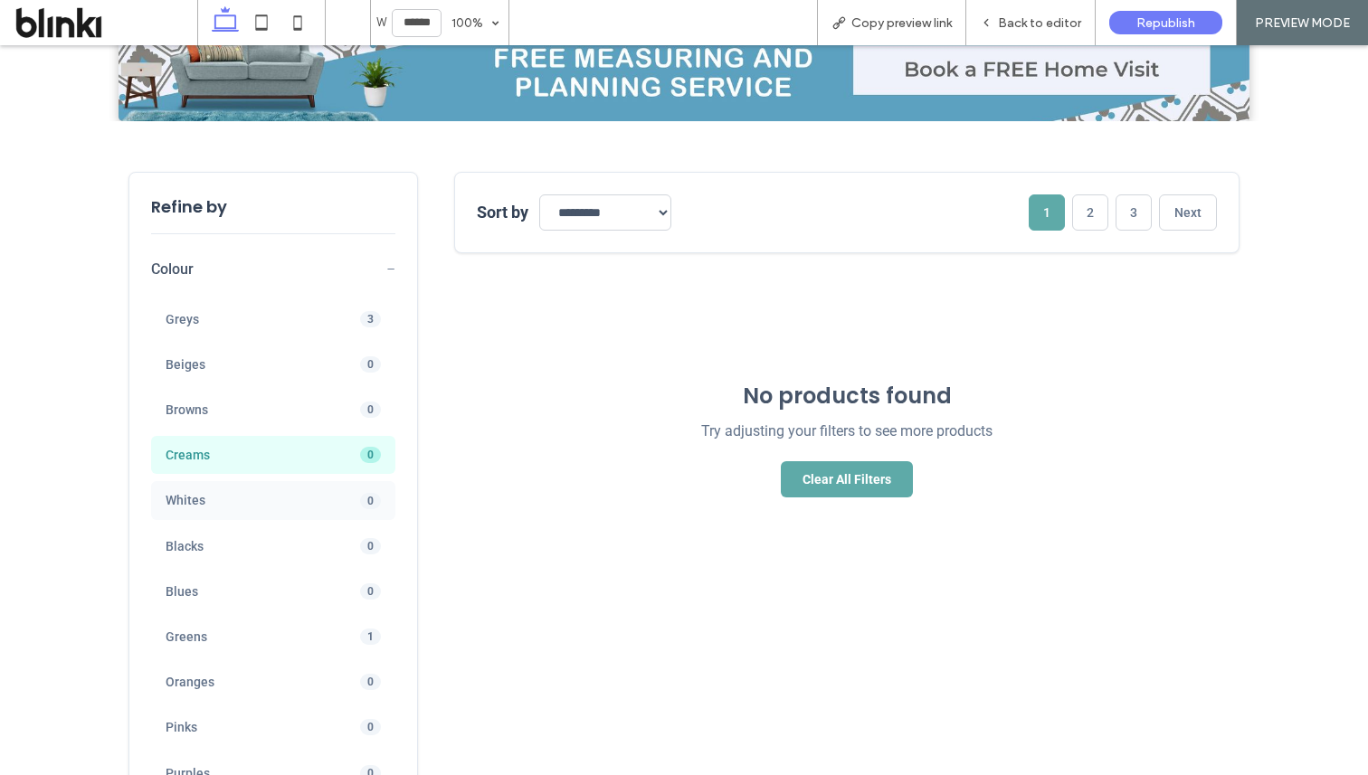
click at [317, 488] on div "Whites 0" at bounding box center [273, 500] width 244 height 38
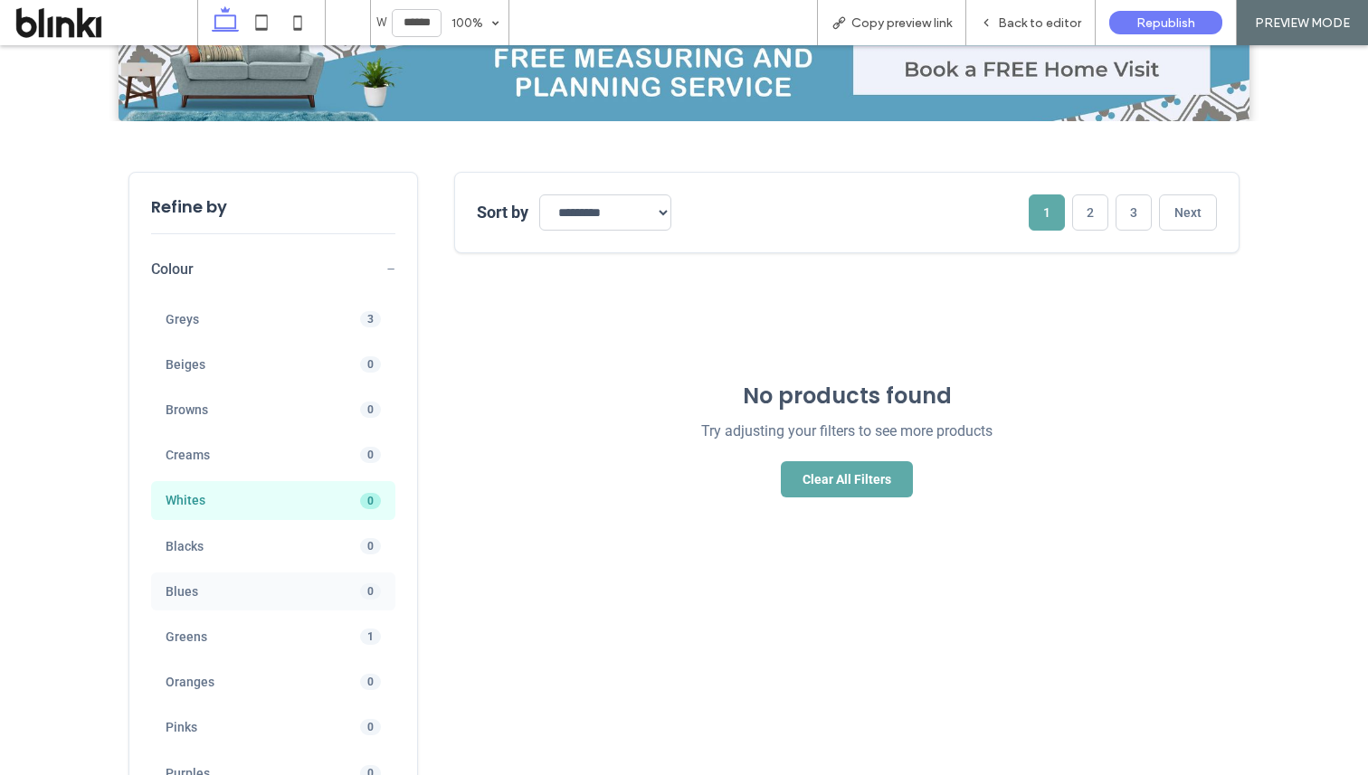
click at [298, 574] on div "Blues 0" at bounding box center [273, 592] width 244 height 38
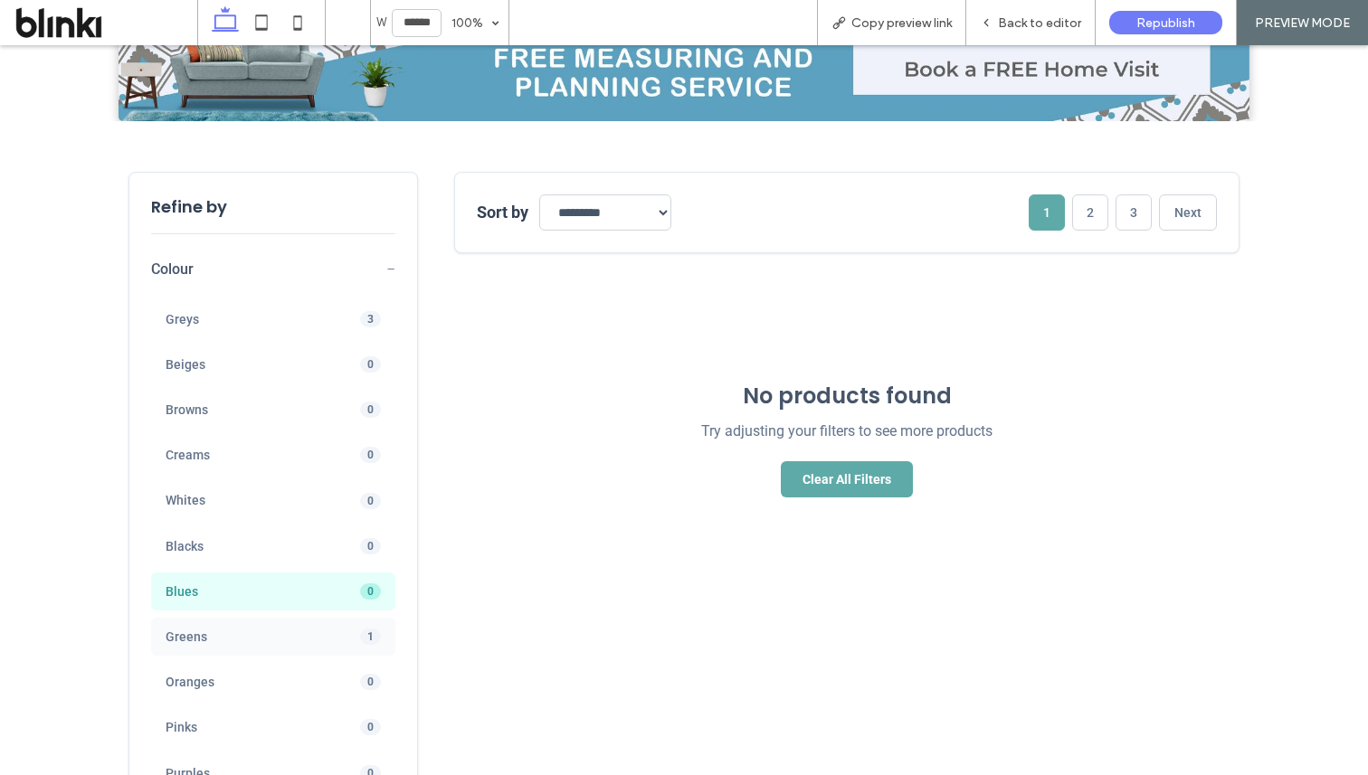
click at [295, 629] on span "Greens" at bounding box center [246, 637] width 161 height 16
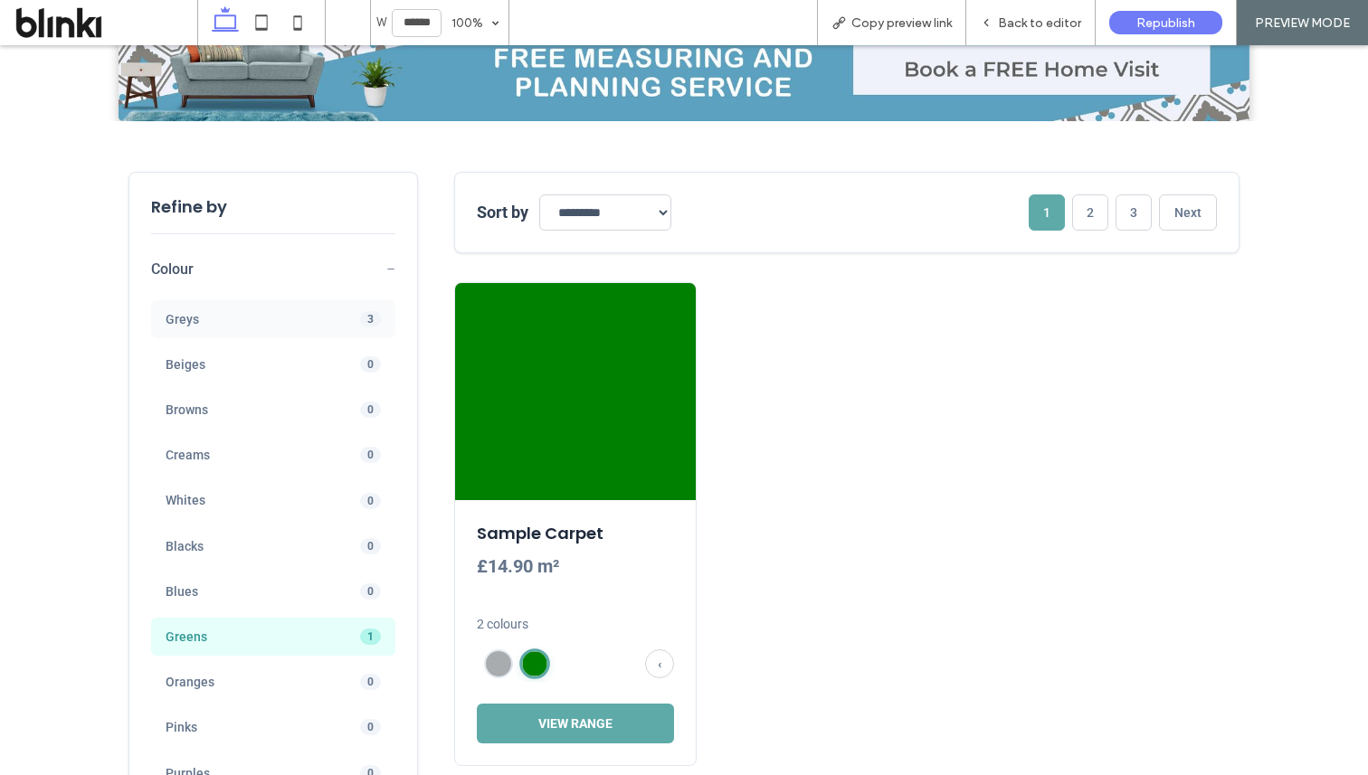
click at [329, 313] on div "Greys 3" at bounding box center [273, 319] width 244 height 38
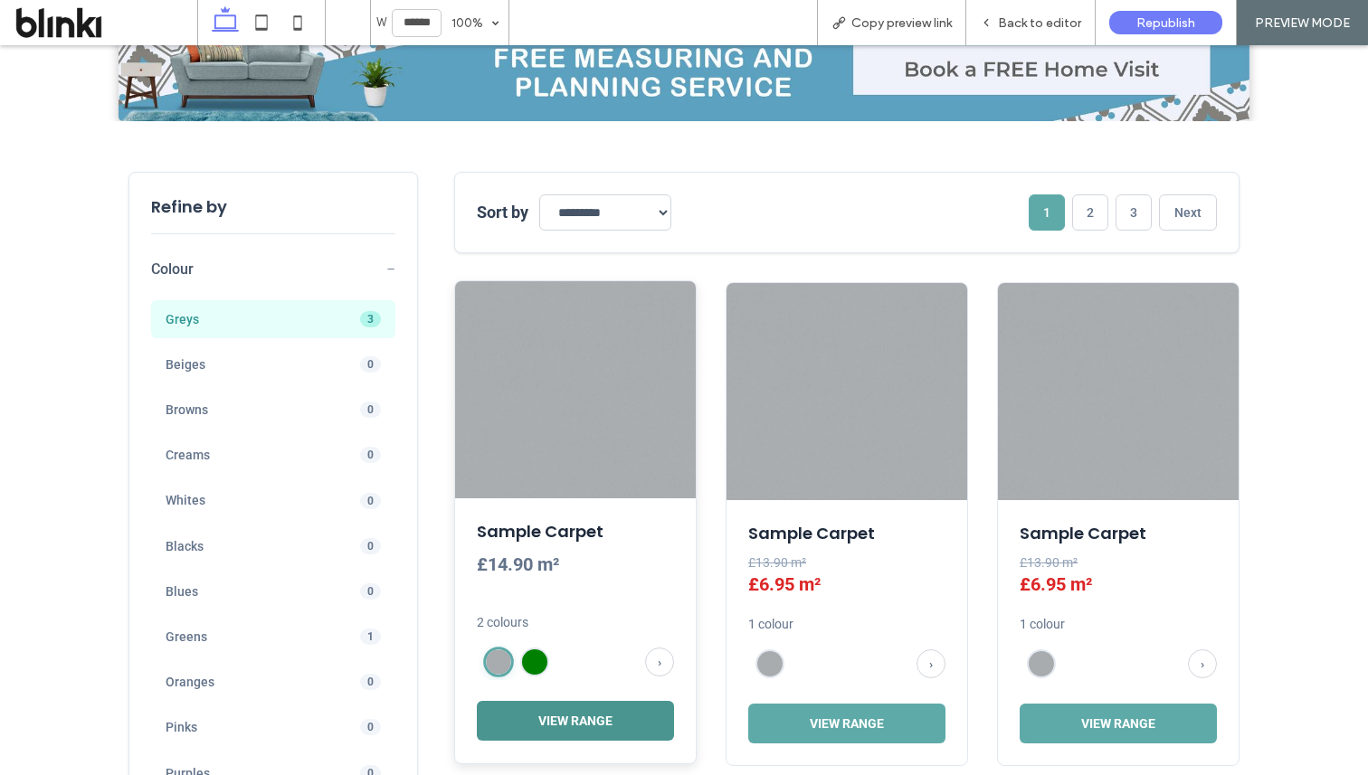
click at [583, 707] on button "View Range" at bounding box center [575, 721] width 197 height 40
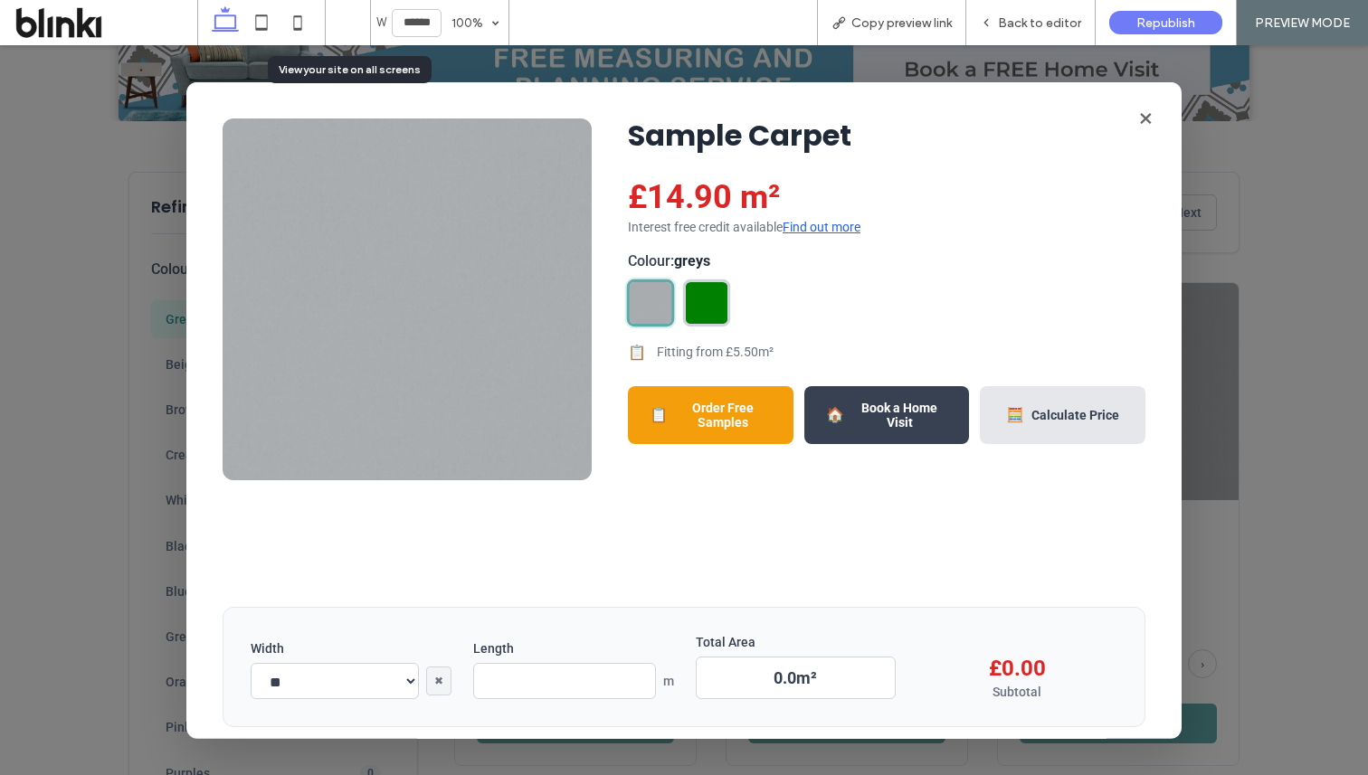
click at [699, 302] on img at bounding box center [707, 303] width 42 height 42
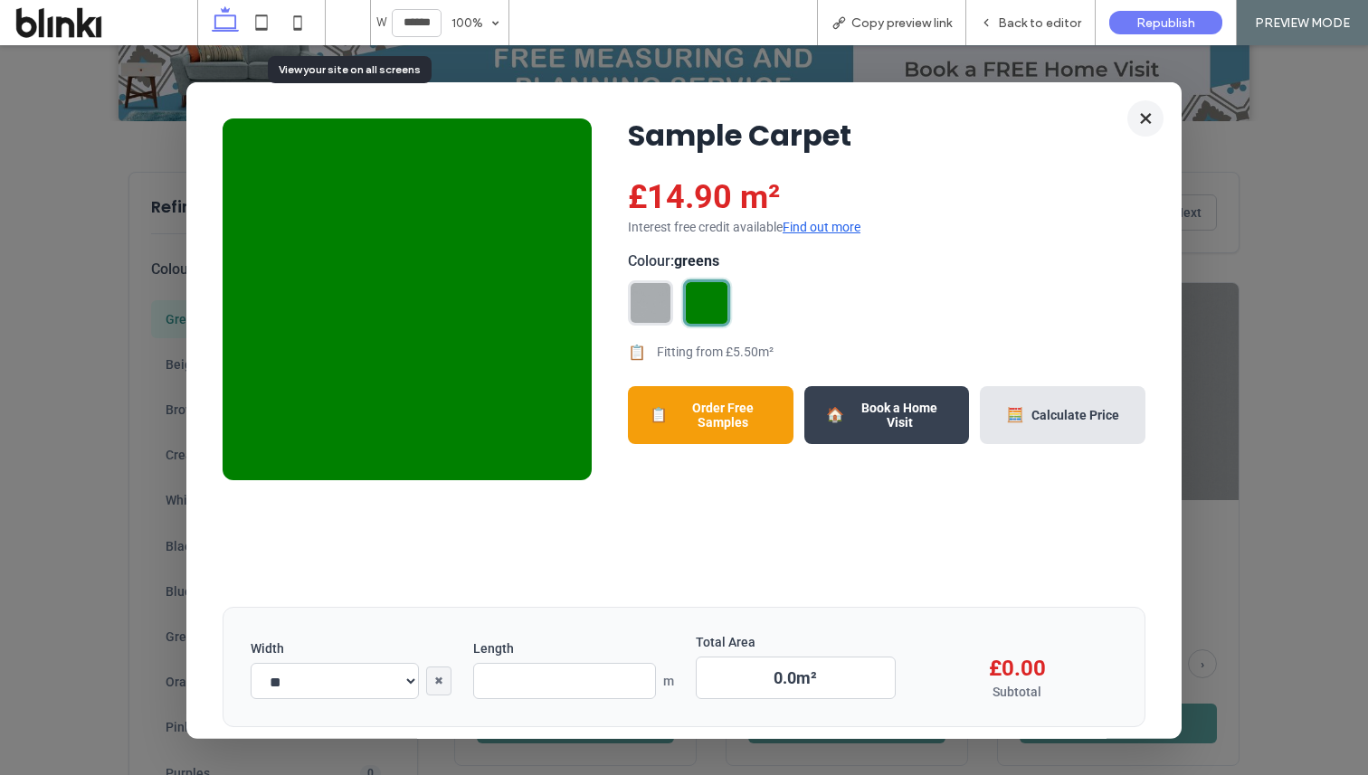
click at [1135, 122] on button "×" at bounding box center [1145, 118] width 36 height 36
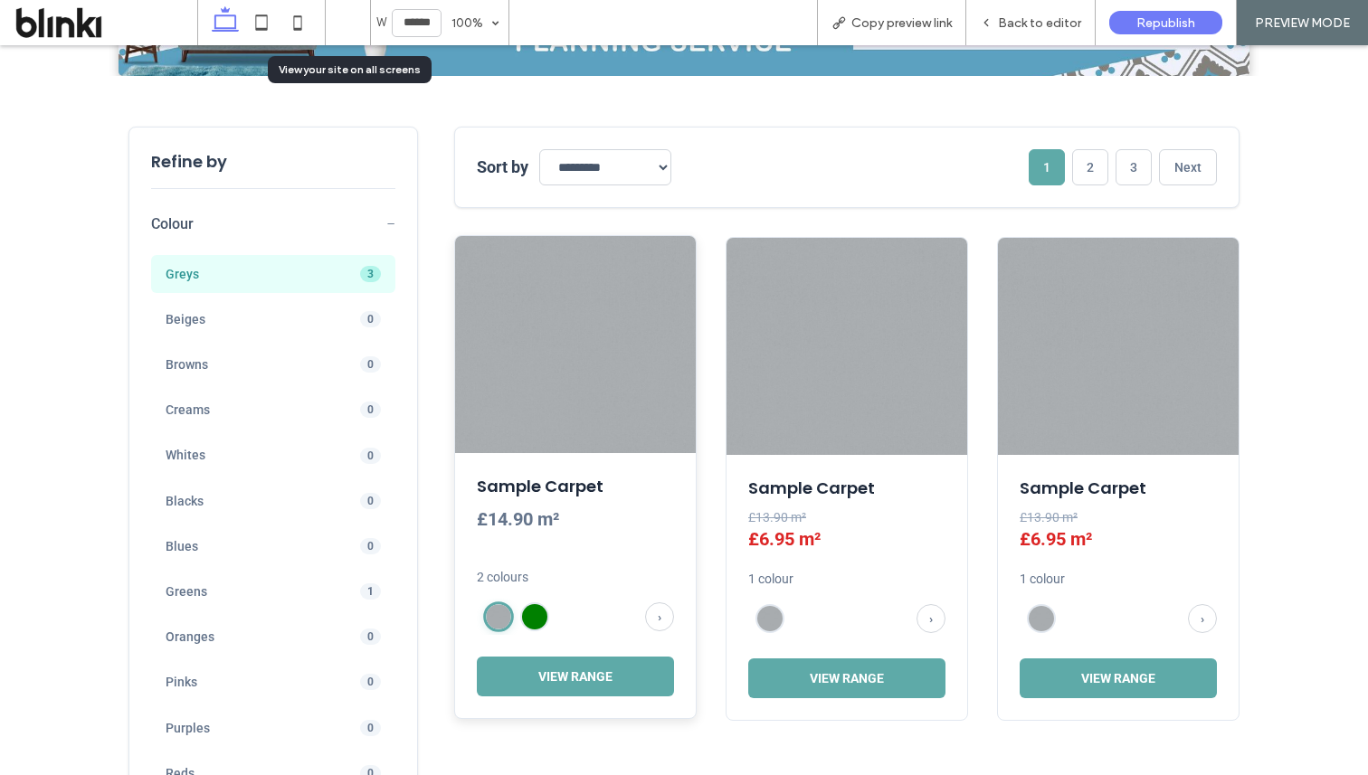
scroll to position [644, 0]
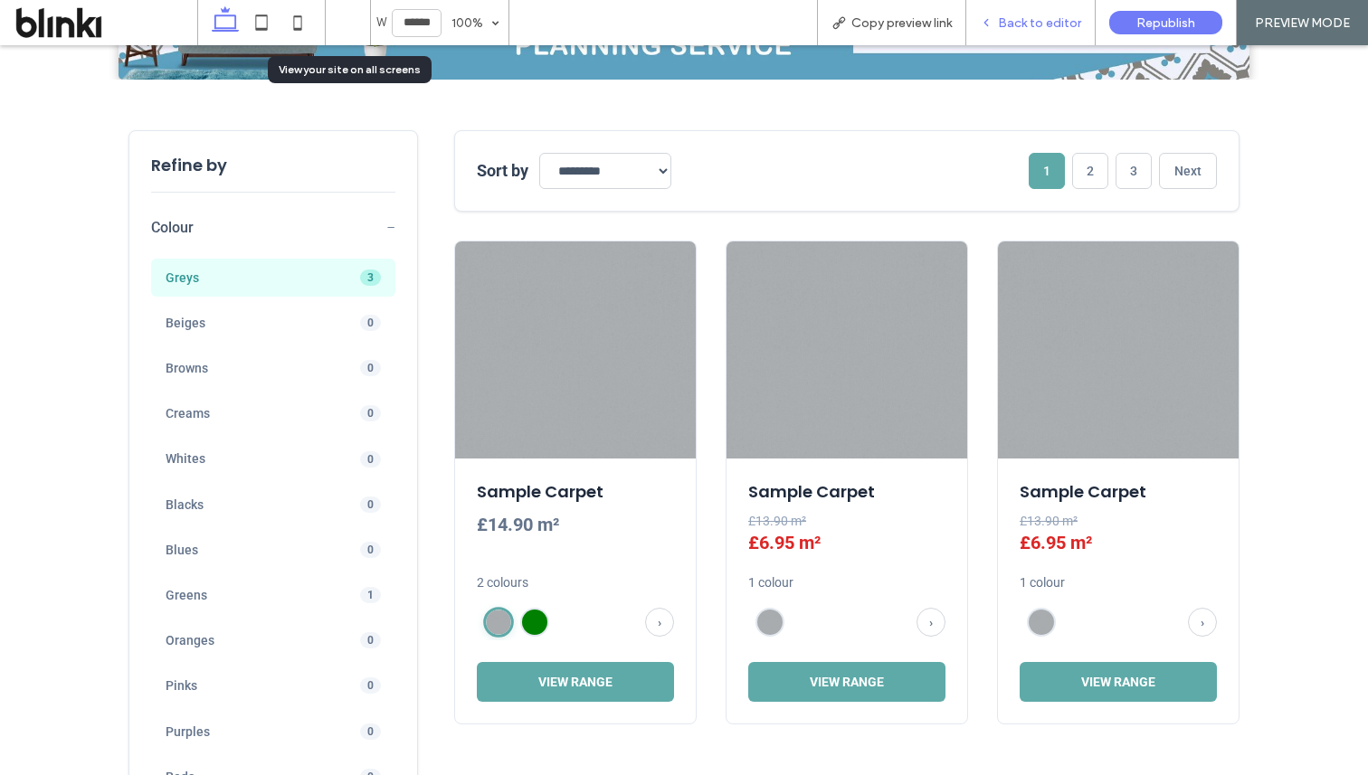
click at [1012, 22] on span "Back to editor" at bounding box center [1039, 22] width 83 height 15
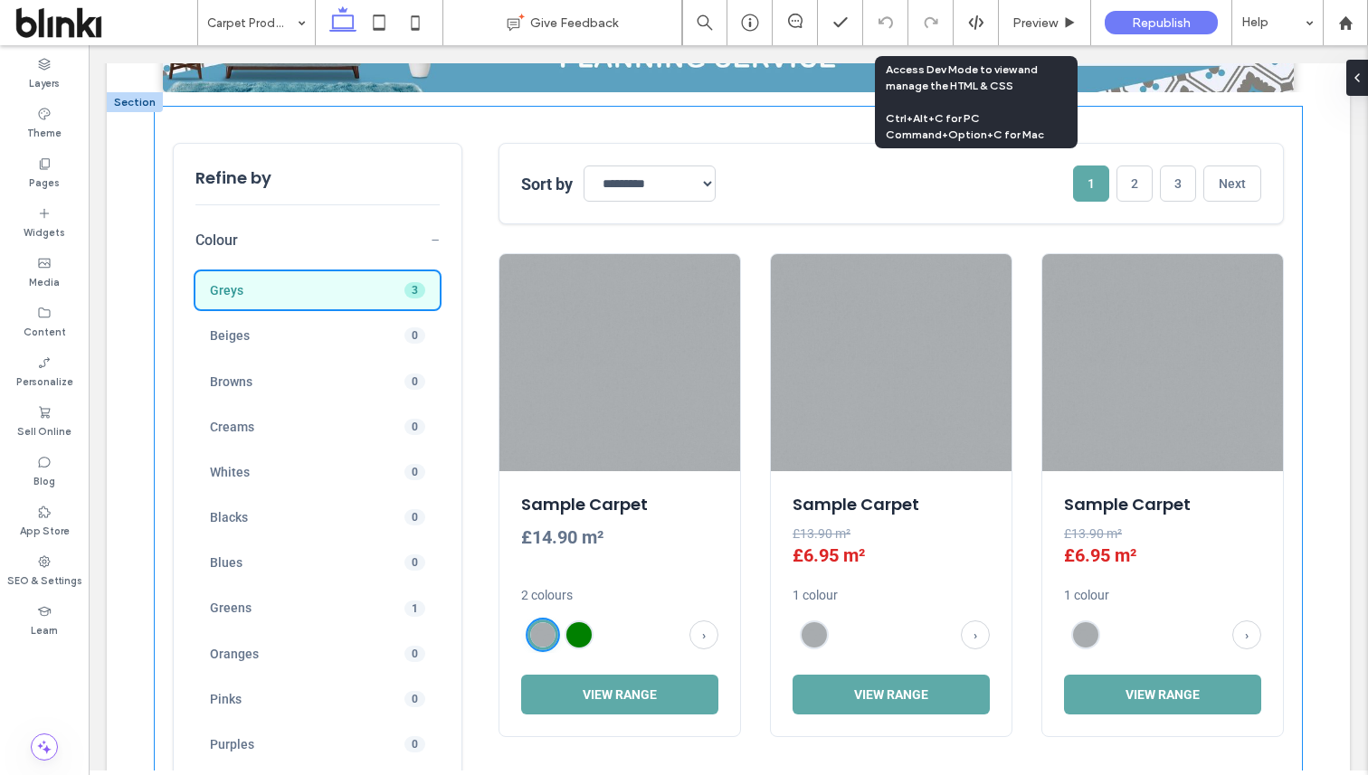
scroll to position [633, 0]
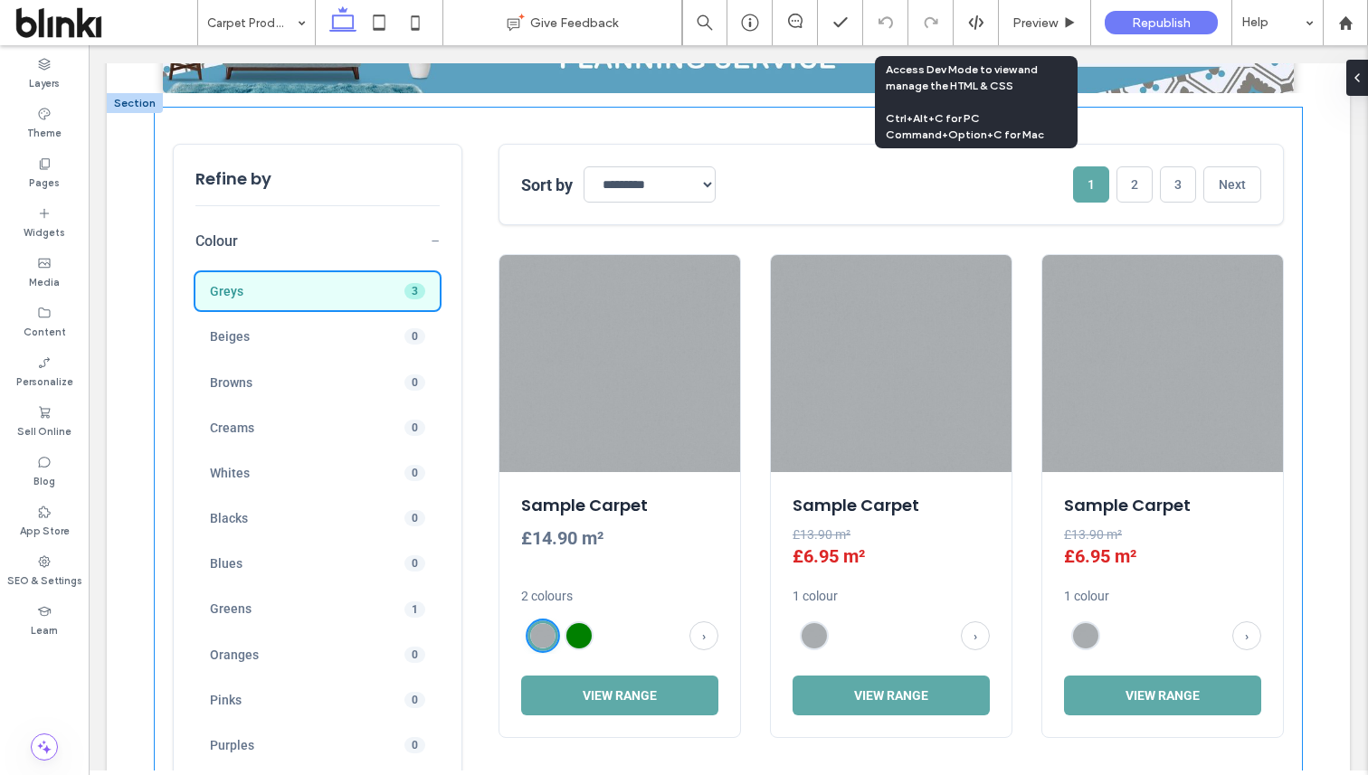
click at [486, 498] on div "**********" at bounding box center [728, 517] width 1111 height 746
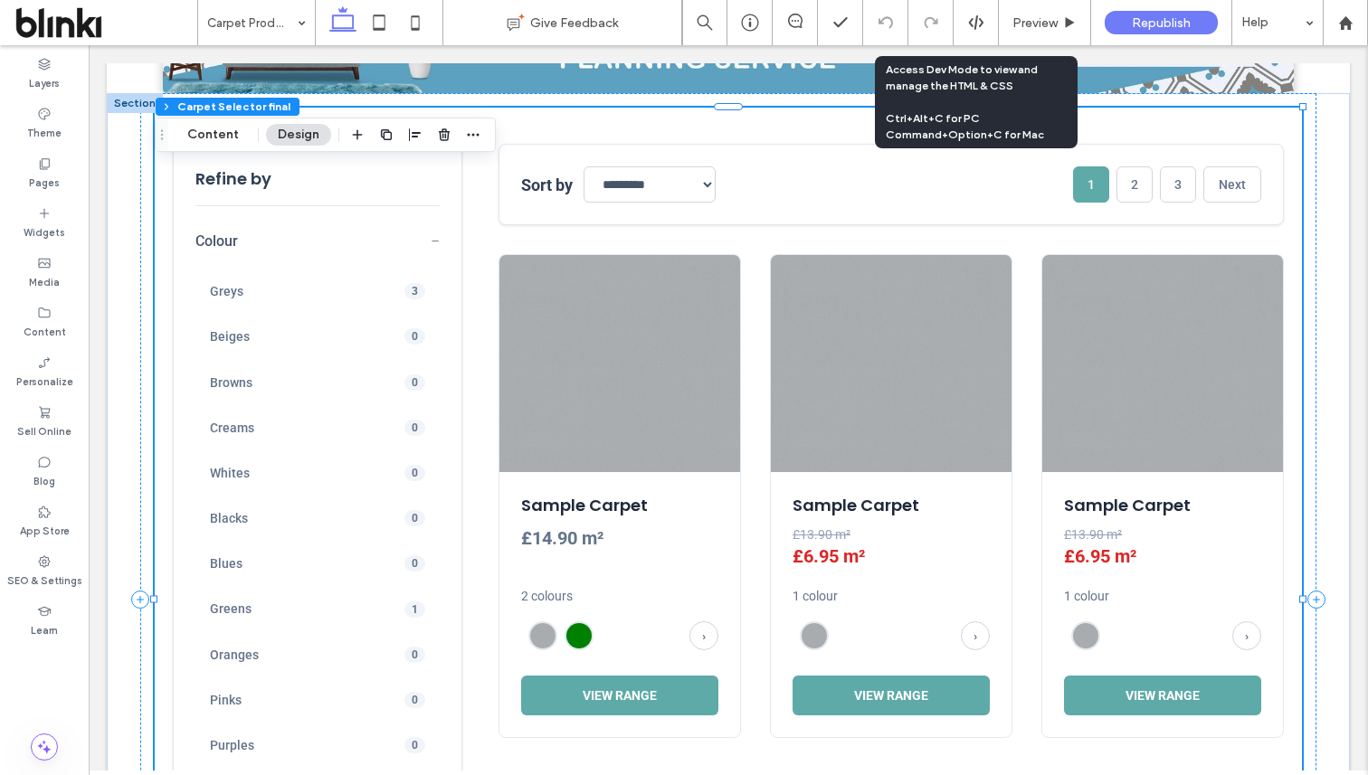
click at [486, 498] on div "**********" at bounding box center [728, 517] width 1111 height 746
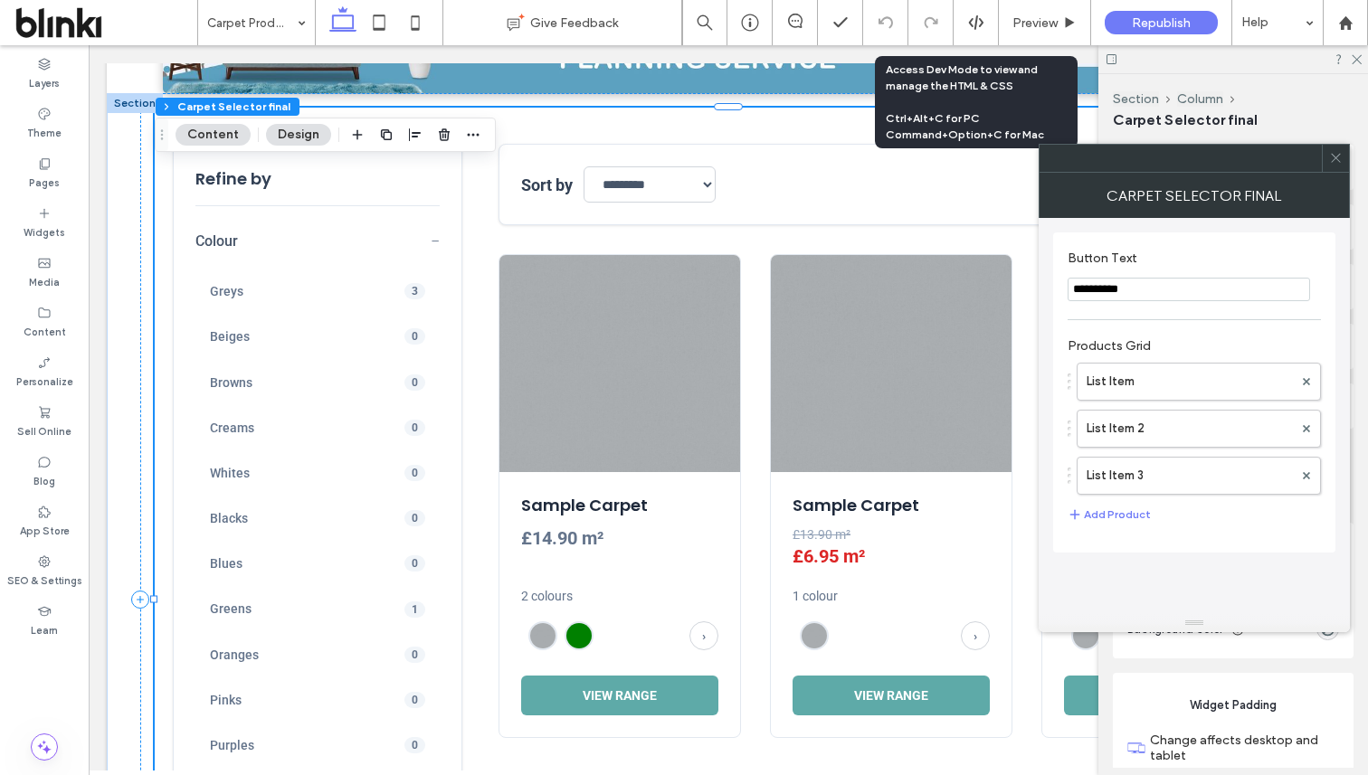
click at [1329, 160] on icon at bounding box center [1336, 158] width 14 height 14
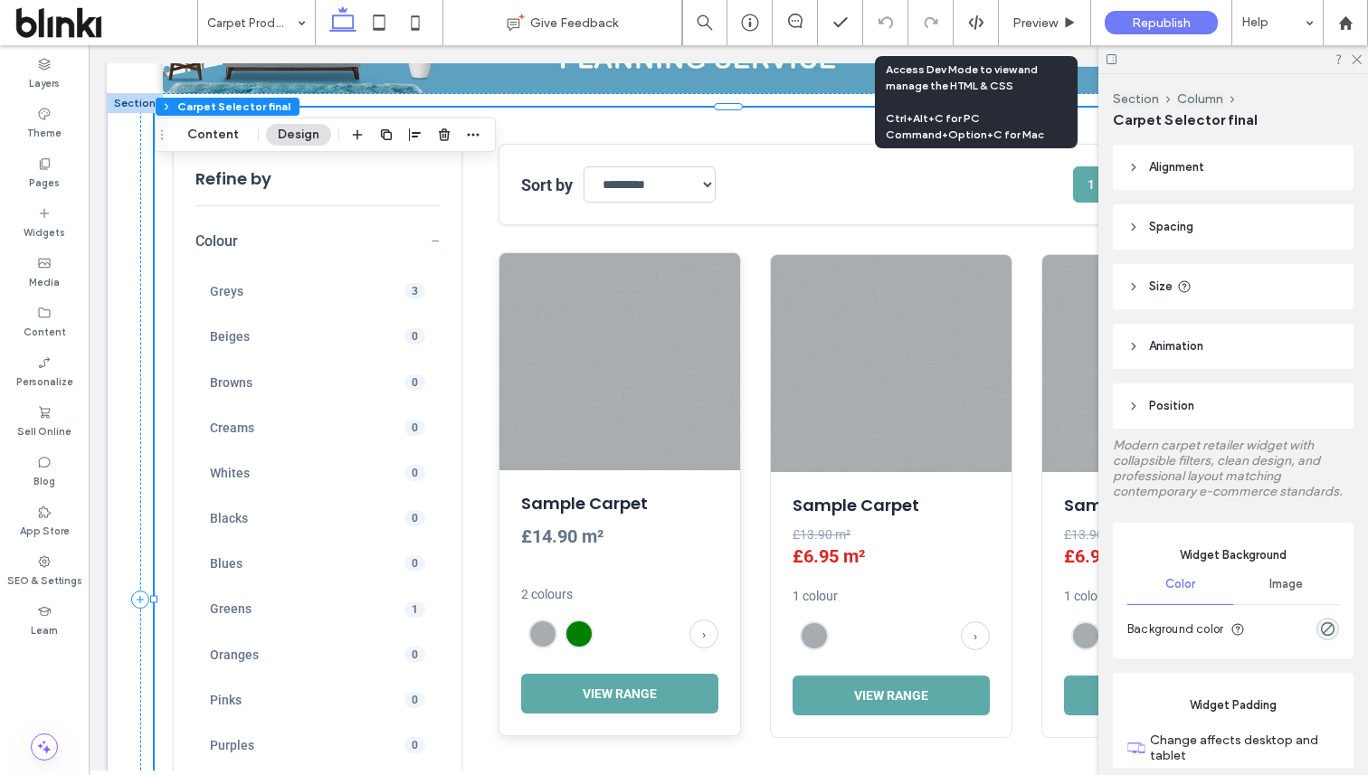
click at [649, 409] on img at bounding box center [619, 361] width 241 height 217
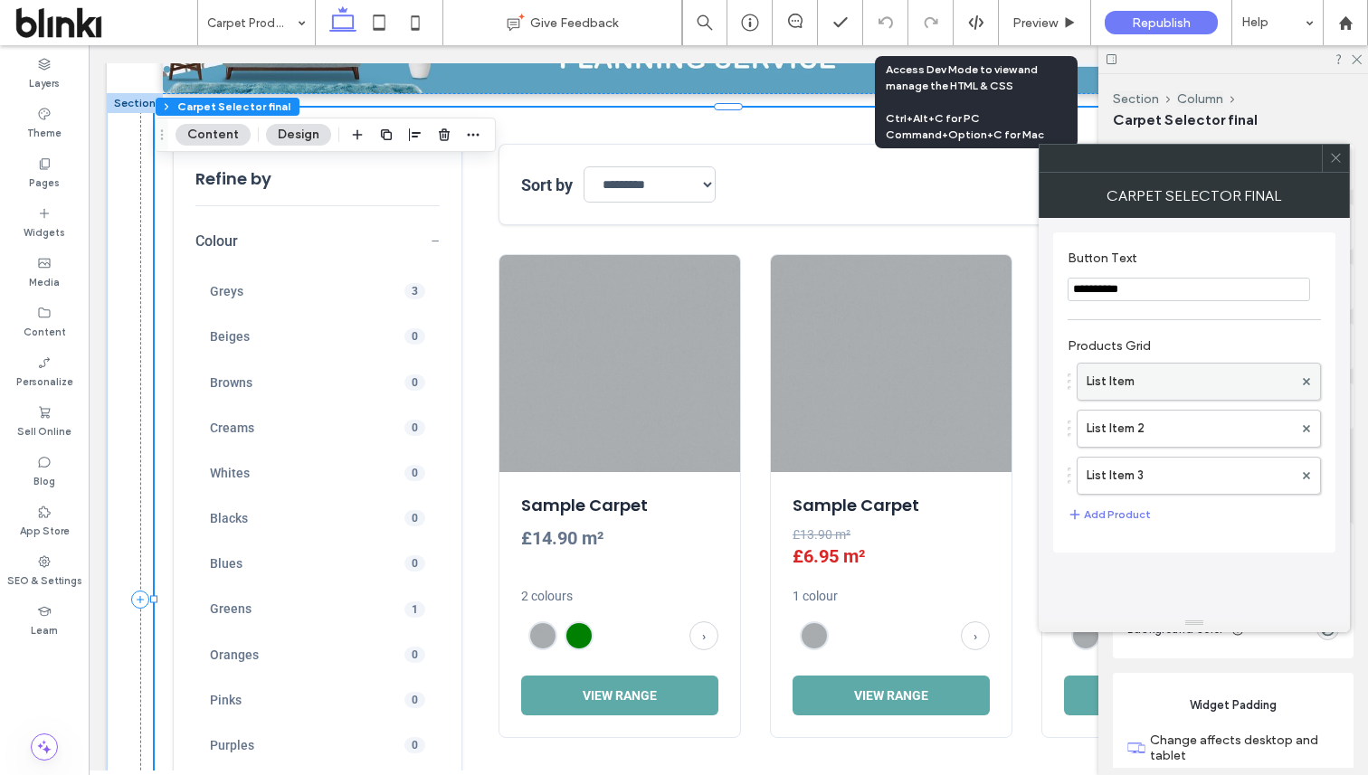
click at [1156, 380] on label "List Item" at bounding box center [1189, 382] width 206 height 36
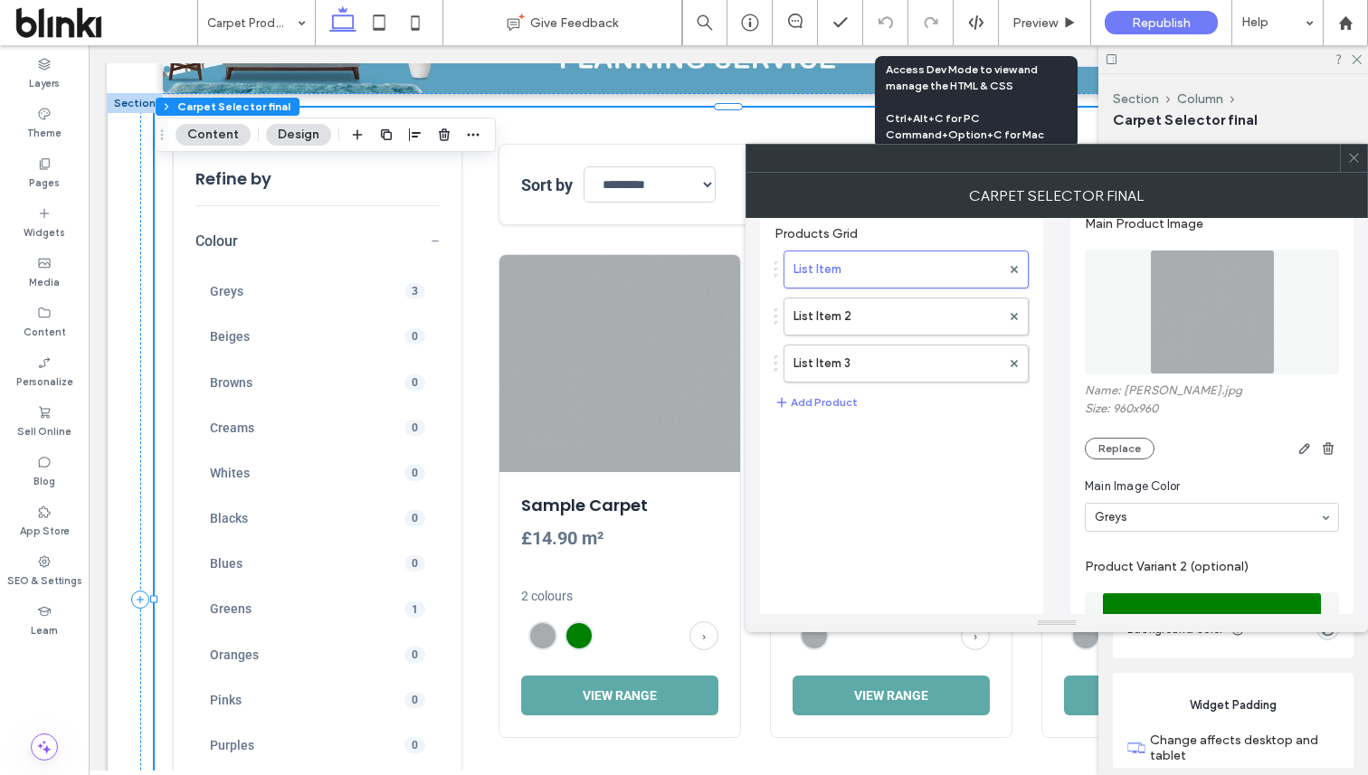
scroll to position [80, 0]
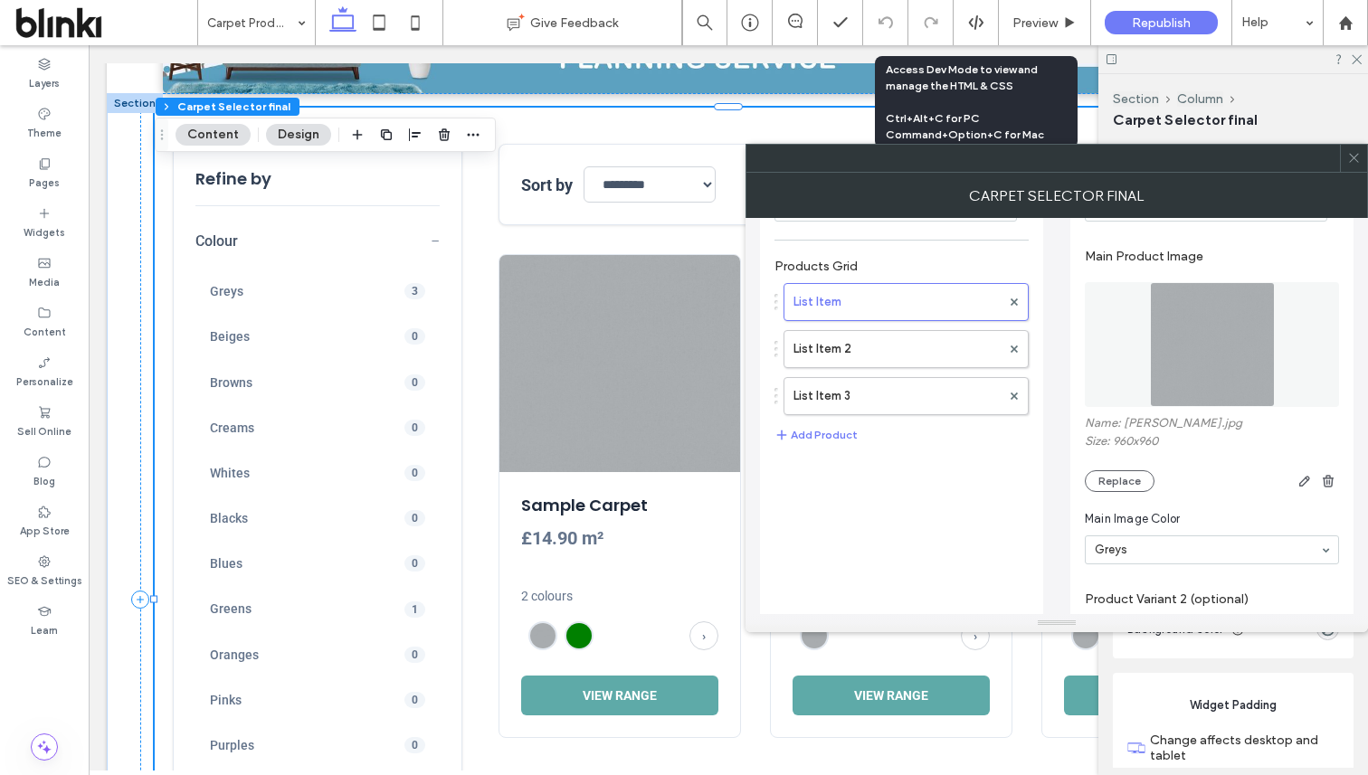
click at [1121, 469] on div "Name: [PERSON_NAME].jpg Size: 960x960 Replace" at bounding box center [1212, 454] width 254 height 76
click at [1125, 482] on button "Replace" at bounding box center [1120, 481] width 70 height 22
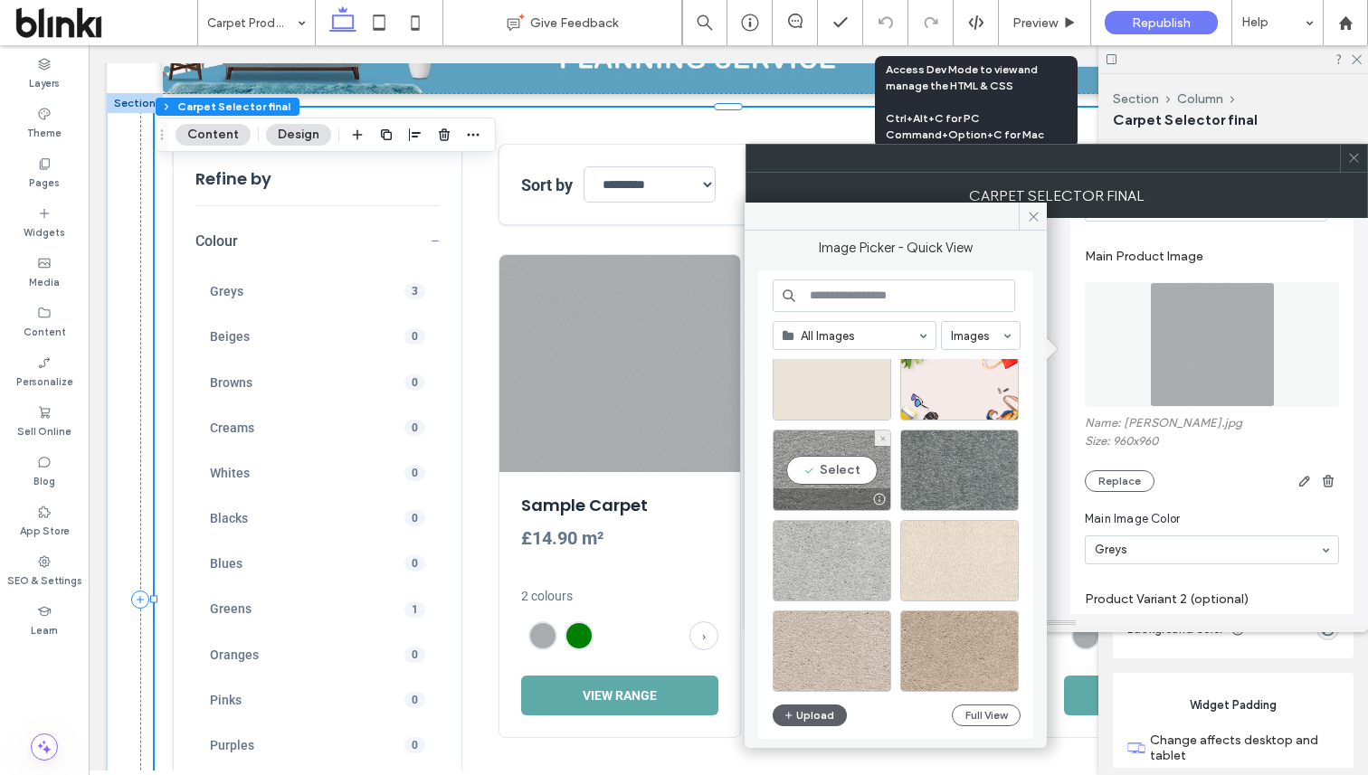
scroll to position [595, 0]
